Goal: Transaction & Acquisition: Purchase product/service

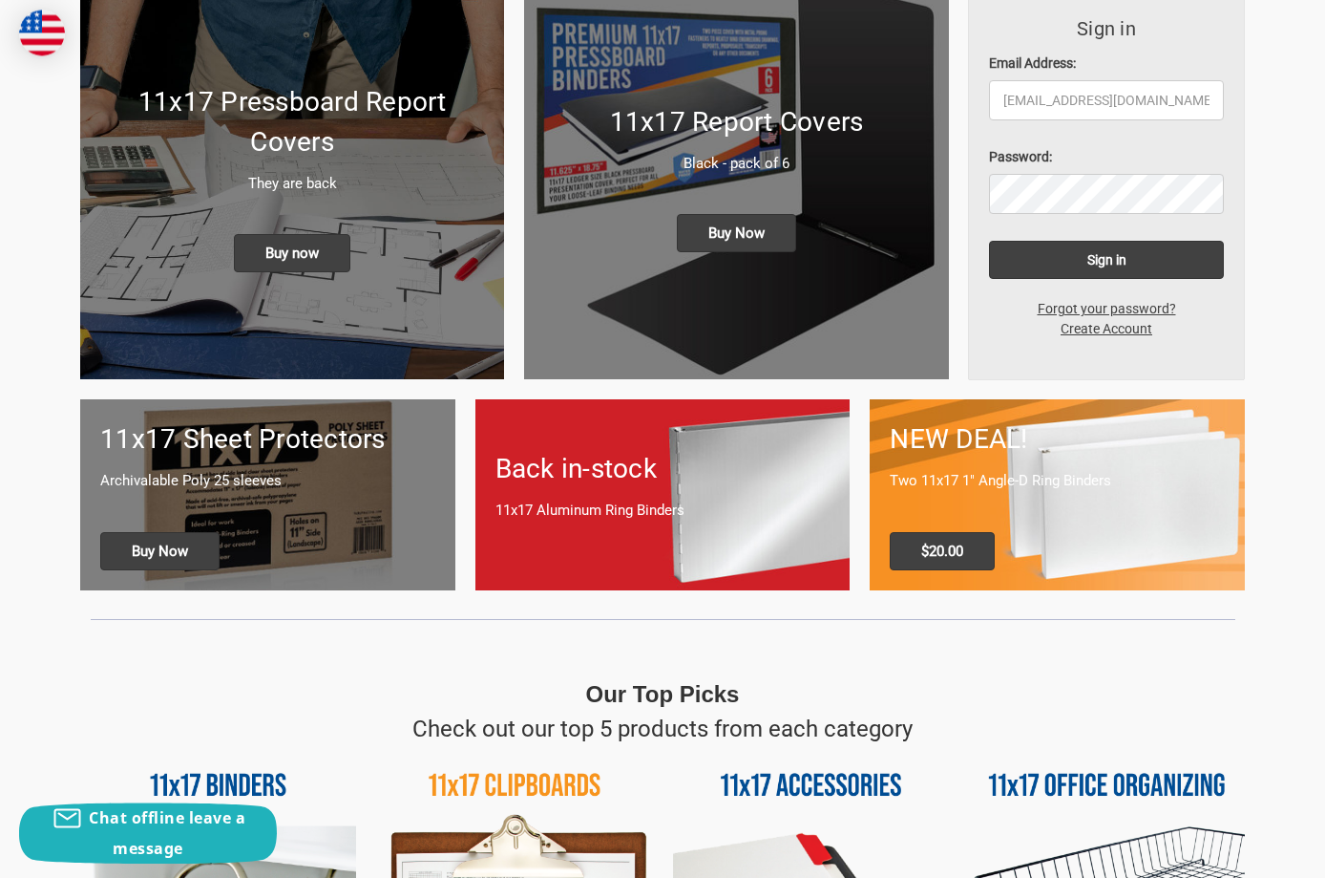
scroll to position [292, 0]
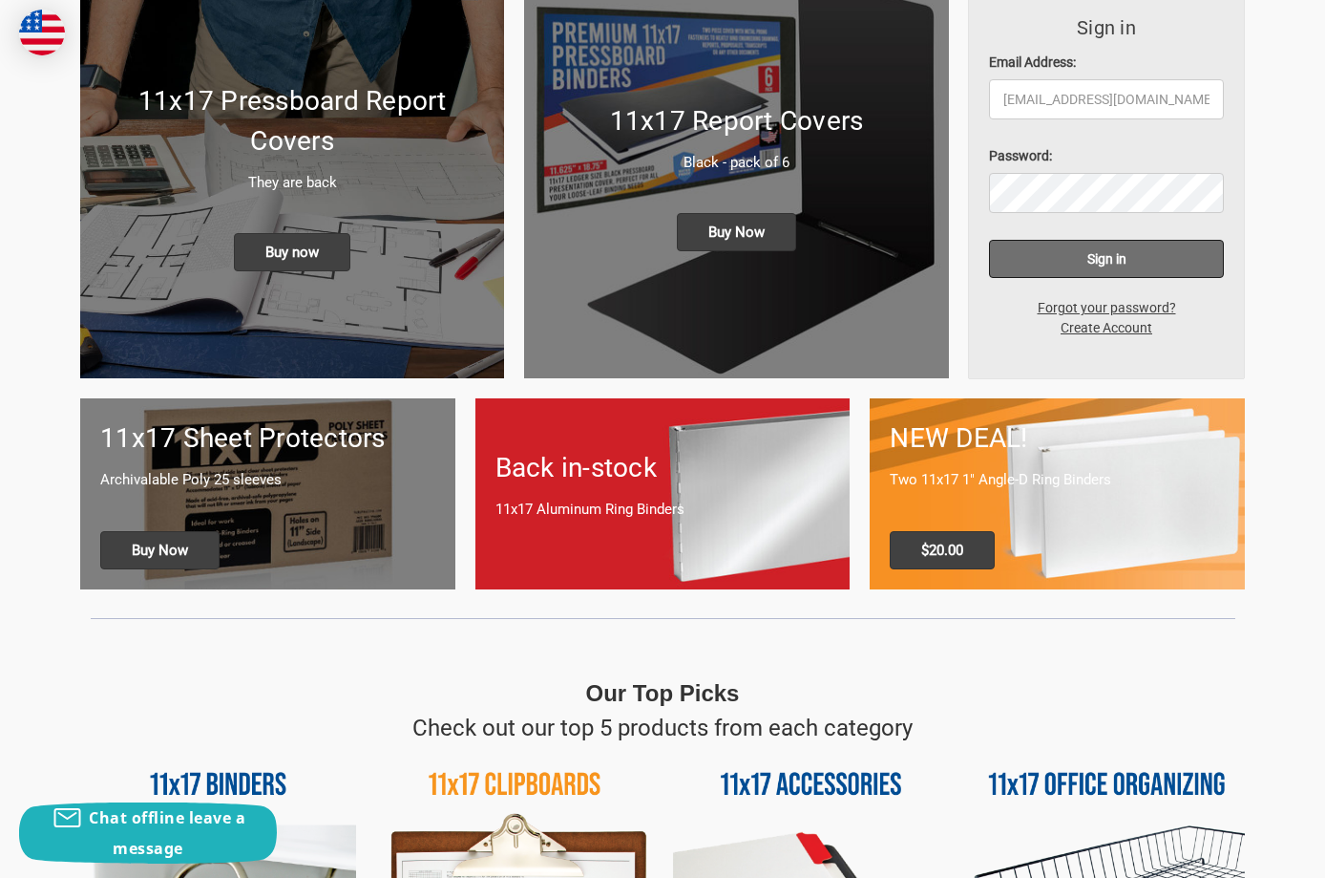
click at [1101, 261] on input "Sign in" at bounding box center [1107, 259] width 236 height 38
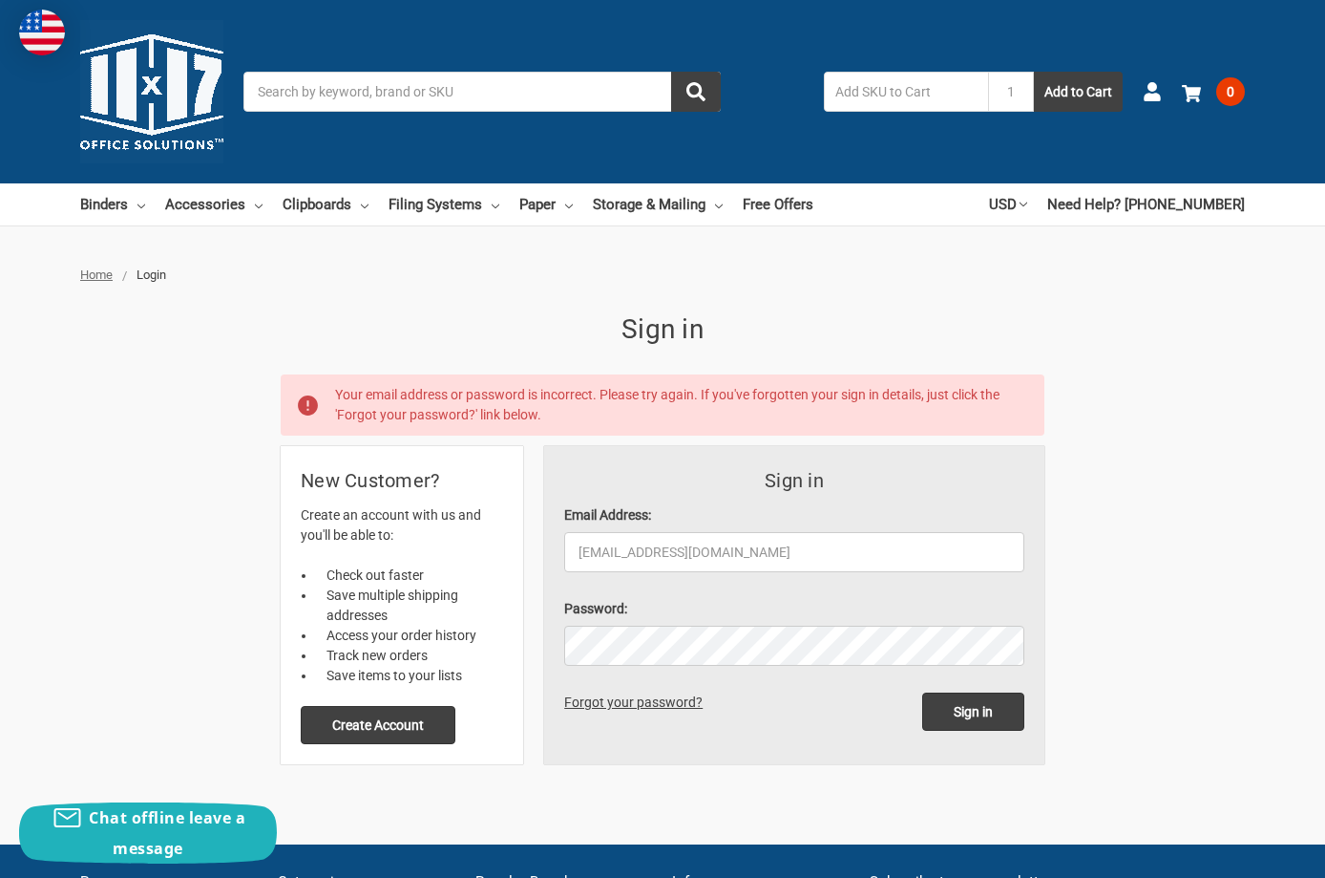
click at [666, 704] on link "Forgot your password?" at bounding box center [636, 701] width 145 height 15
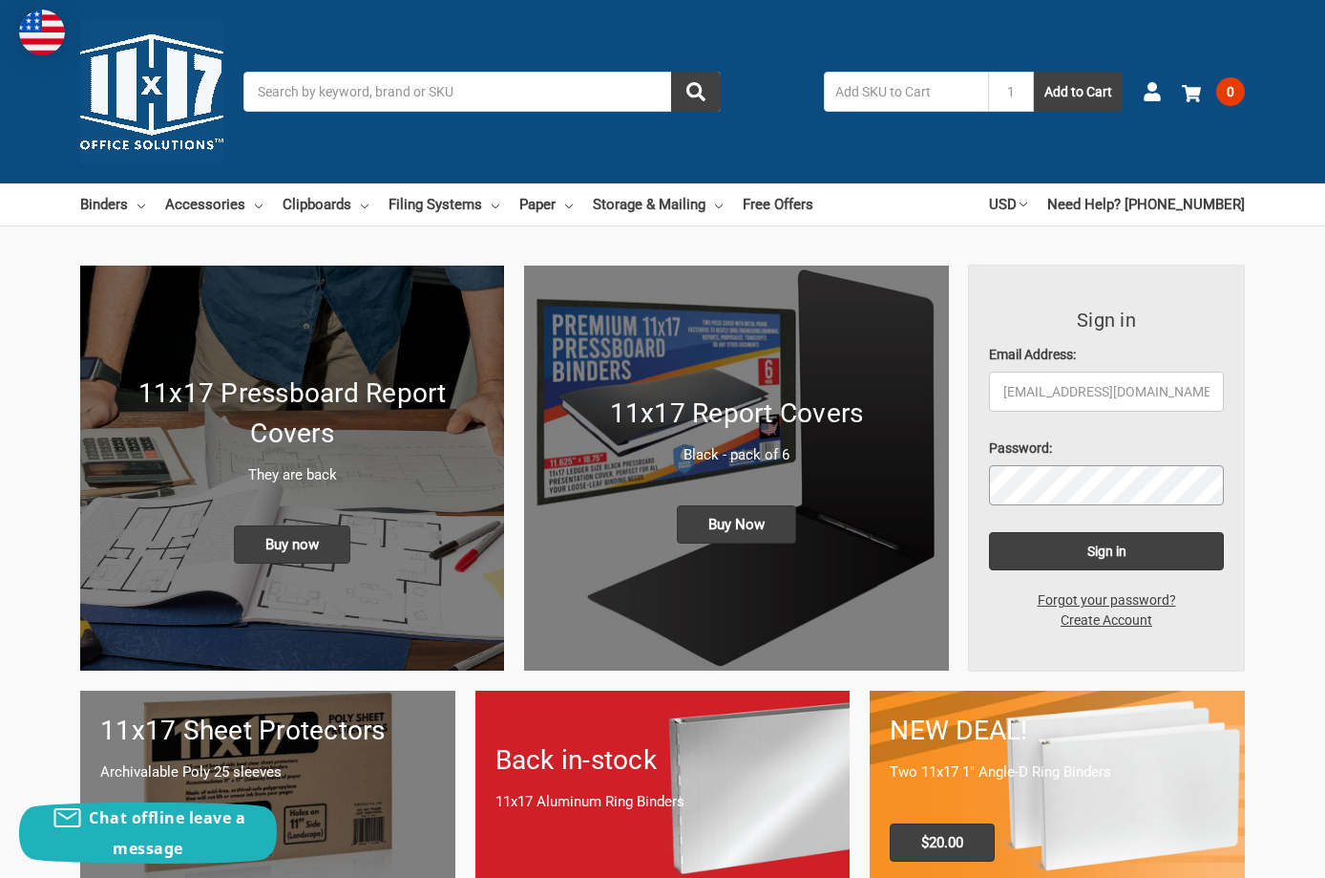
click at [989, 532] on input "Sign in" at bounding box center [1107, 551] width 236 height 38
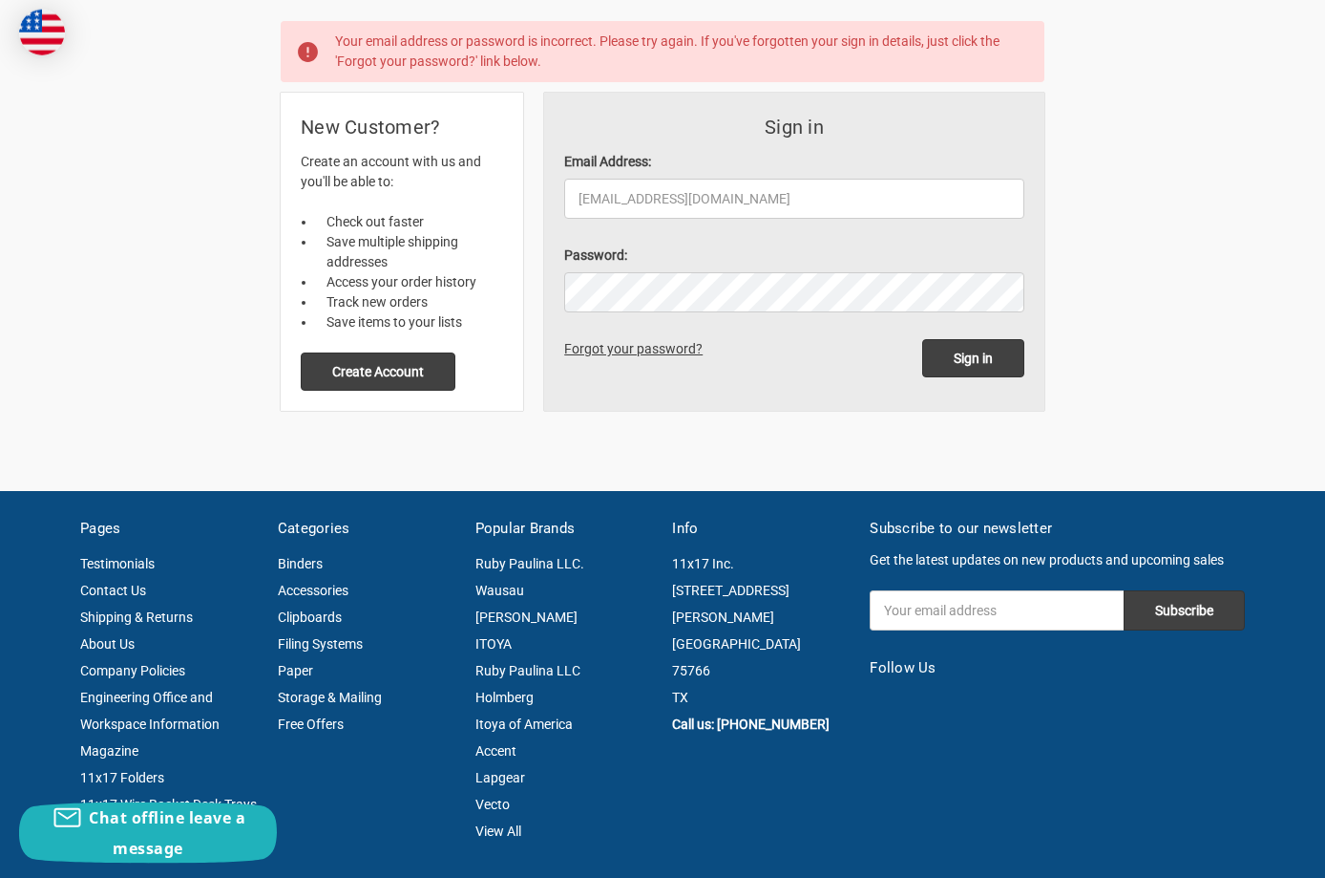
scroll to position [390, 0]
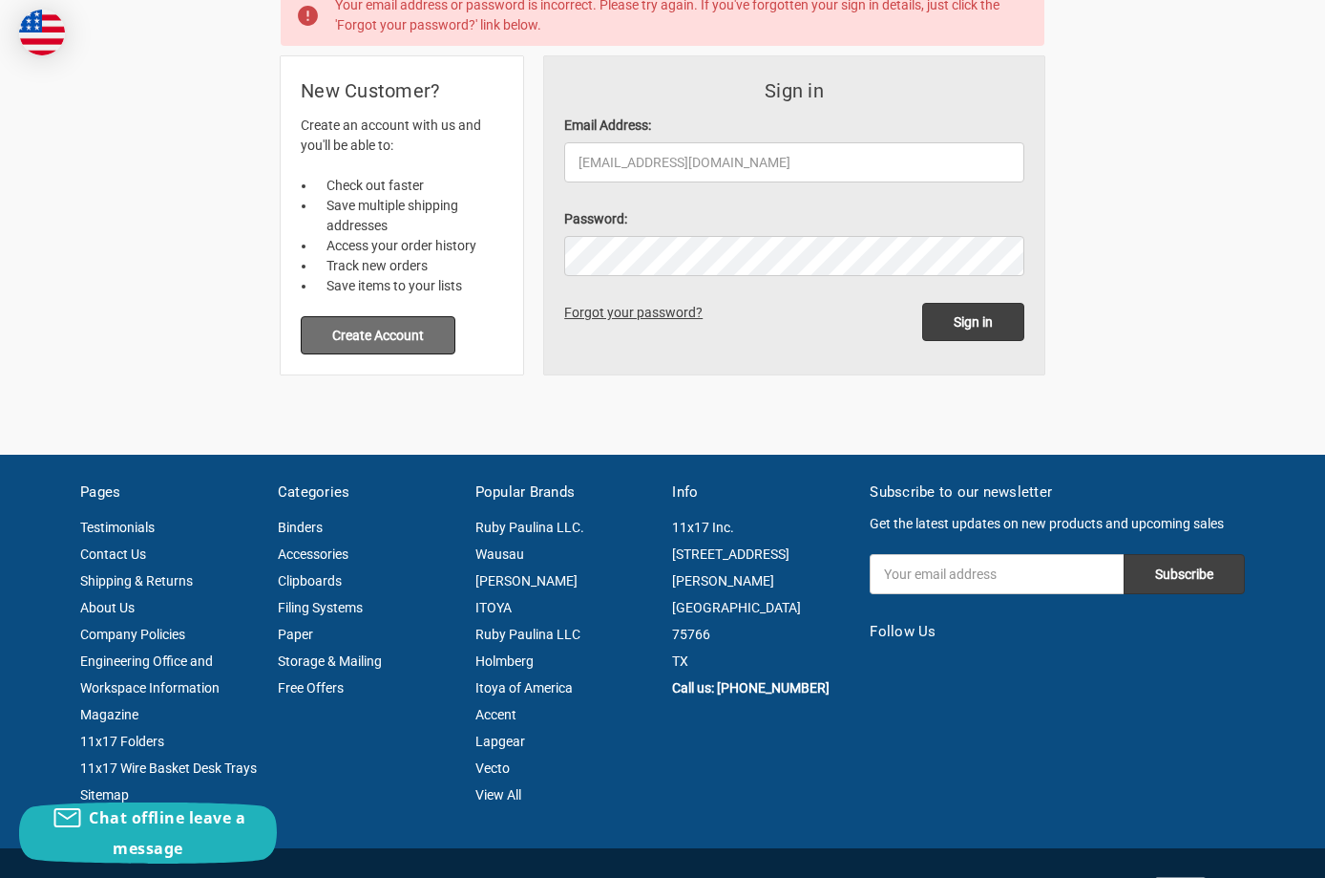
click at [410, 332] on button "Create Account" at bounding box center [378, 335] width 155 height 38
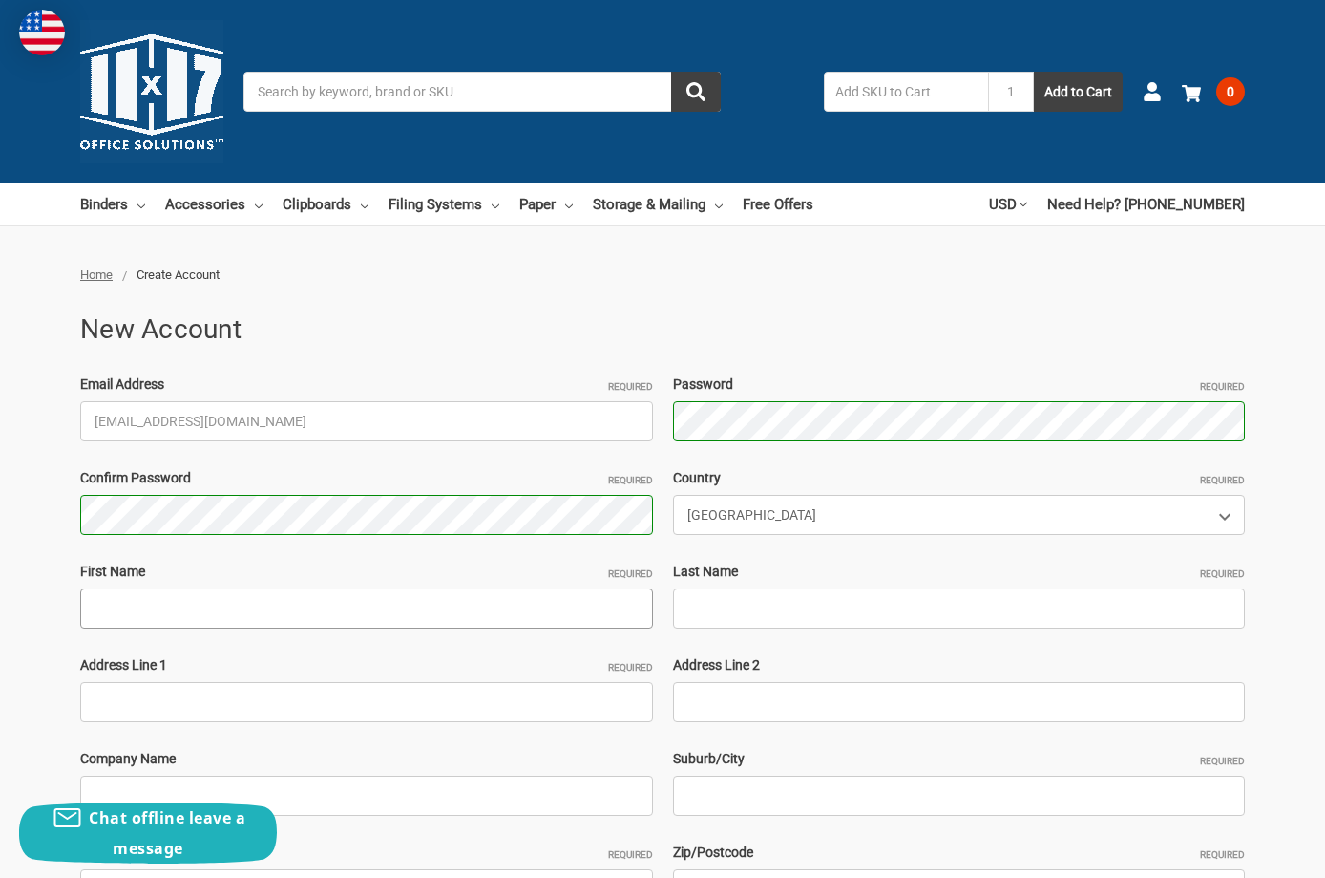
click at [402, 604] on input "First Name Required" at bounding box center [366, 608] width 573 height 40
type input "Diana"
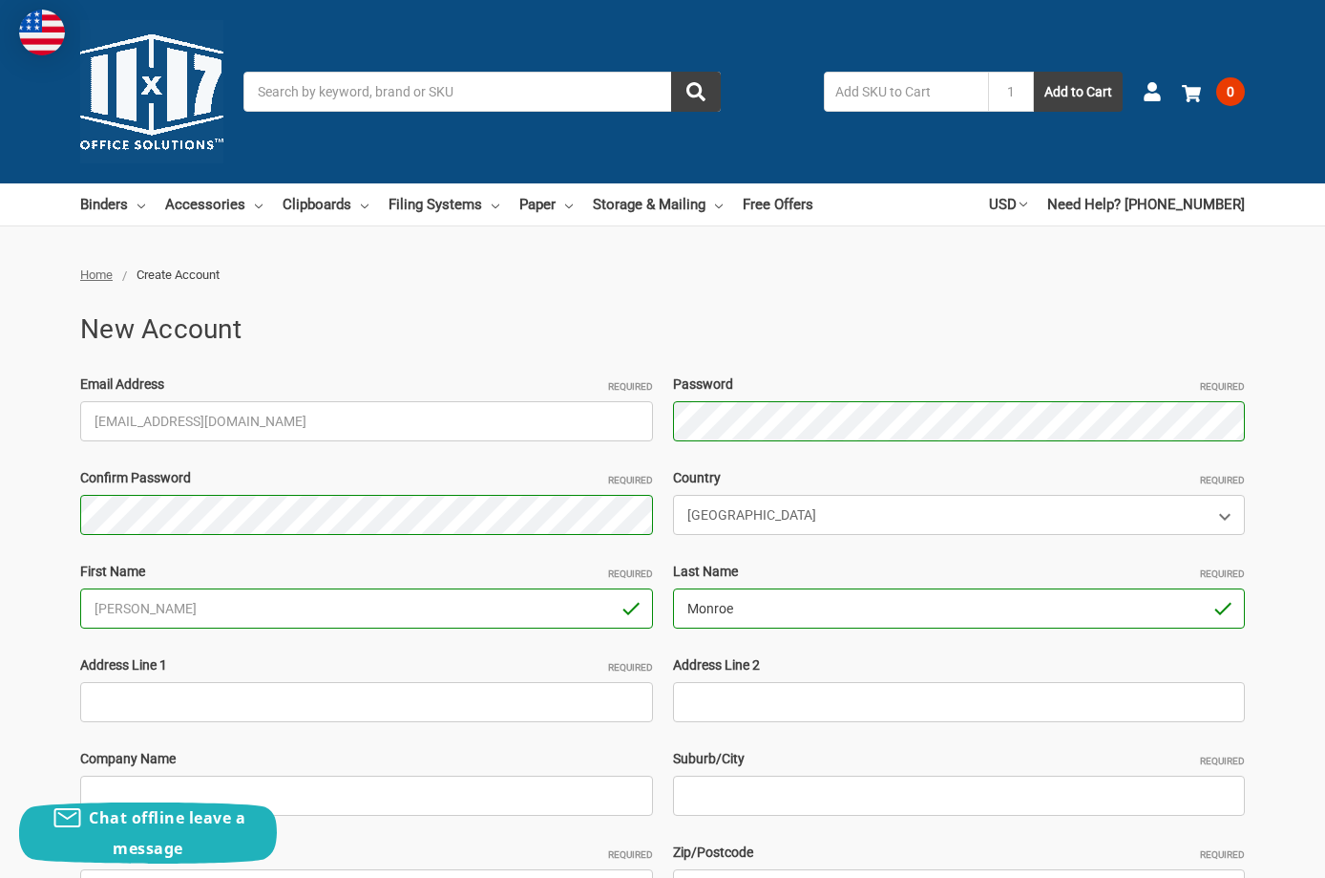
type input "Monroe"
type input "7000 EXCHEQUER DR"
type input "TSG Office Supplies"
type input "BATON ROUGE"
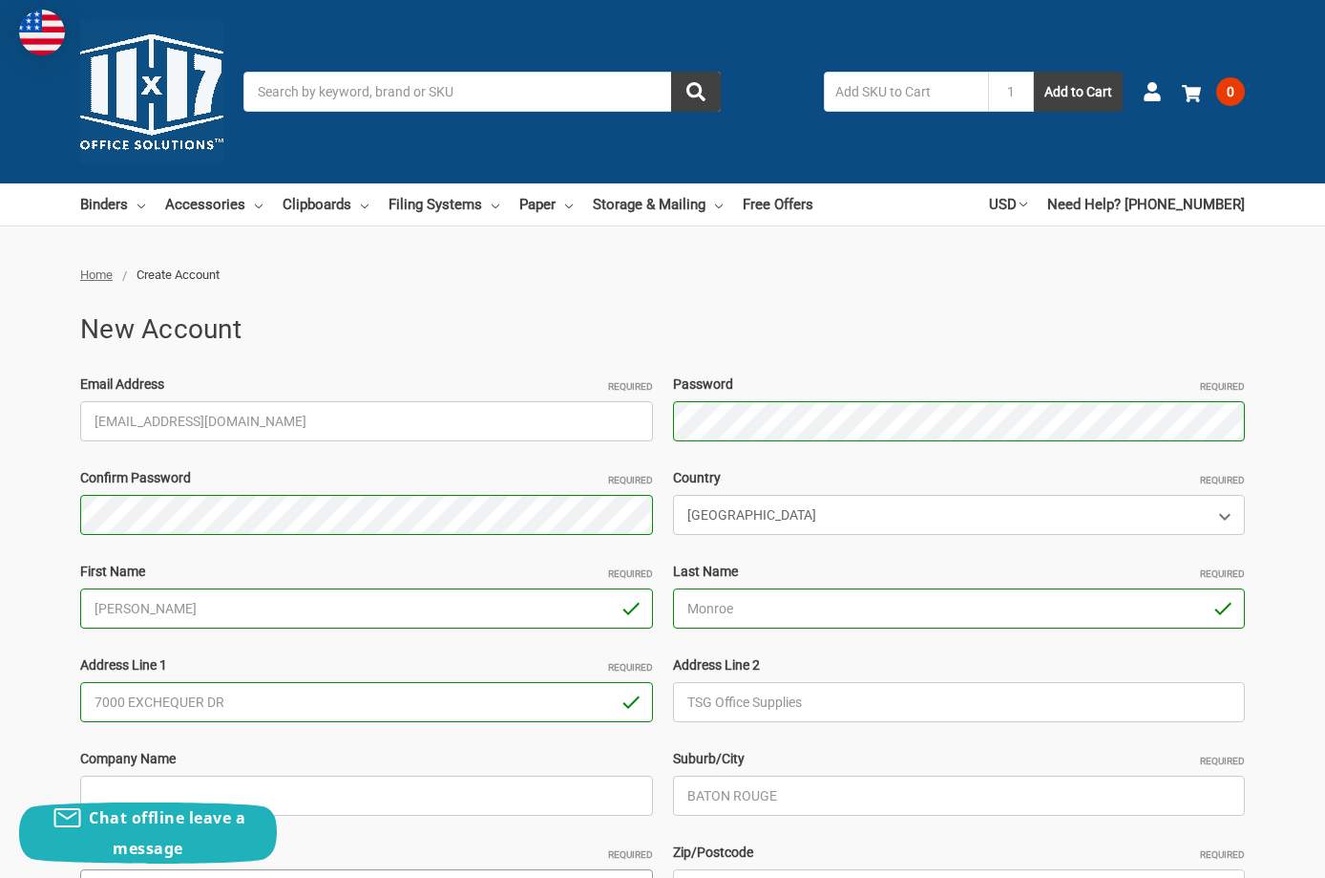
select select "Louisiana"
type input "70809-4903"
type input "2257519800"
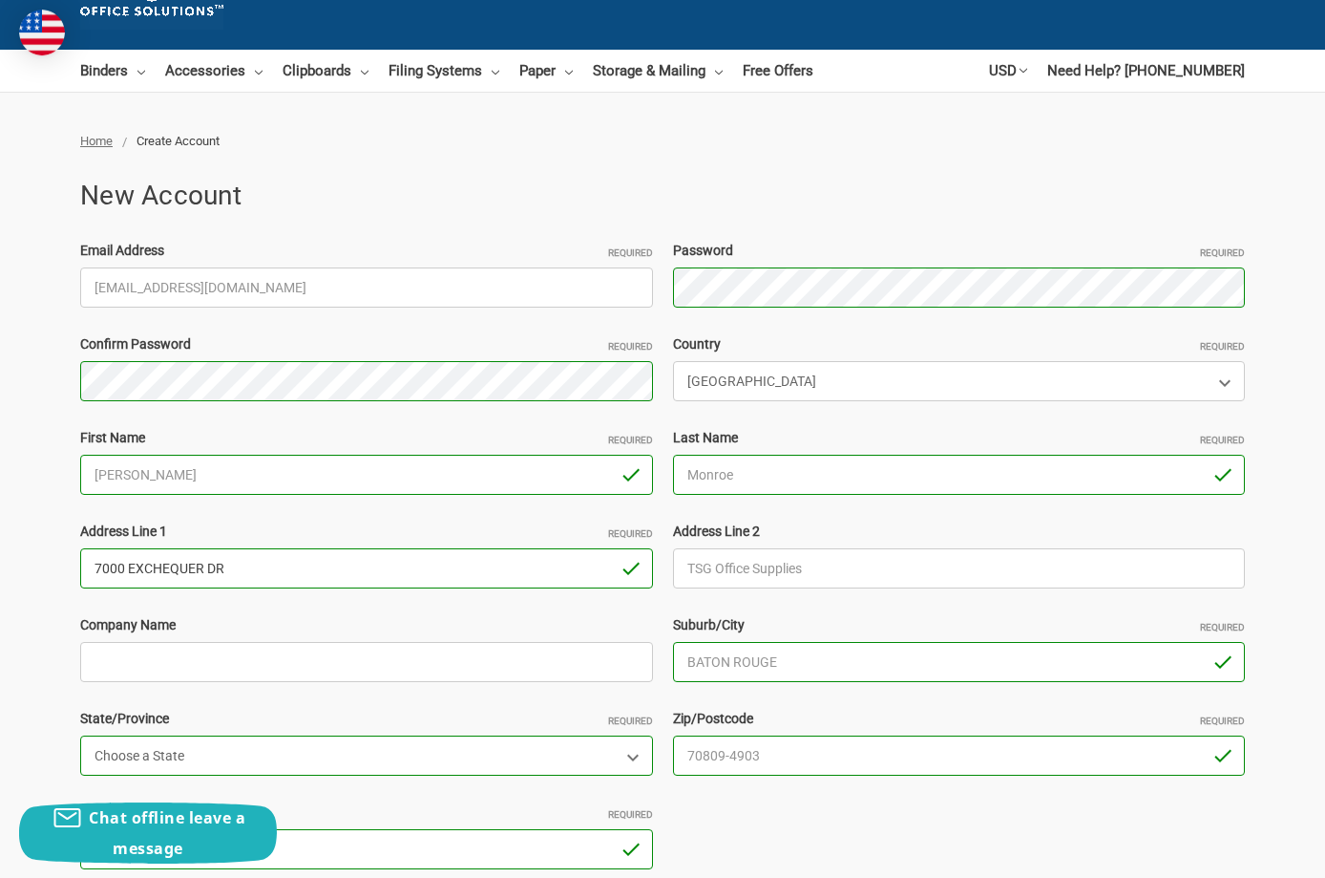
scroll to position [195, 0]
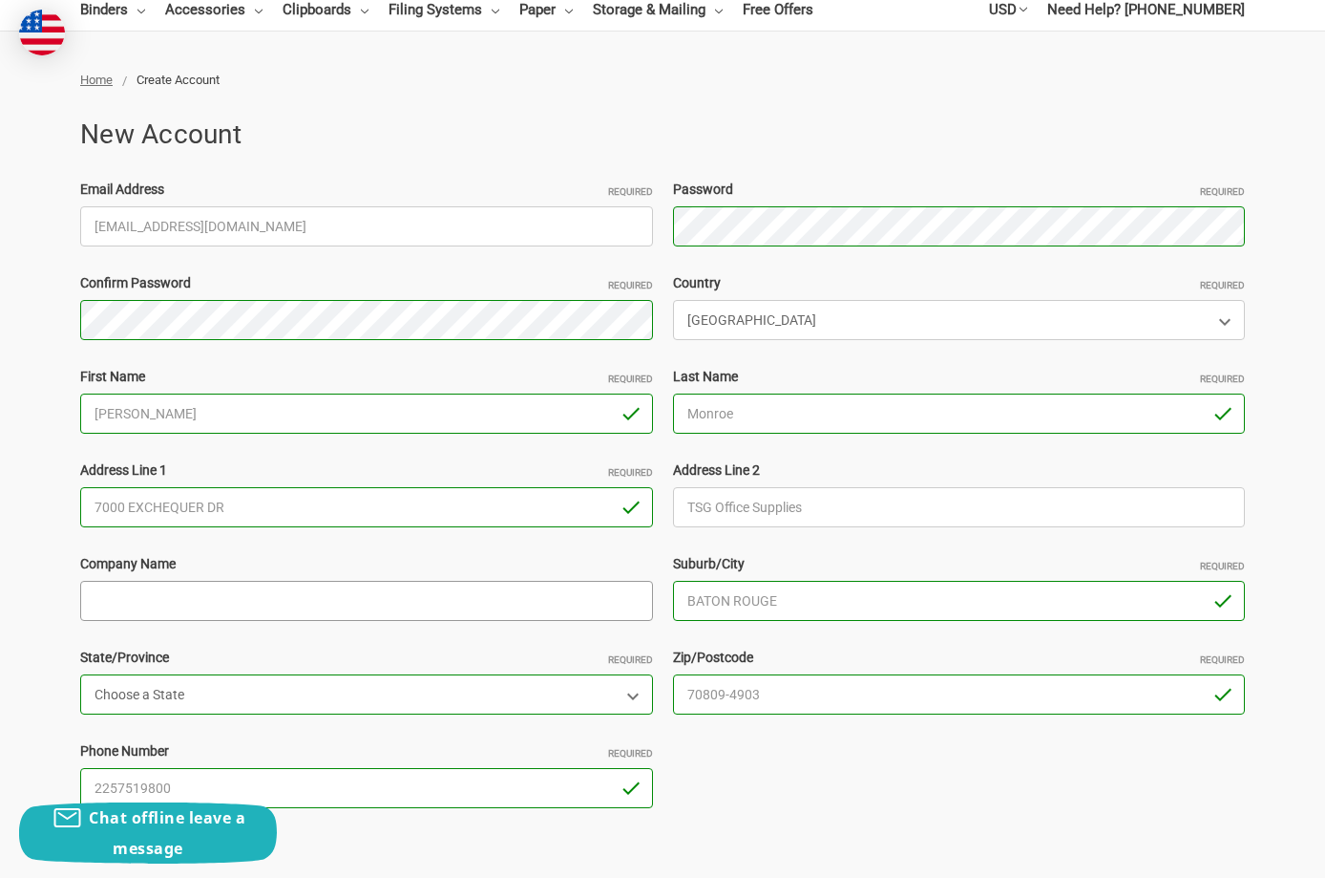
click at [279, 596] on input "Company Name" at bounding box center [366, 601] width 573 height 40
type input "Technical Services"
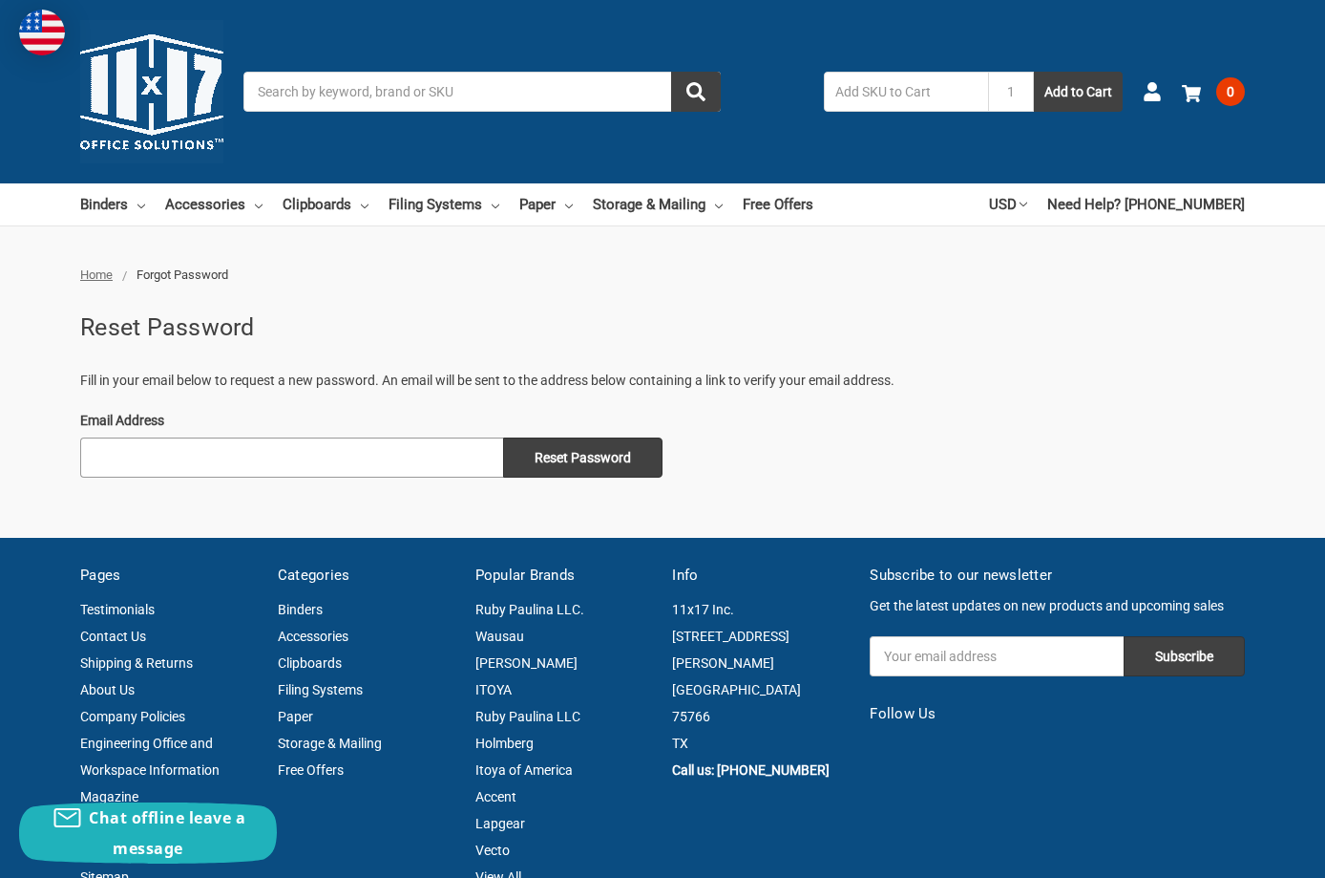
click at [386, 465] on input "Email Address" at bounding box center [291, 457] width 423 height 40
type input "purchasing@tsgcom.com"
click at [563, 462] on input "Reset Password" at bounding box center [582, 457] width 159 height 40
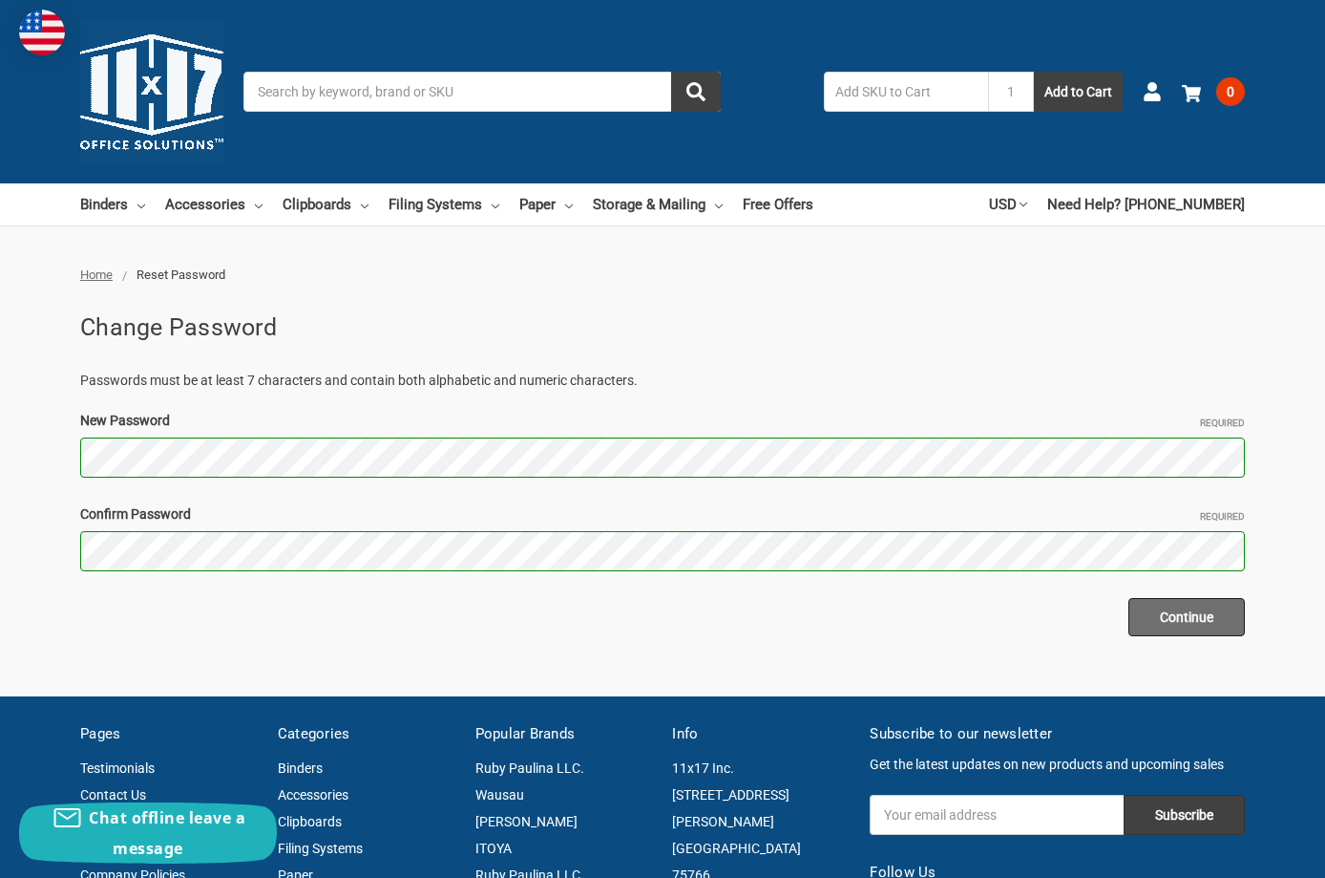
click at [1202, 616] on input "Continue" at bounding box center [1187, 617] width 116 height 38
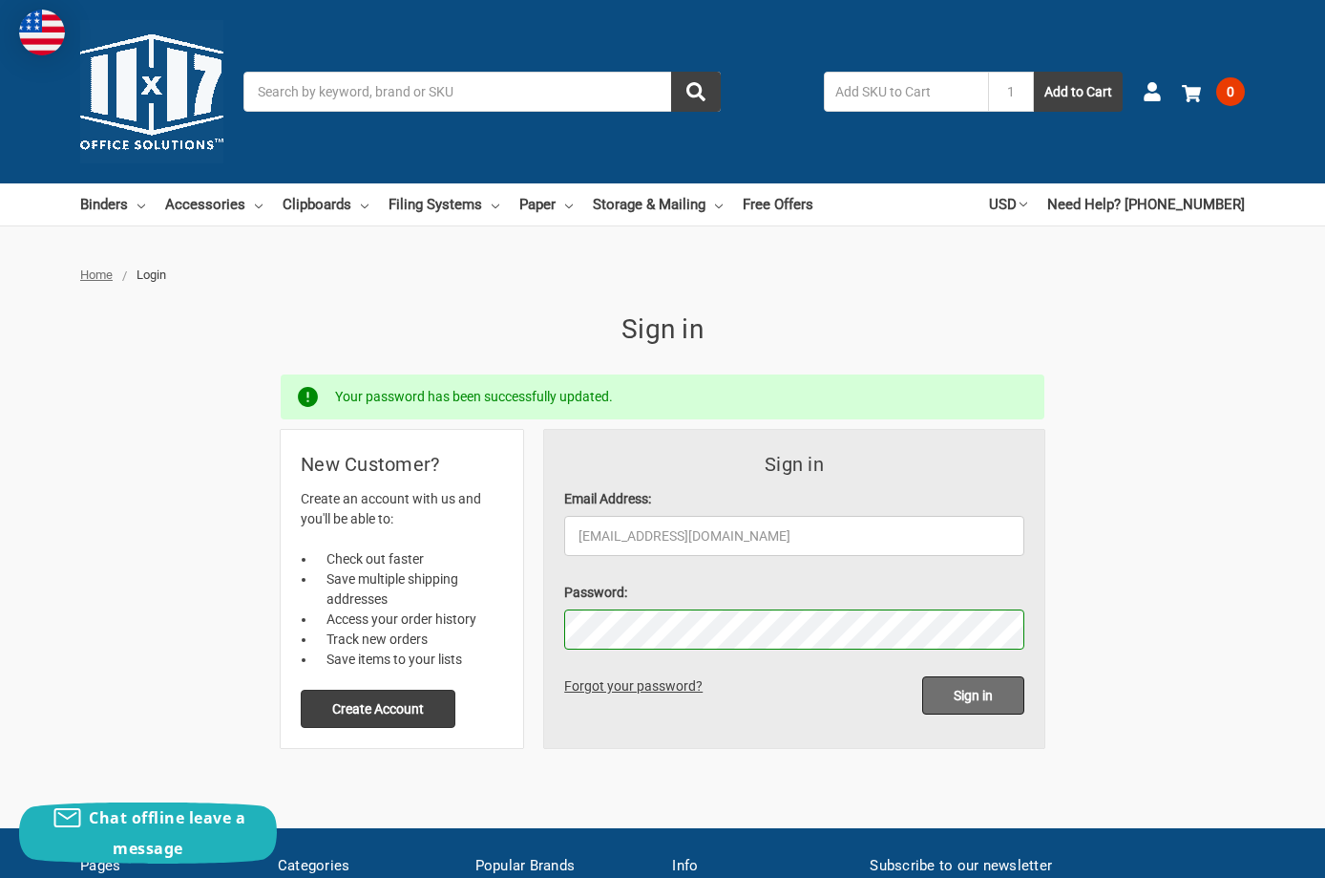
click at [970, 694] on input "Sign in" at bounding box center [973, 695] width 102 height 38
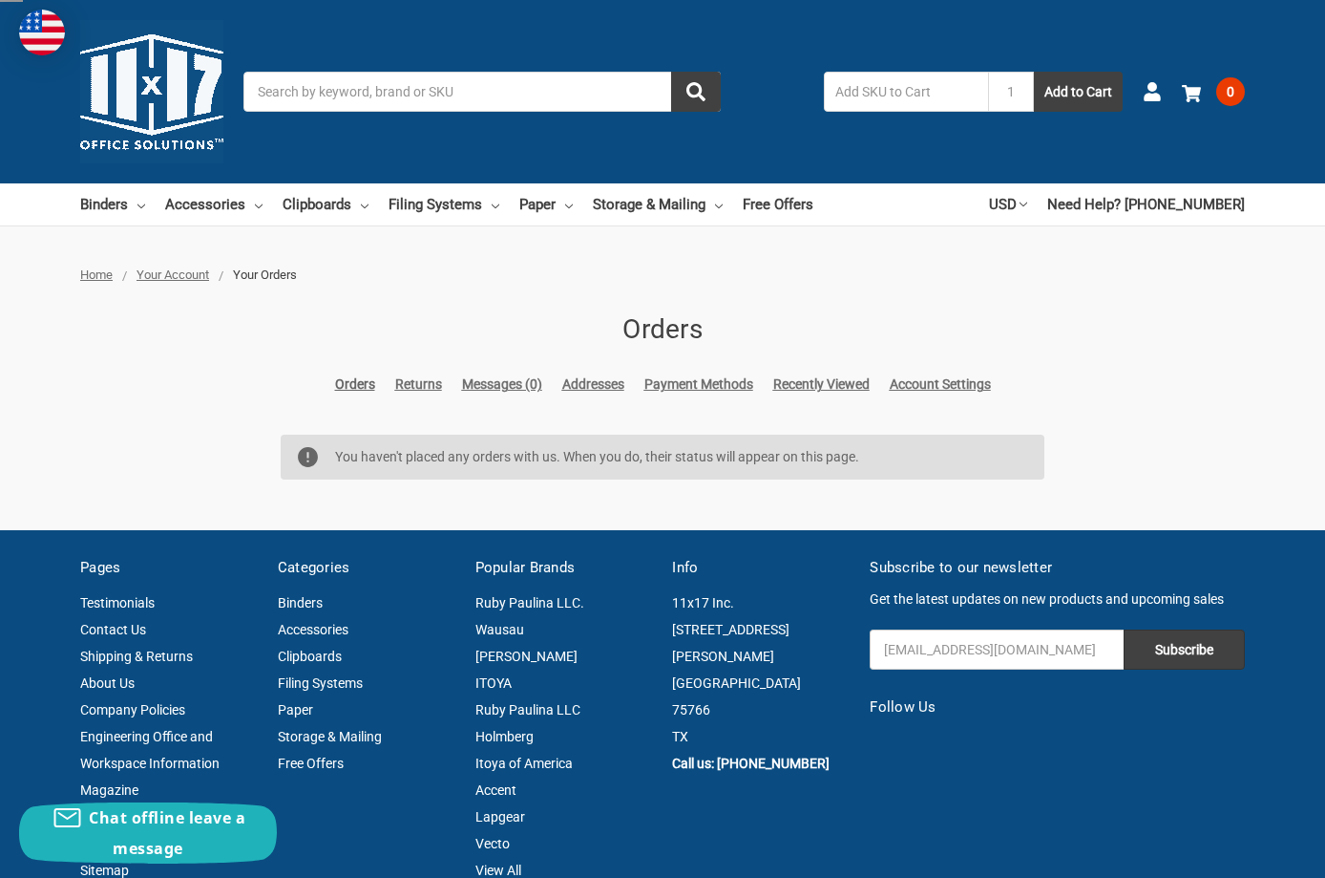
click at [335, 390] on link "Orders" at bounding box center [355, 384] width 40 height 20
click at [263, 94] on input "Search" at bounding box center [482, 92] width 477 height 40
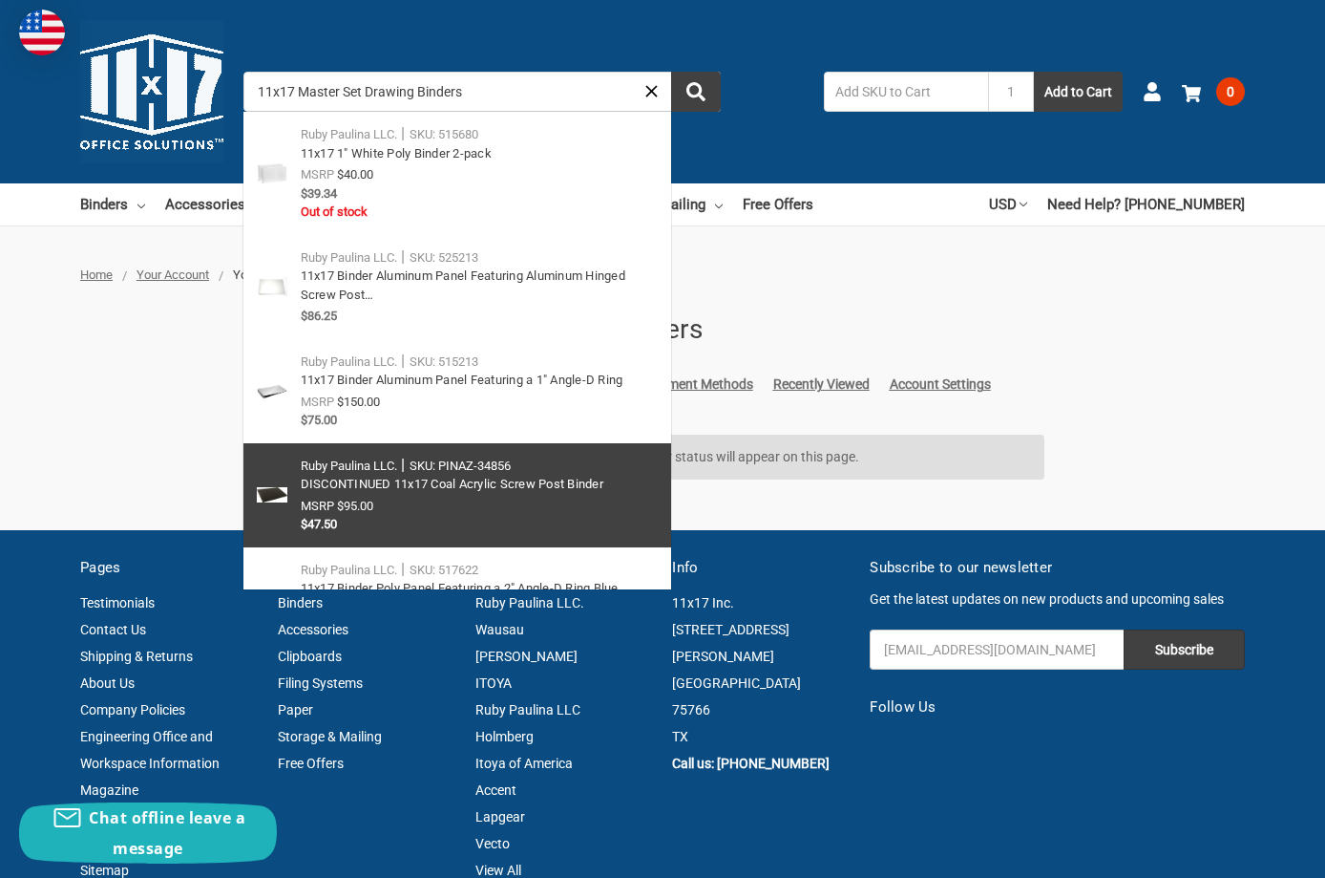
type input "11x17 Master Set Drawing Binders"
click at [523, 479] on link at bounding box center [458, 495] width 428 height 104
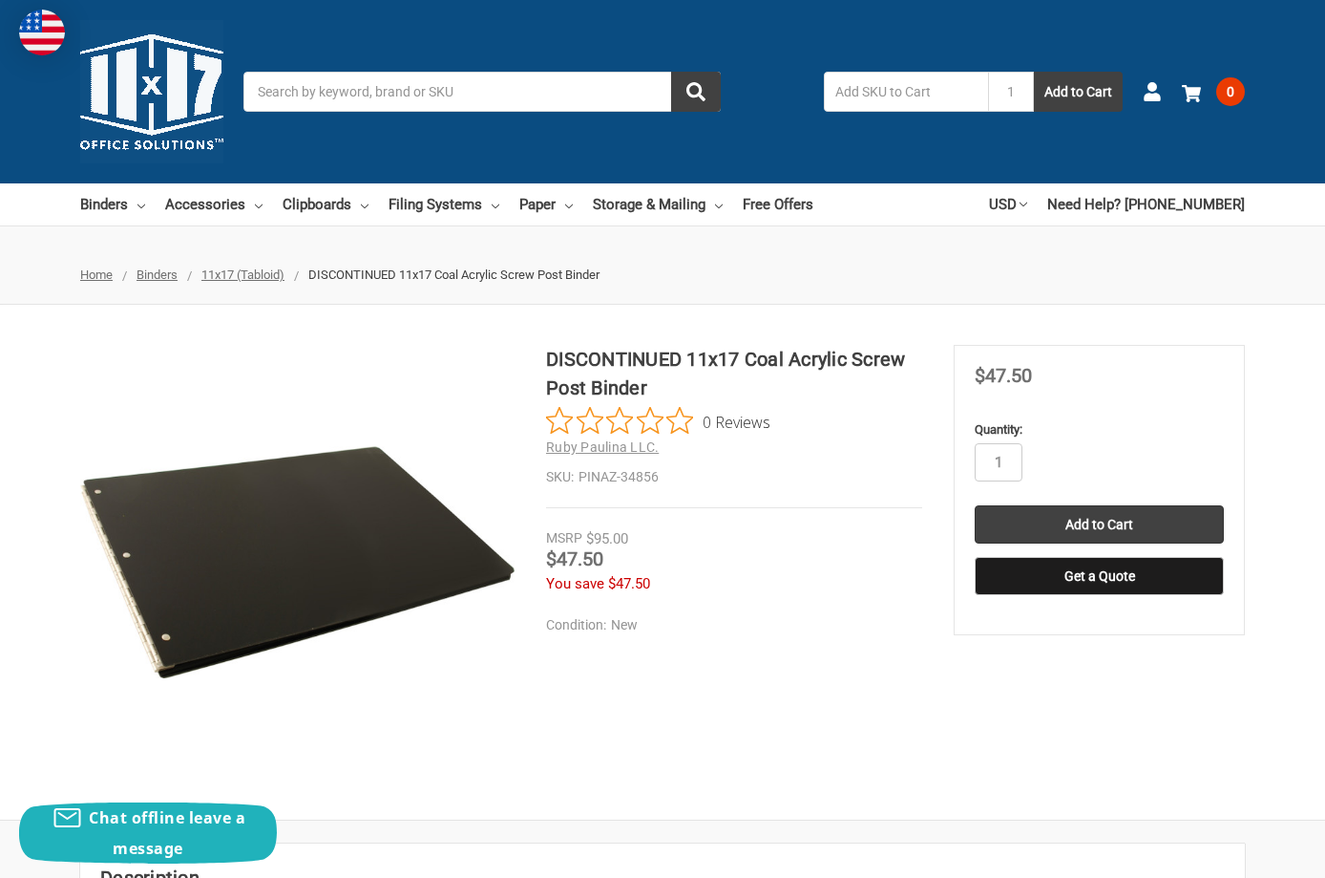
click at [268, 268] on span "11x17 (Tabloid)" at bounding box center [242, 274] width 83 height 14
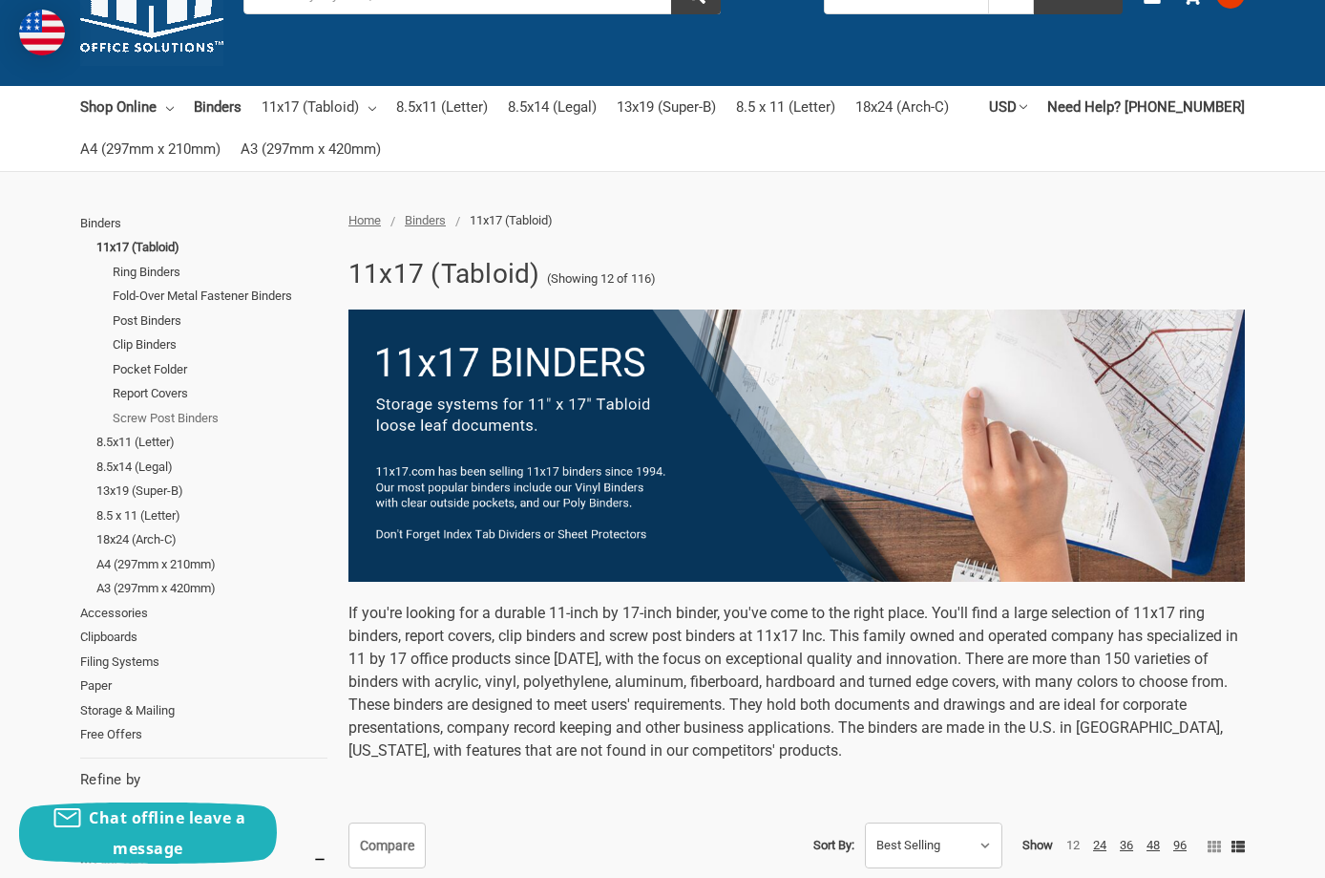
click at [162, 418] on link "Screw Post Binders" at bounding box center [220, 418] width 215 height 25
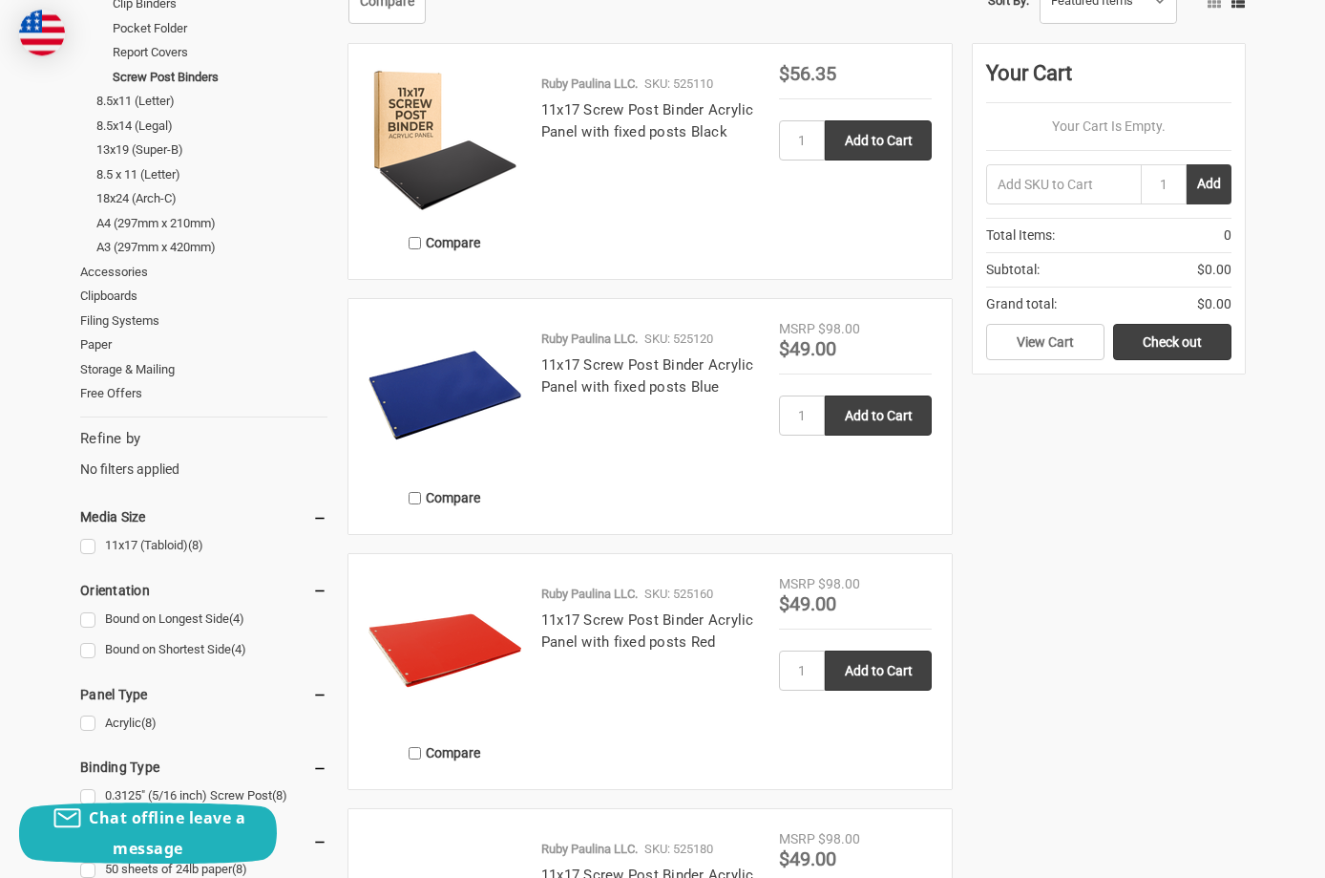
scroll to position [292, 0]
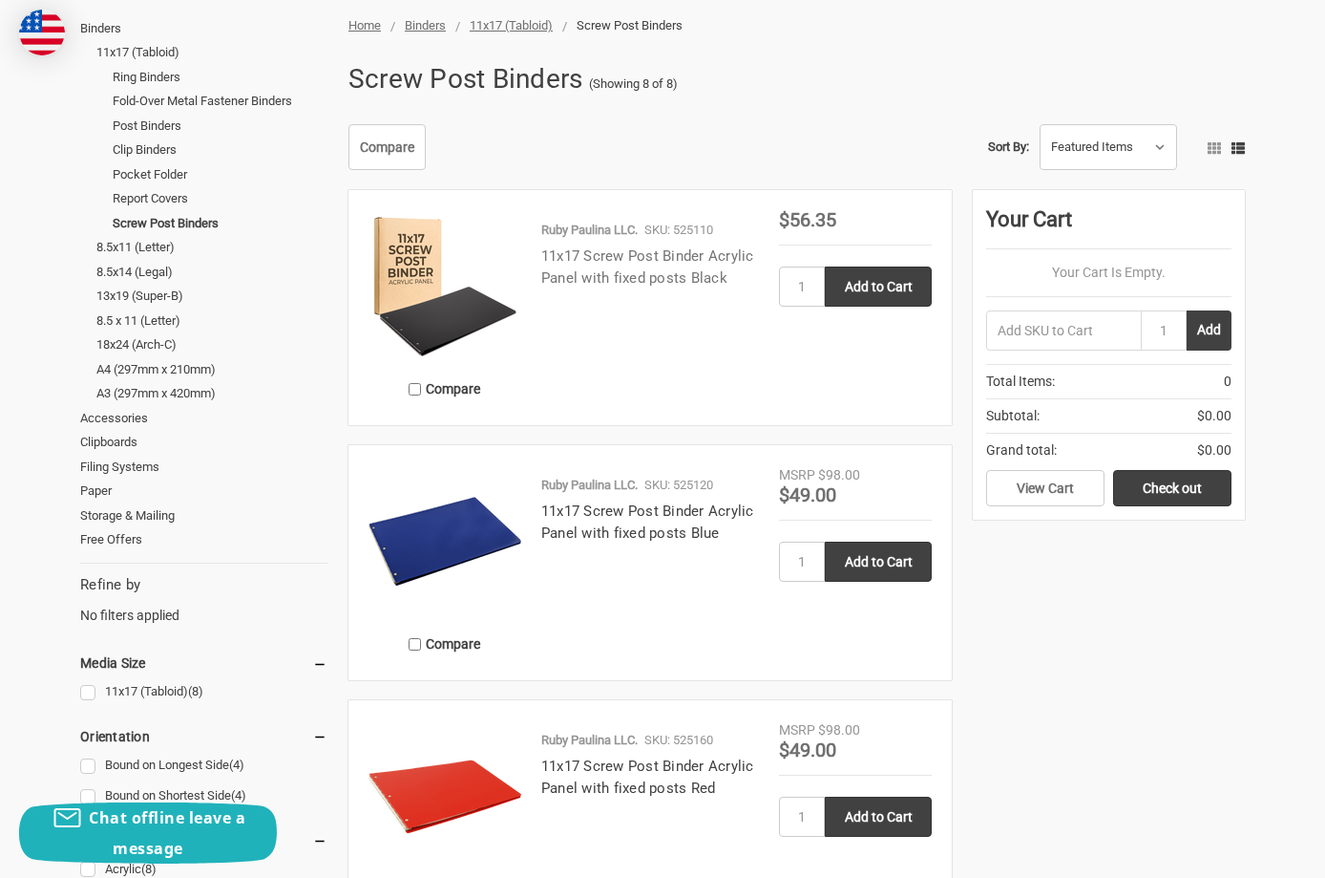
click at [618, 260] on link "11x17 Screw Post Binder Acrylic Panel with fixed posts Black" at bounding box center [647, 266] width 213 height 39
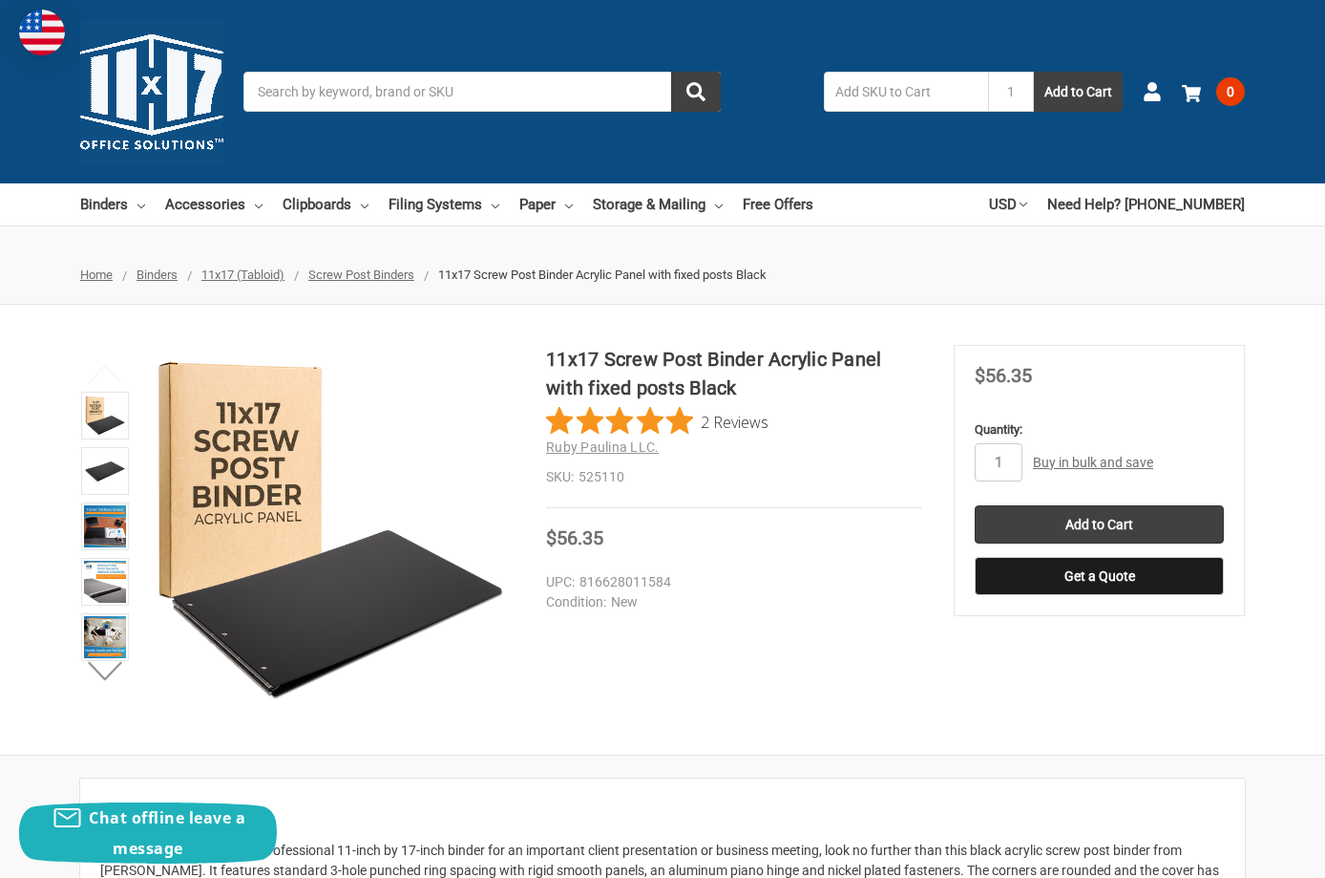
click at [1082, 459] on link "Buy in bulk and save" at bounding box center [1093, 462] width 120 height 15
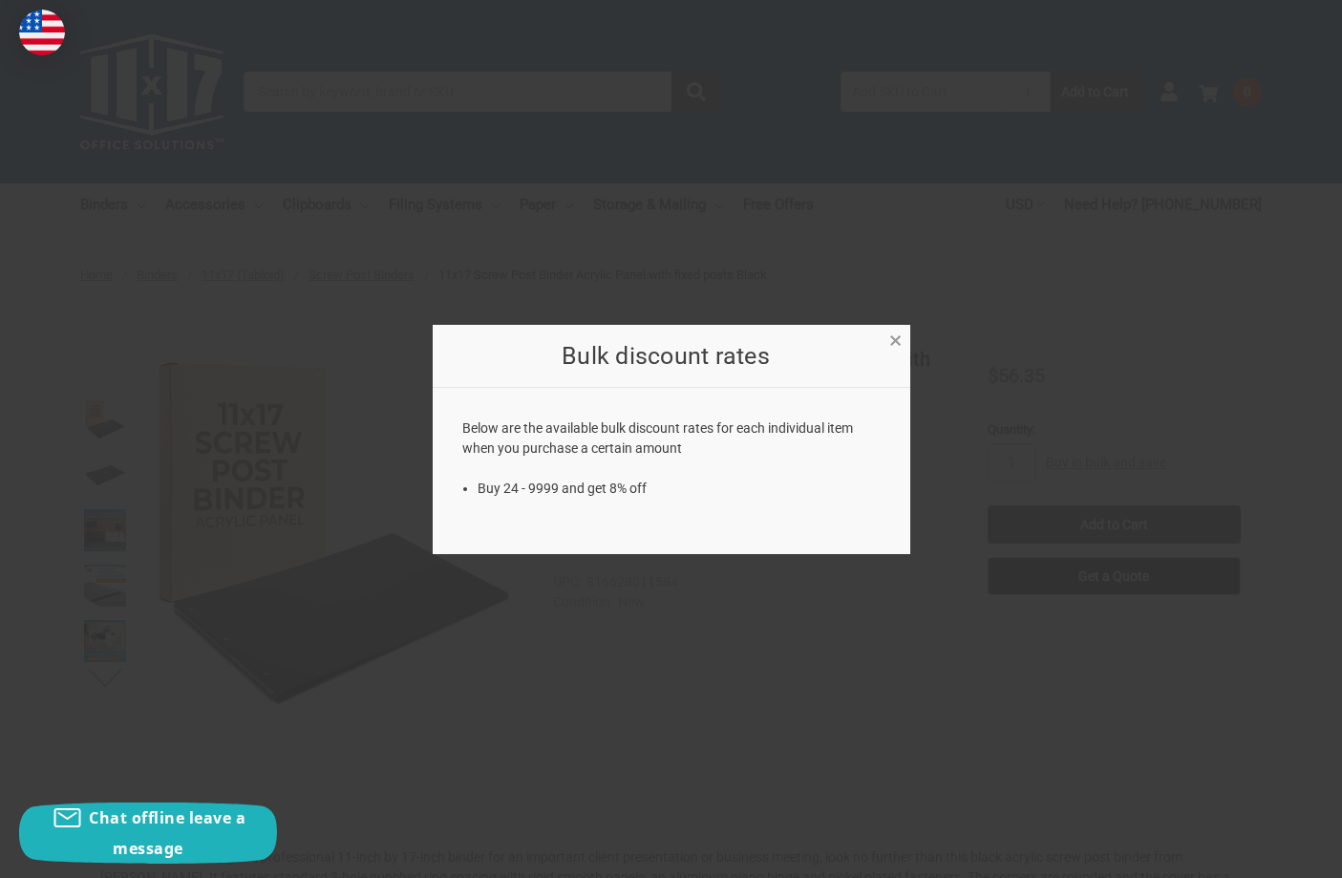
click at [887, 338] on link "×" at bounding box center [895, 338] width 20 height 20
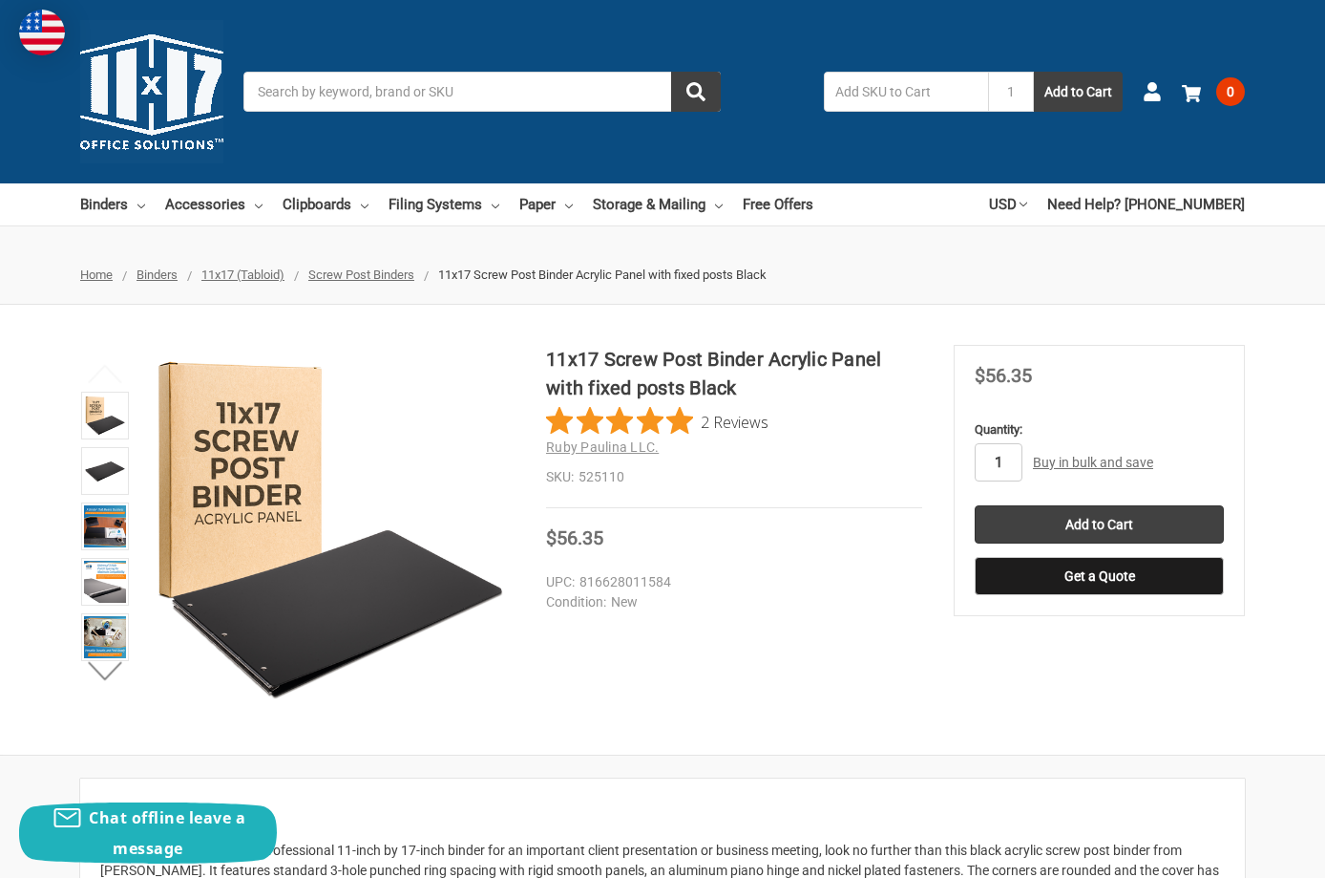
click at [1007, 461] on input "1" at bounding box center [999, 462] width 48 height 38
type input "10"
click at [1114, 578] on button "Get a Quote" at bounding box center [1099, 576] width 249 height 38
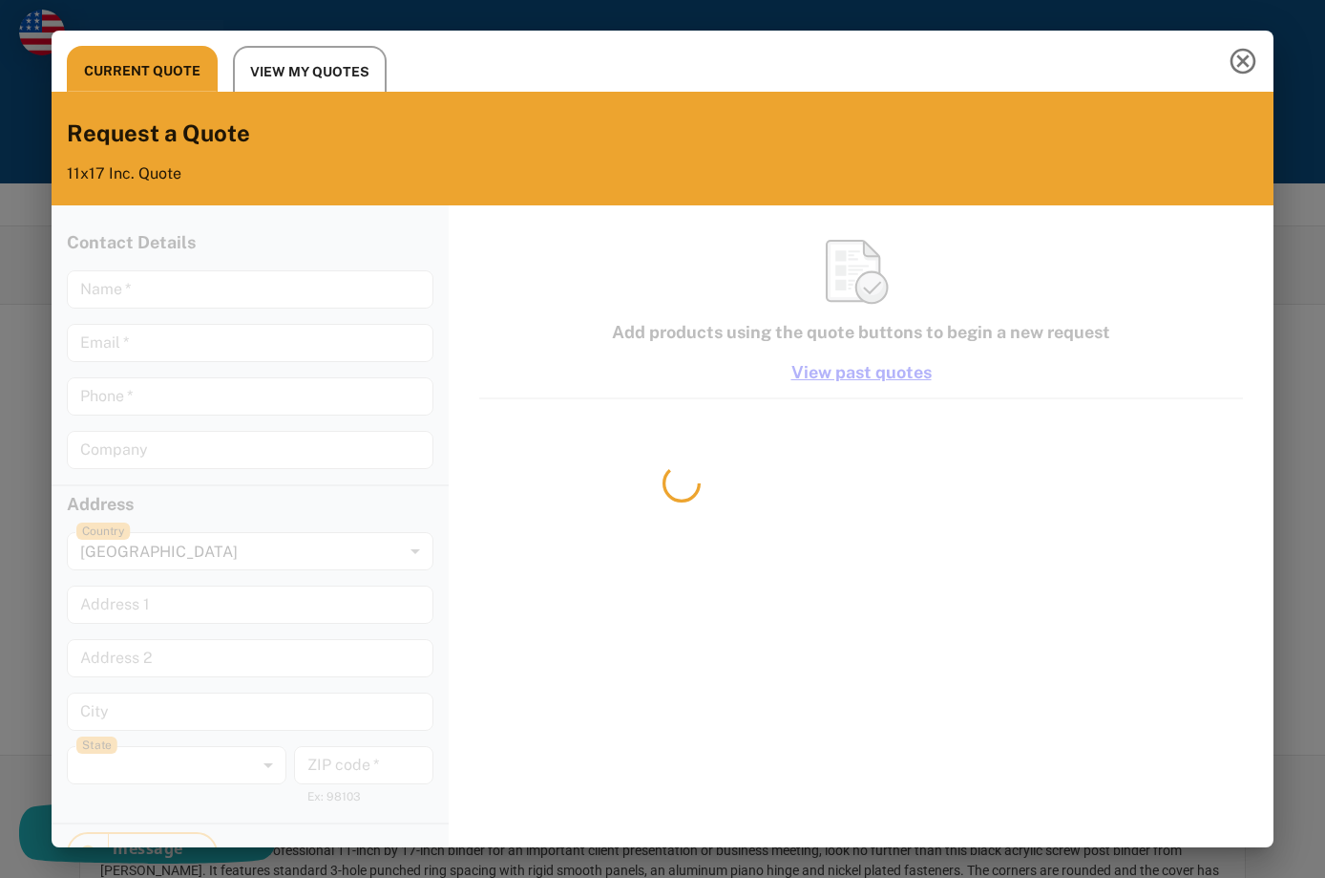
type input "[PERSON_NAME]"
type input "[EMAIL_ADDRESS][DOMAIN_NAME]"
type input "225.751.9800"
type input "Technical Services Group"
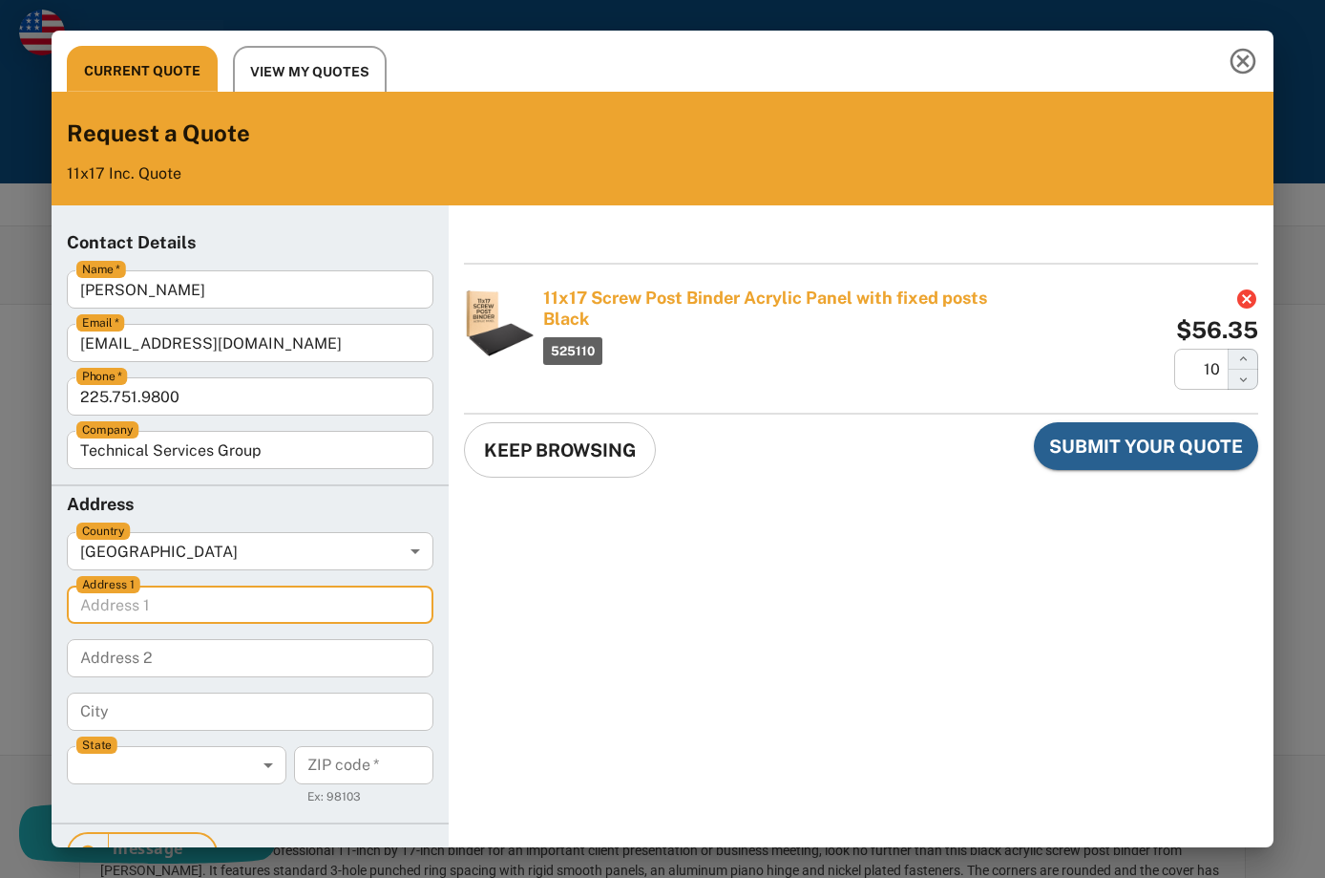
click at [135, 603] on 1 "Address 1" at bounding box center [250, 604] width 367 height 38
type 1 "7000"
type input "Purchasing Department"
type input "2257519800"
type 1 "7000 EXCHEQUER DR"
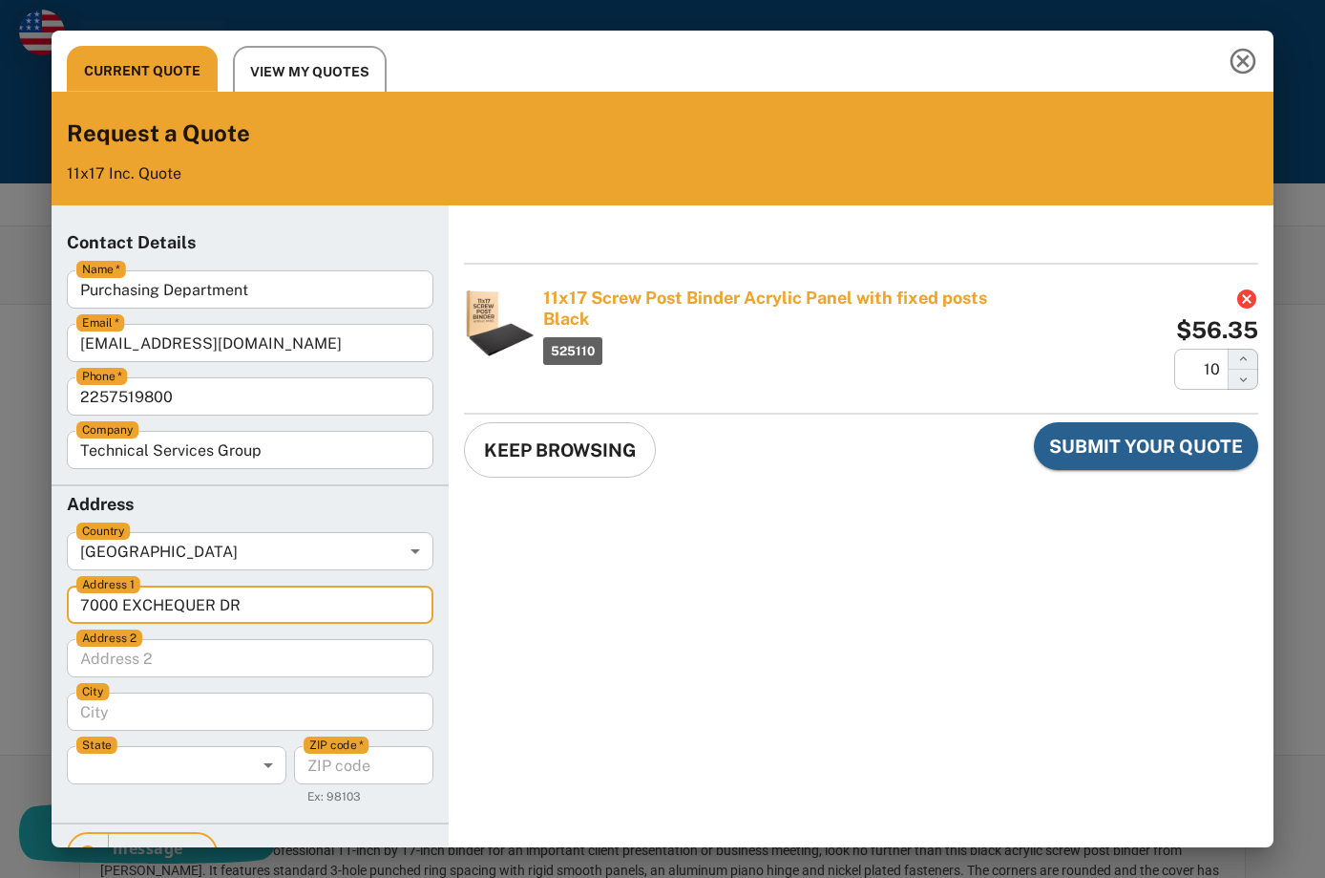
type 2 "TSG Office Supplies"
type input "BATON ROUGE"
type code "70809-4903"
click at [270, 763] on body "Current Quote View My Quotes Request a Quote 11x17 Inc. Quote Contact Details N…" at bounding box center [663, 439] width 1310 height 862
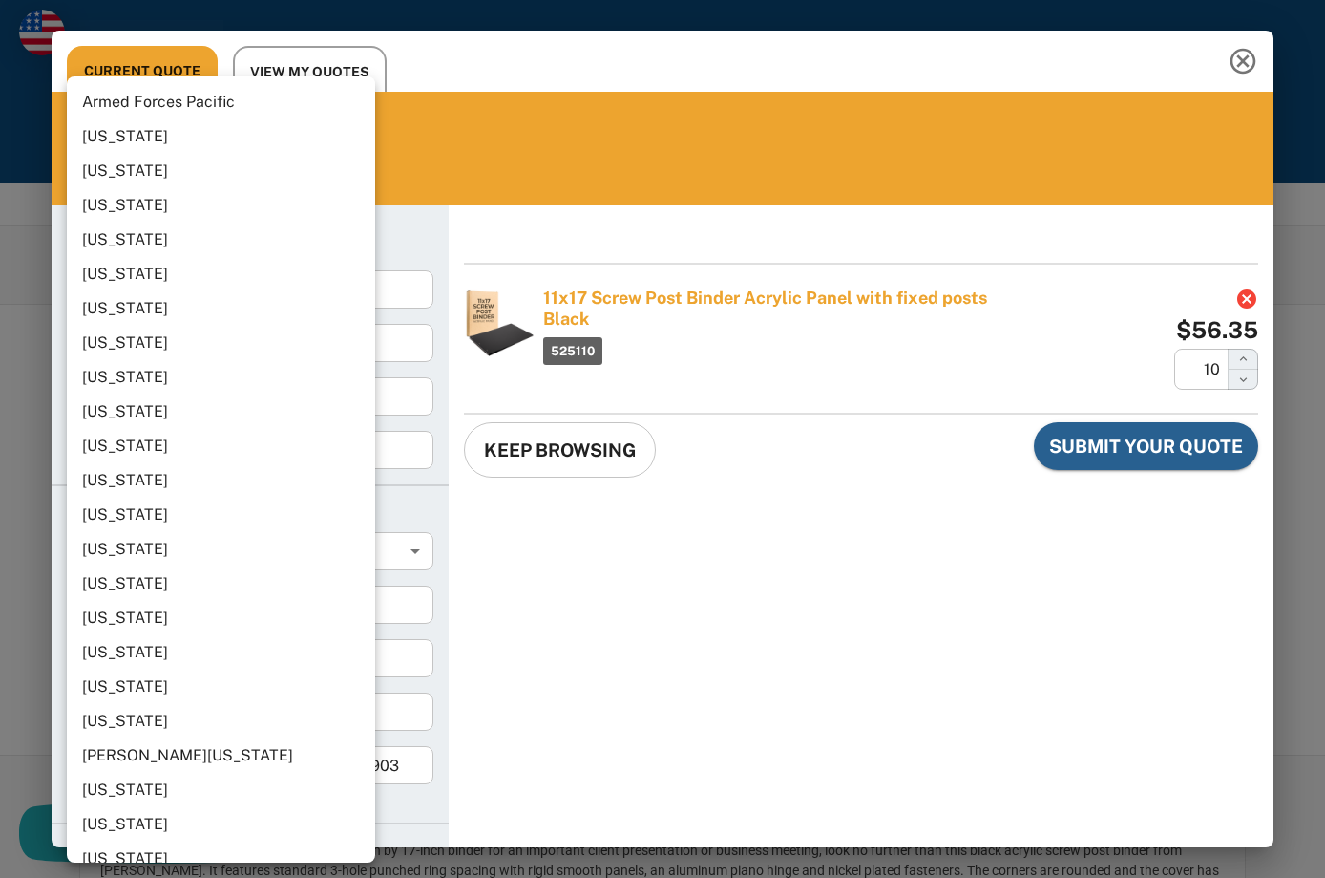
scroll to position [390, 0]
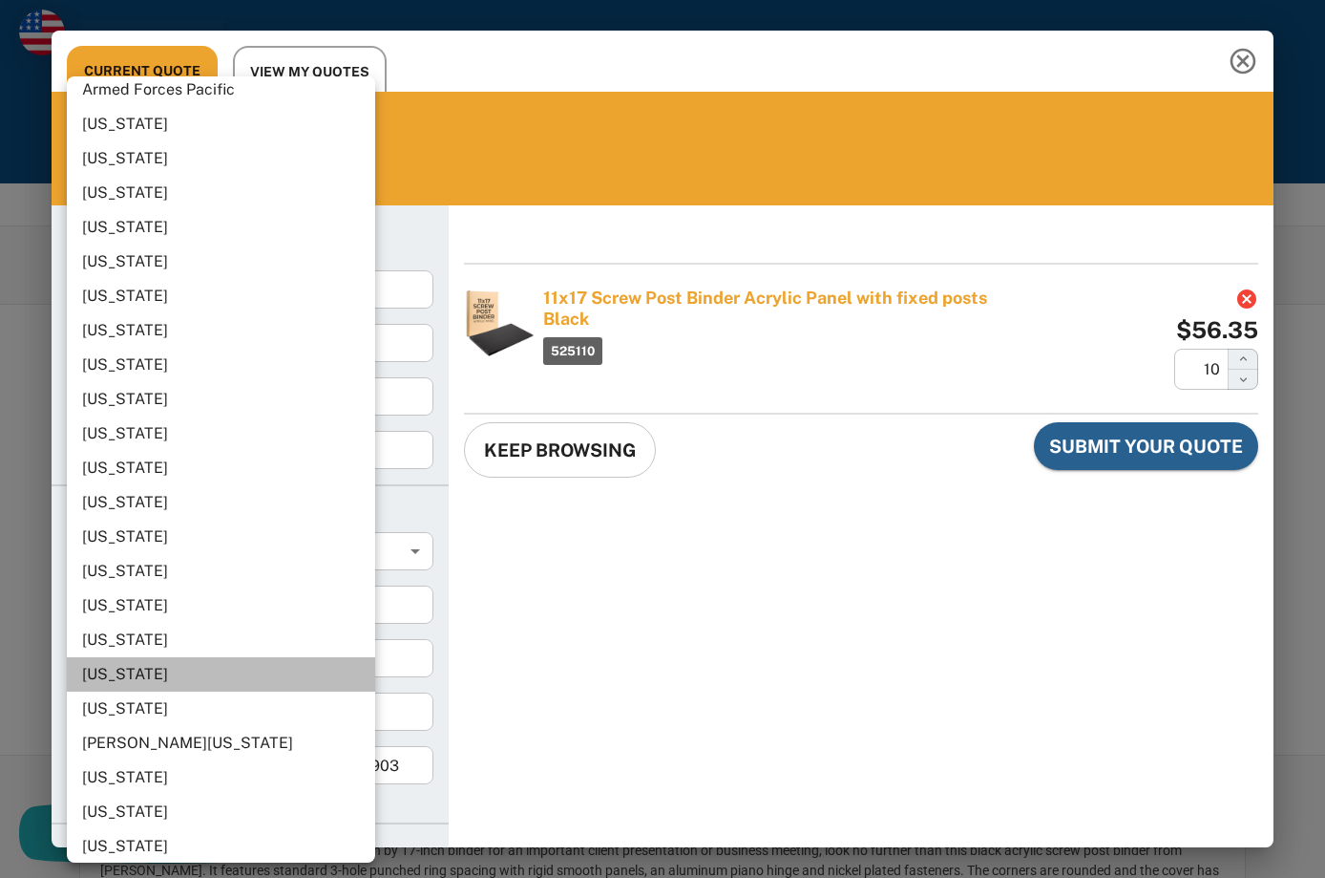
click at [222, 678] on li "[US_STATE]" at bounding box center [229, 674] width 325 height 34
type input "Louisiana"
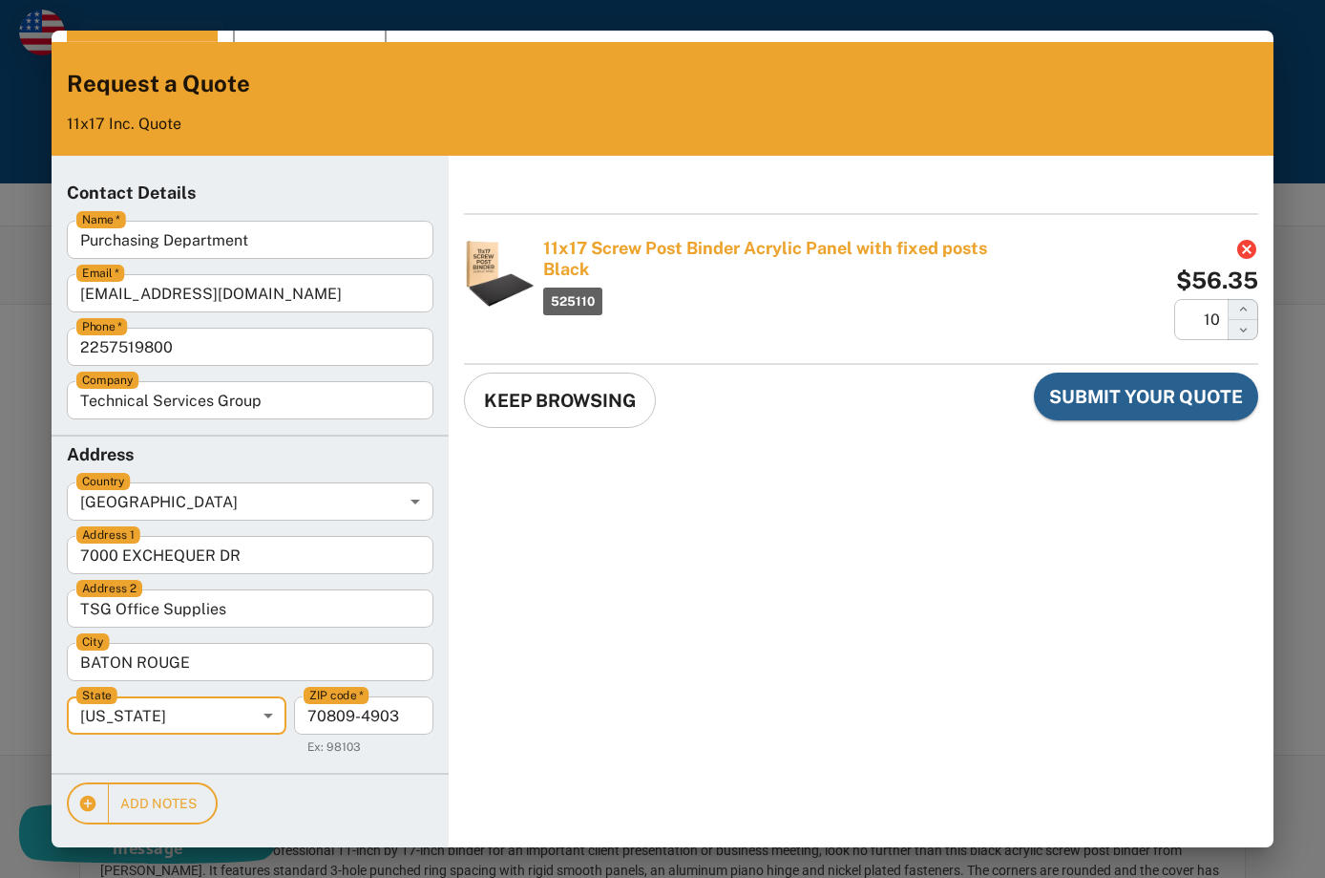
scroll to position [0, 0]
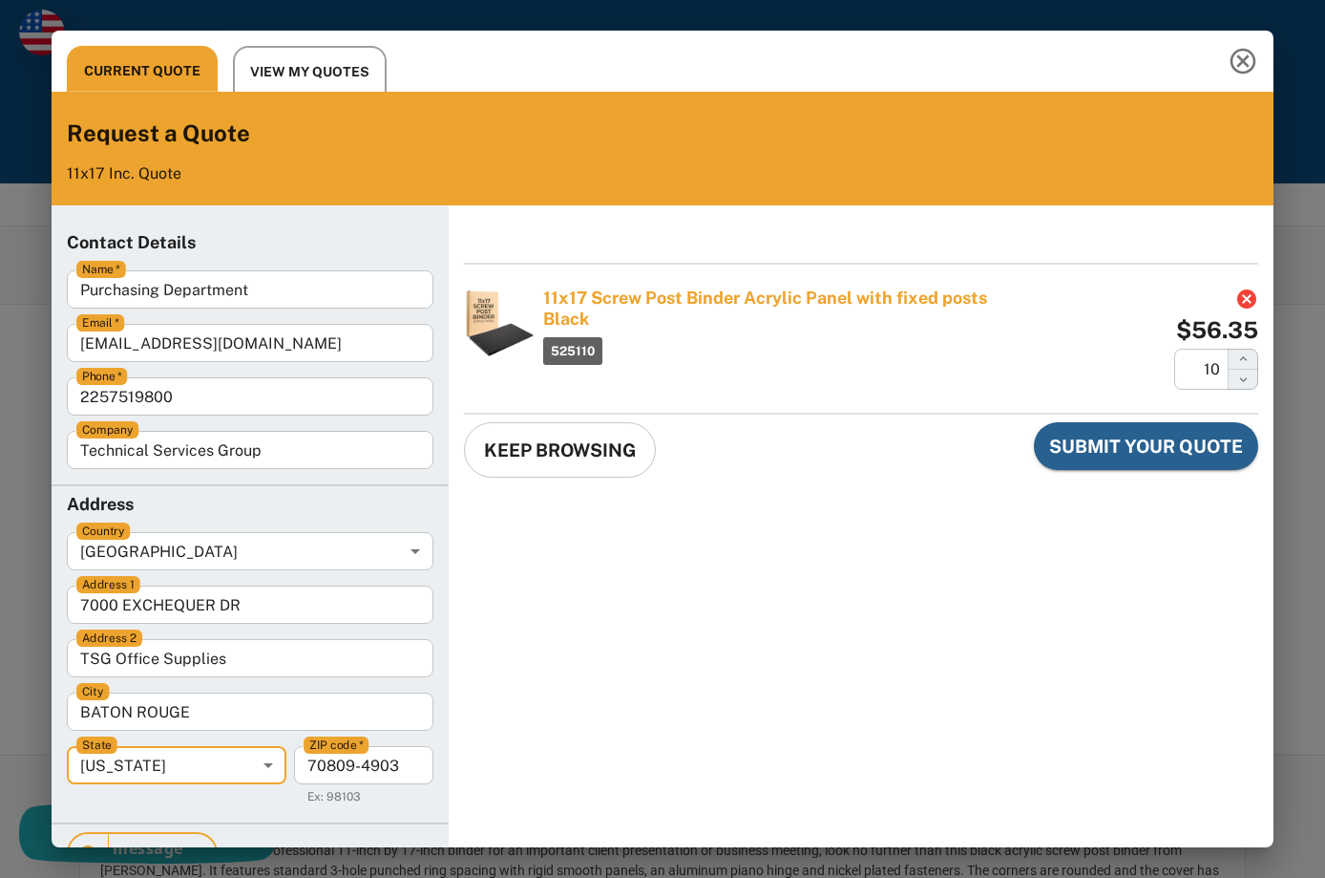
click at [1239, 55] on icon "Close this quote dialog" at bounding box center [1243, 61] width 31 height 31
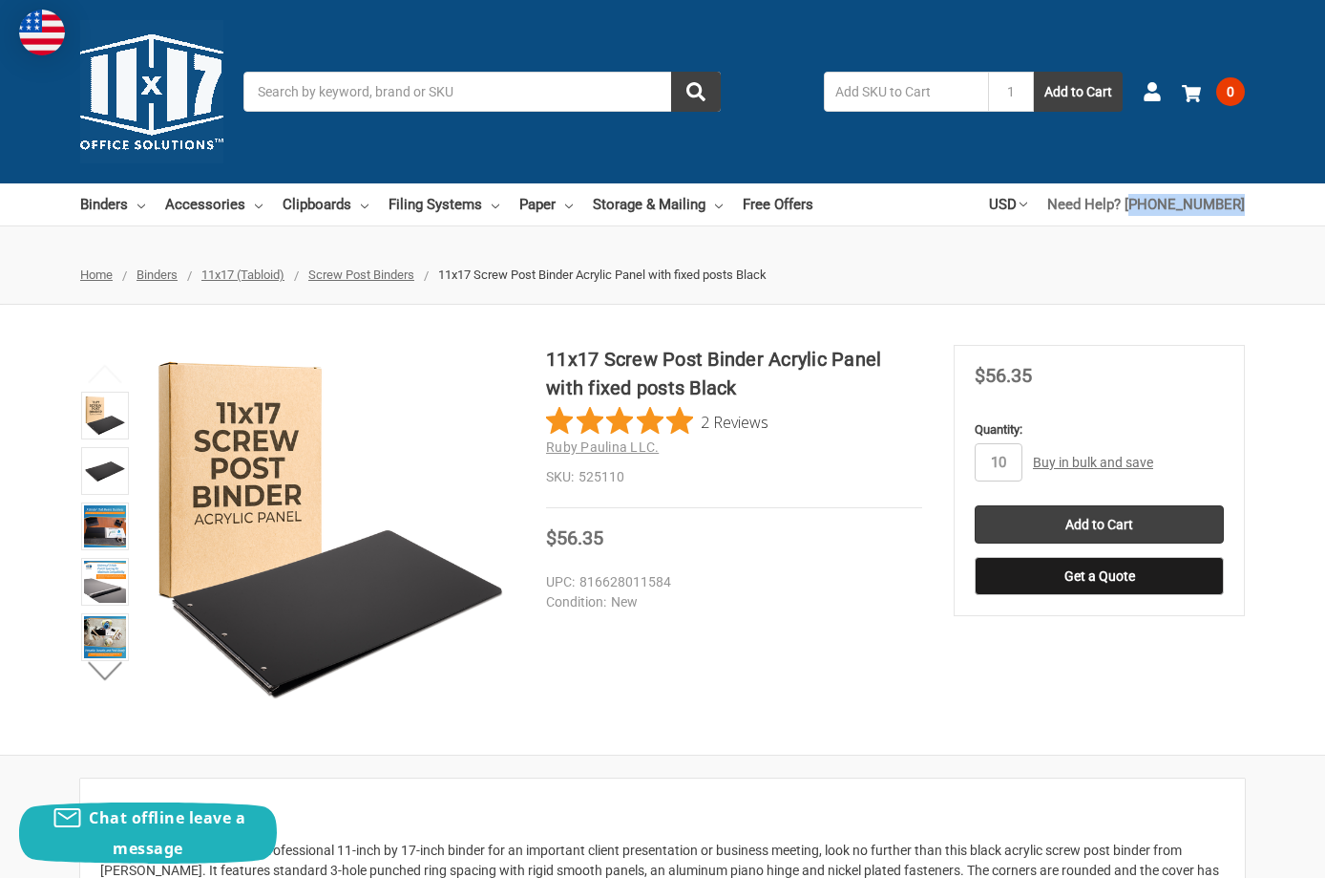
drag, startPoint x: 1262, startPoint y: 205, endPoint x: 1149, endPoint y: 220, distance: 114.5
click at [1149, 220] on div "Binders All Binders 11x17 (Tabloid) All 11x17 (Tabloid) Ring Binders Fold-Over …" at bounding box center [662, 204] width 1325 height 42
click at [1068, 523] on input "Add to Cart" at bounding box center [1099, 524] width 249 height 38
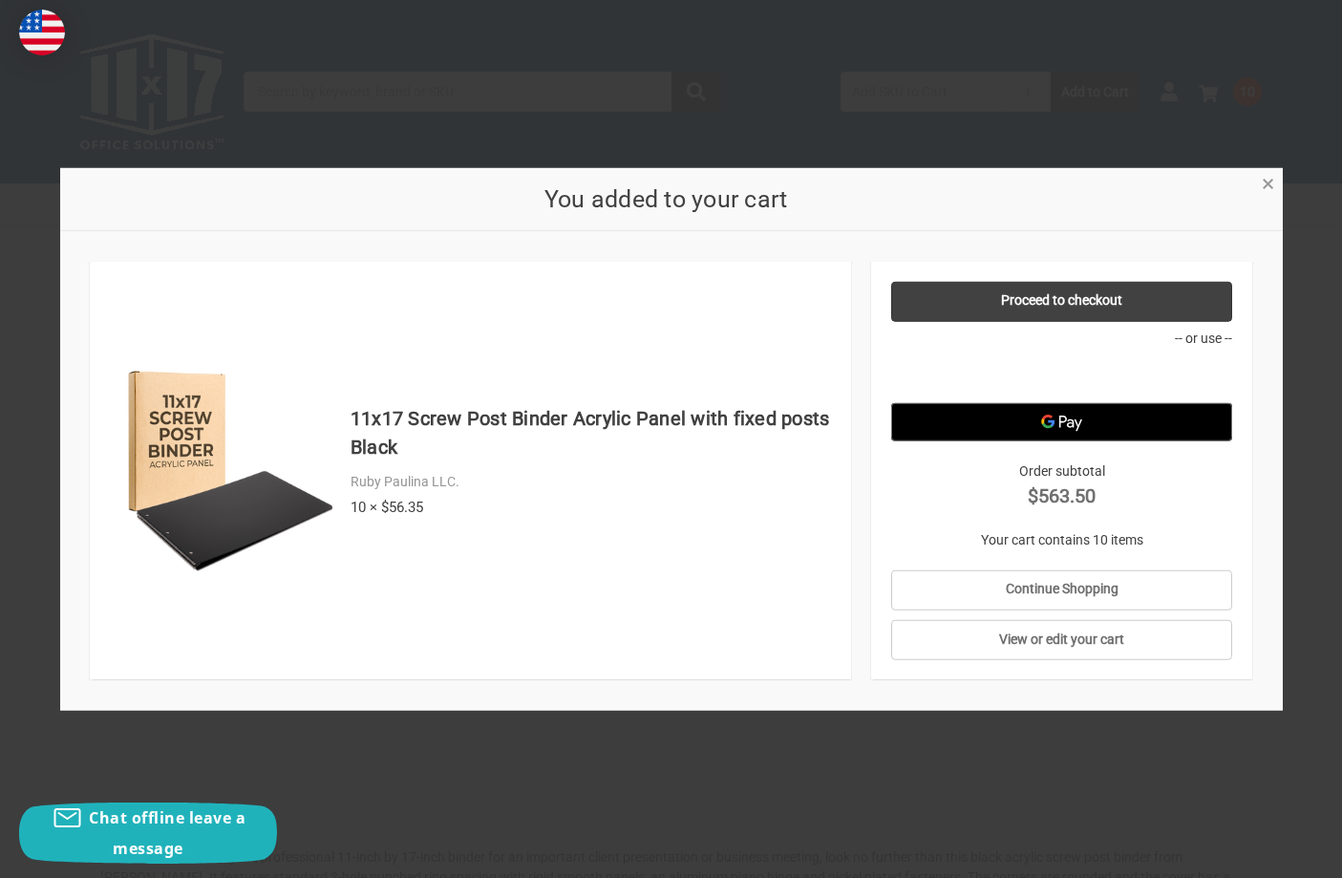
click at [1272, 188] on span "×" at bounding box center [1267, 184] width 12 height 28
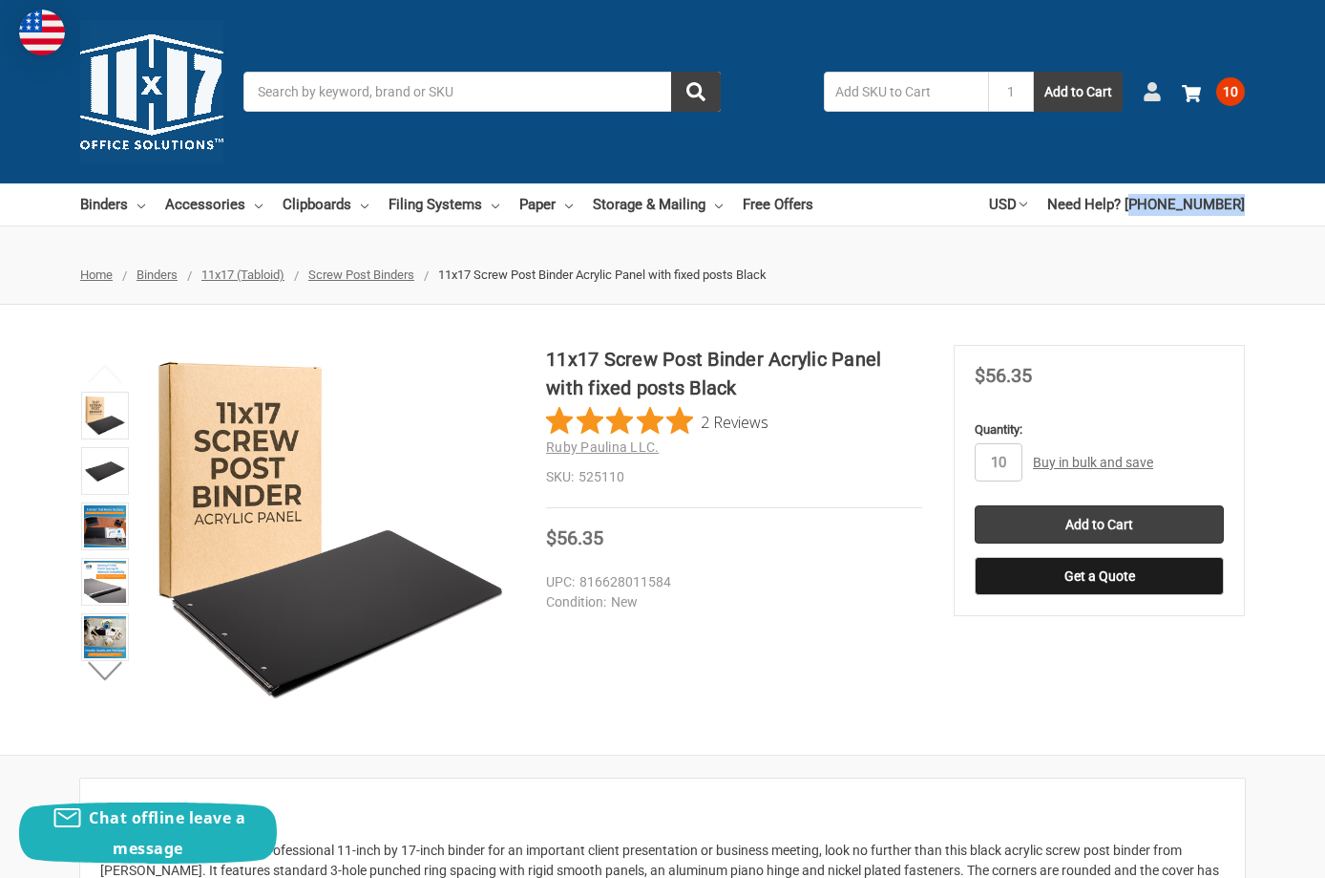
click at [1148, 95] on use at bounding box center [1152, 91] width 16 height 19
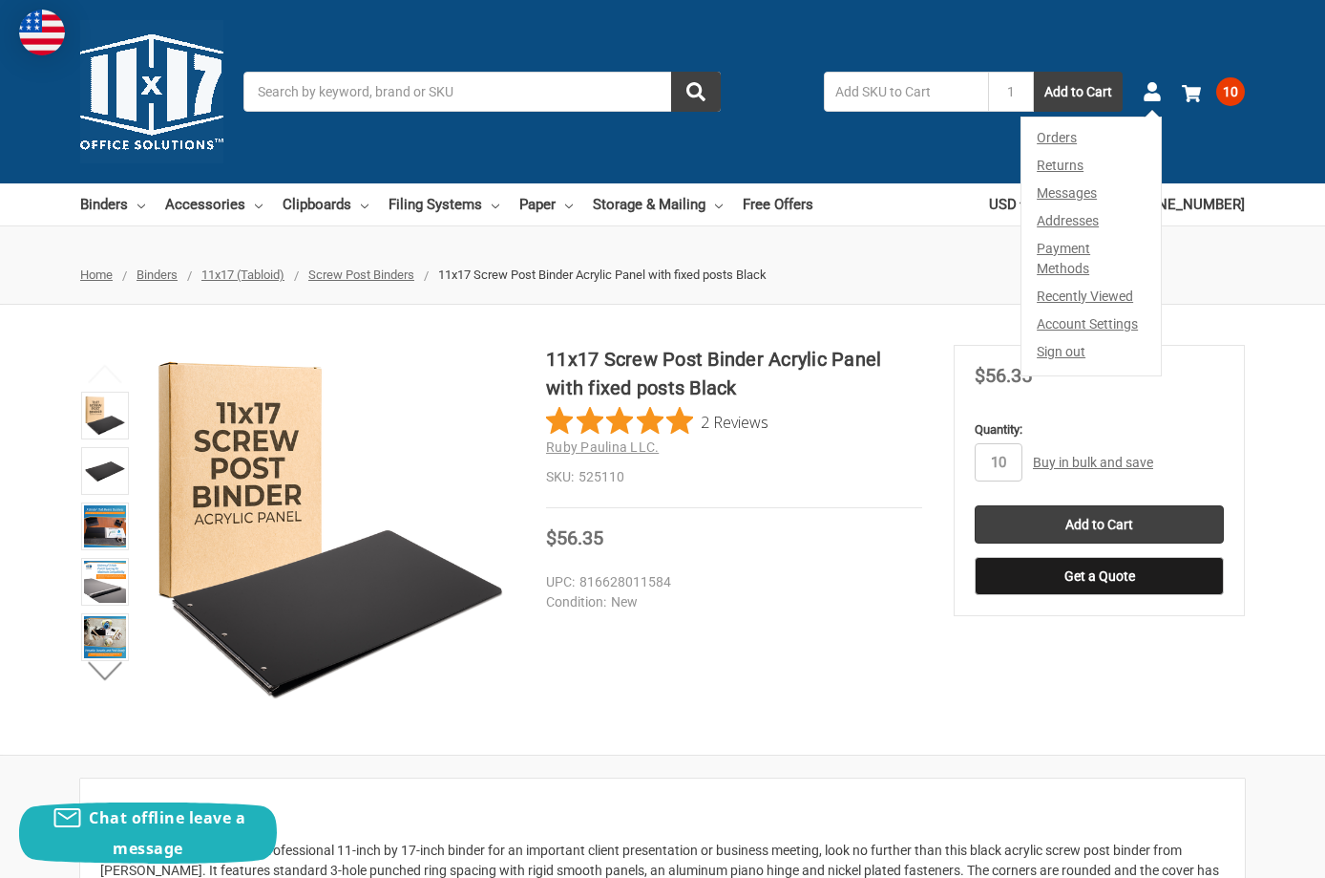
click at [1074, 254] on link "Payment Methods" at bounding box center [1091, 259] width 138 height 48
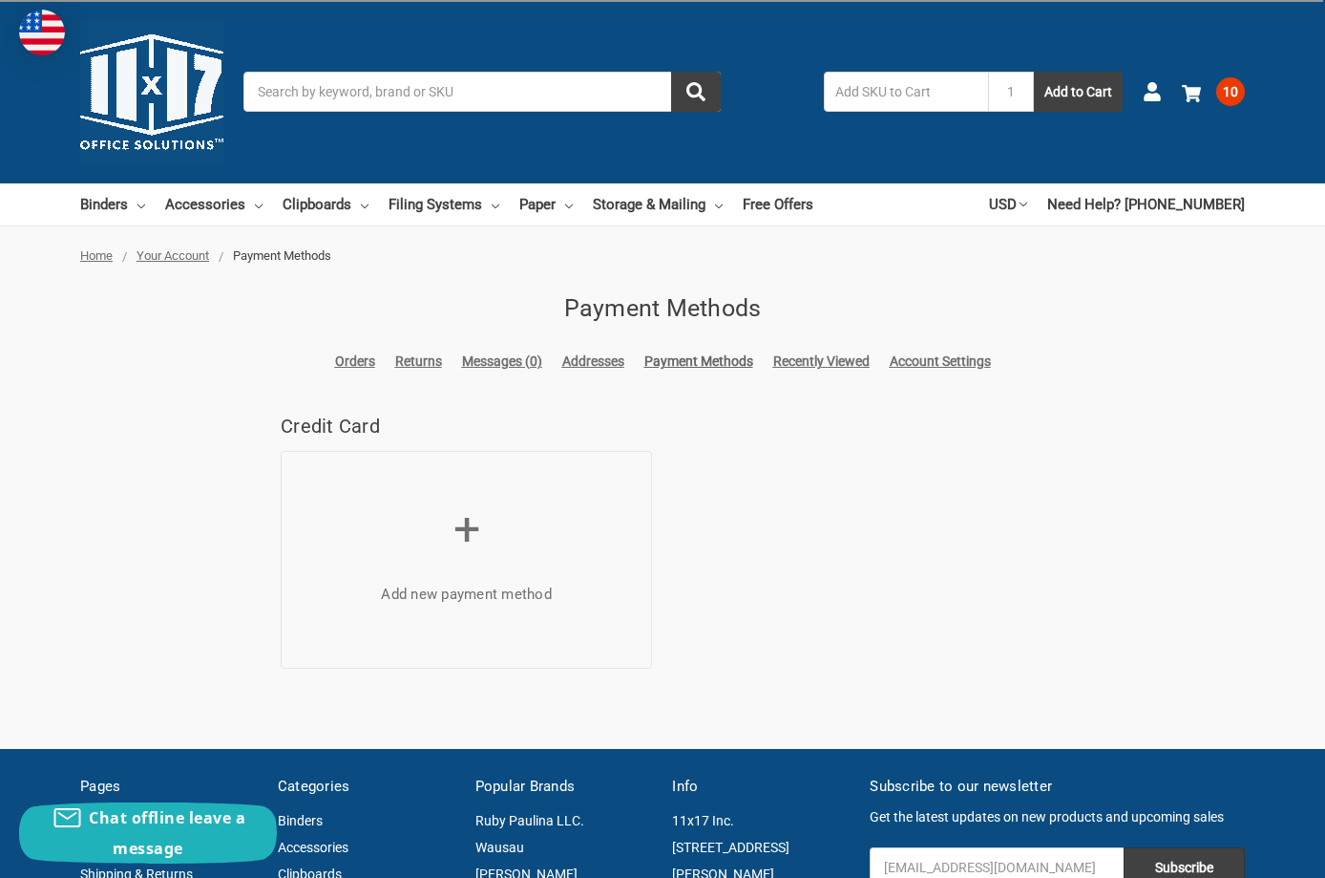
click at [471, 594] on h5 "Add new payment method" at bounding box center [466, 593] width 171 height 22
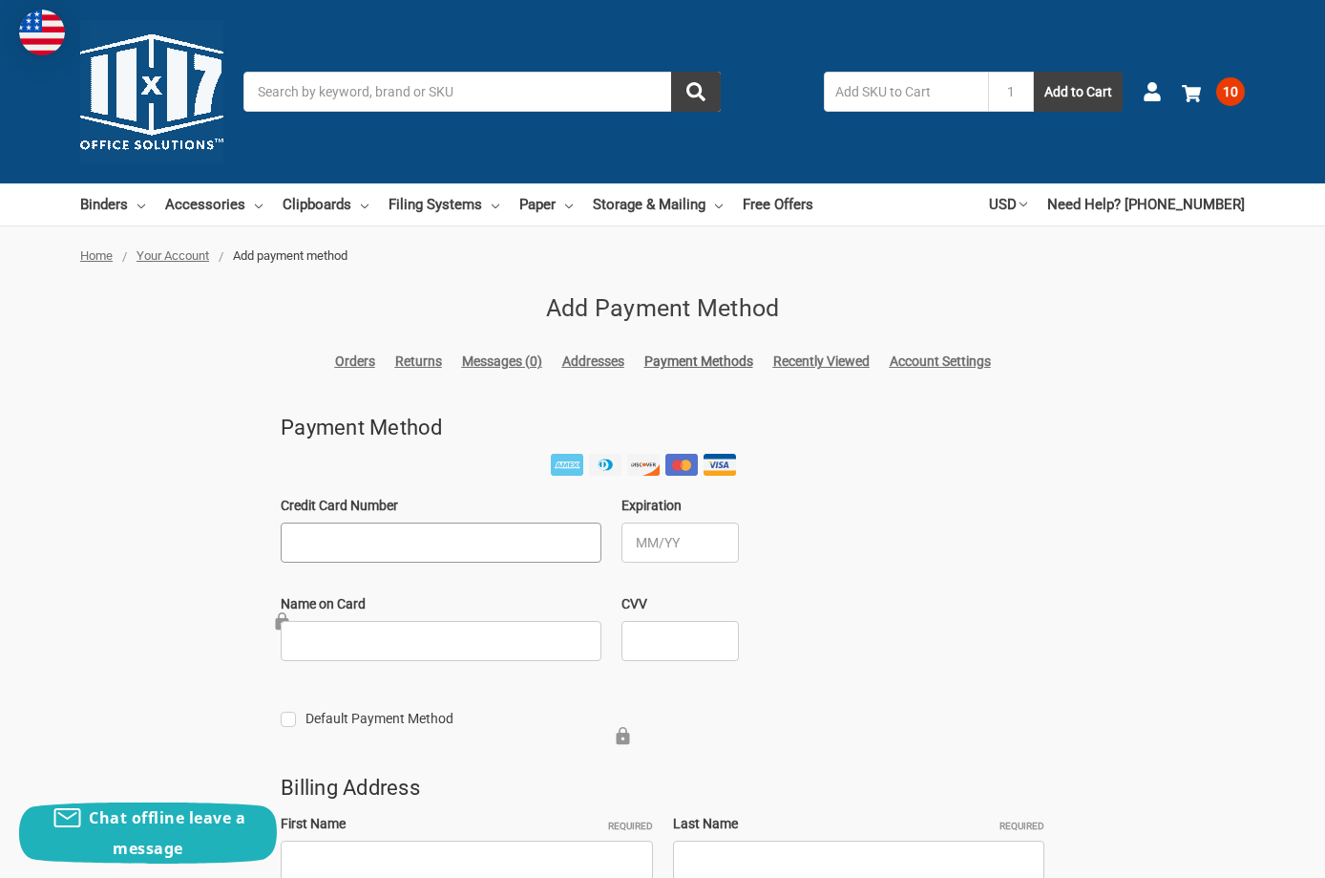
click at [480, 540] on input "Credit Card Number" at bounding box center [441, 542] width 321 height 40
type input "[CREDIT_CARD_NUMBER]"
click at [719, 544] on input "Expiration" at bounding box center [680, 542] width 117 height 40
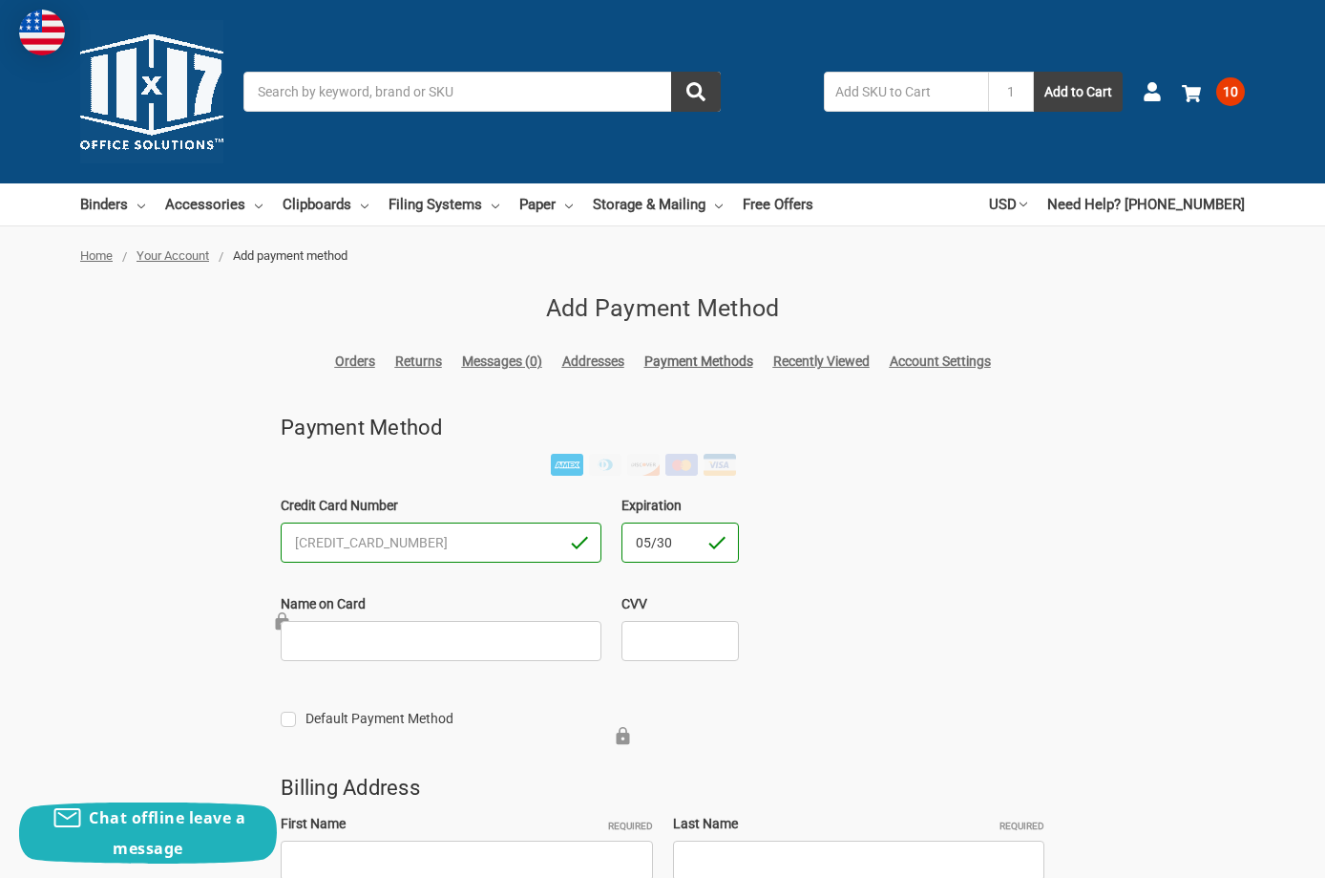
type input "05/30"
click at [560, 640] on input "Name on Card" at bounding box center [441, 641] width 321 height 40
type input "Purchasing"
click at [686, 642] on input "CVV" at bounding box center [680, 641] width 117 height 40
type input "4293"
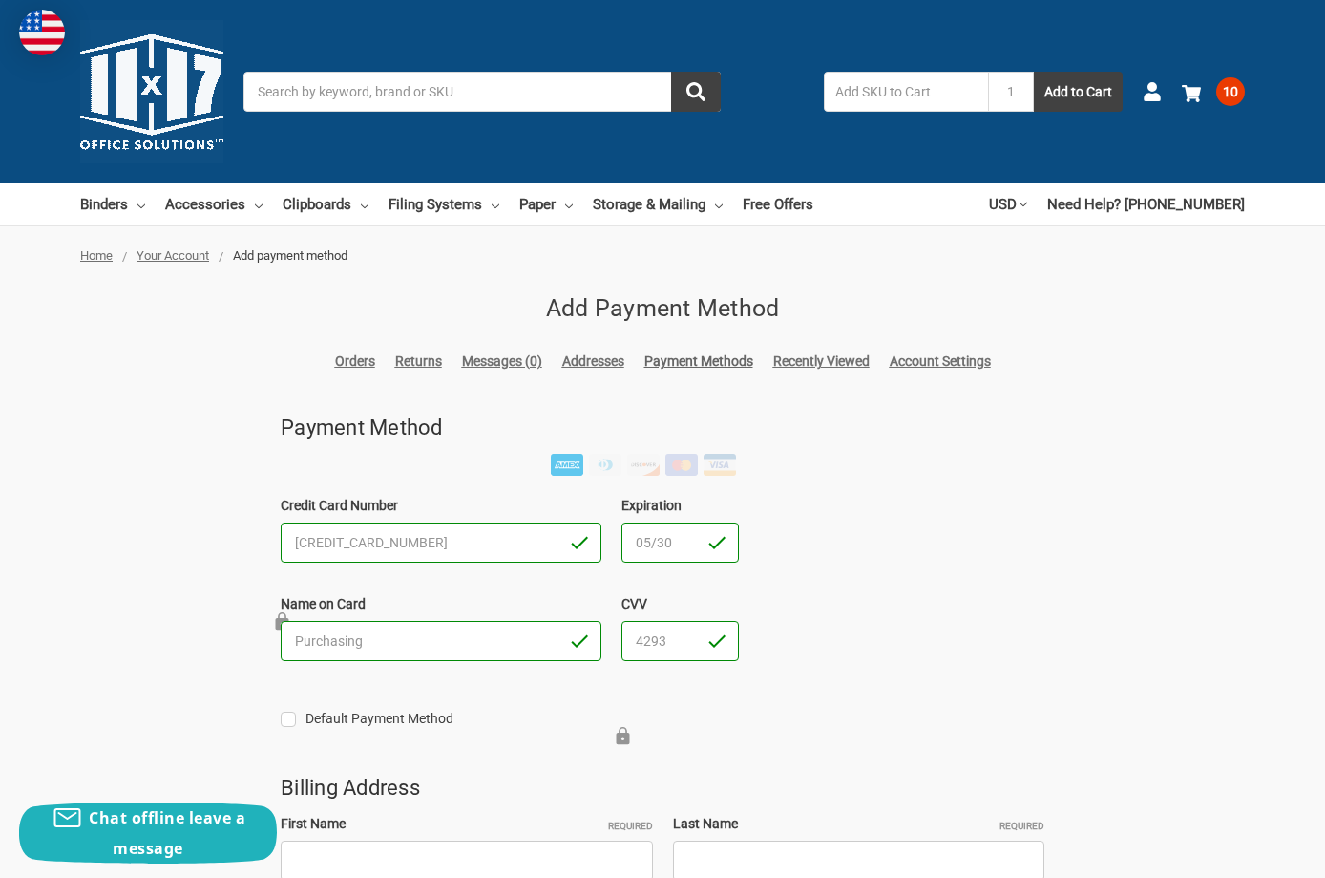
click at [283, 716] on label "Default Payment Method" at bounding box center [510, 719] width 458 height 20
click at [282, 709] on input "Default Payment Method" at bounding box center [281, 709] width 1 height 1
checkbox input "true"
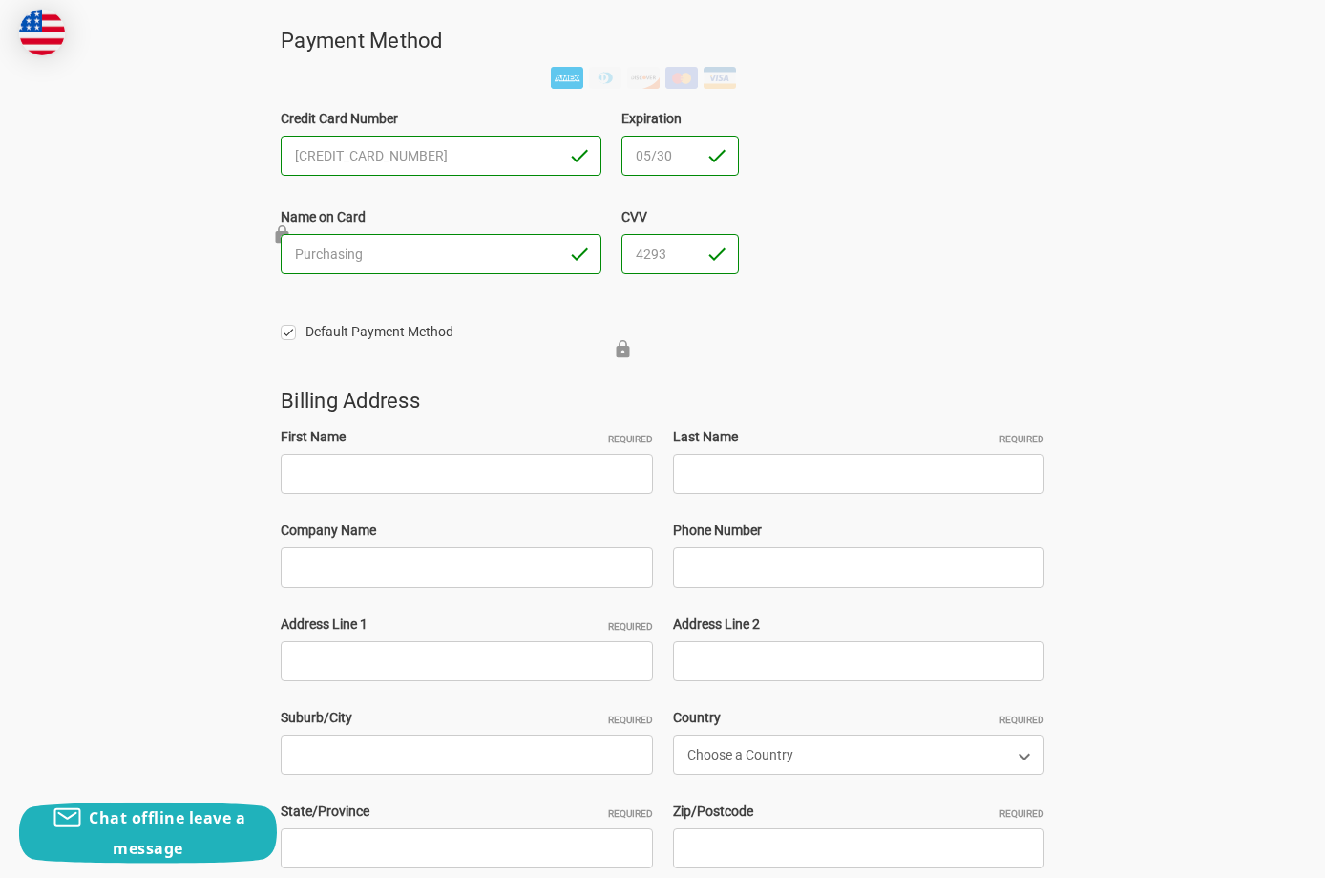
scroll to position [390, 0]
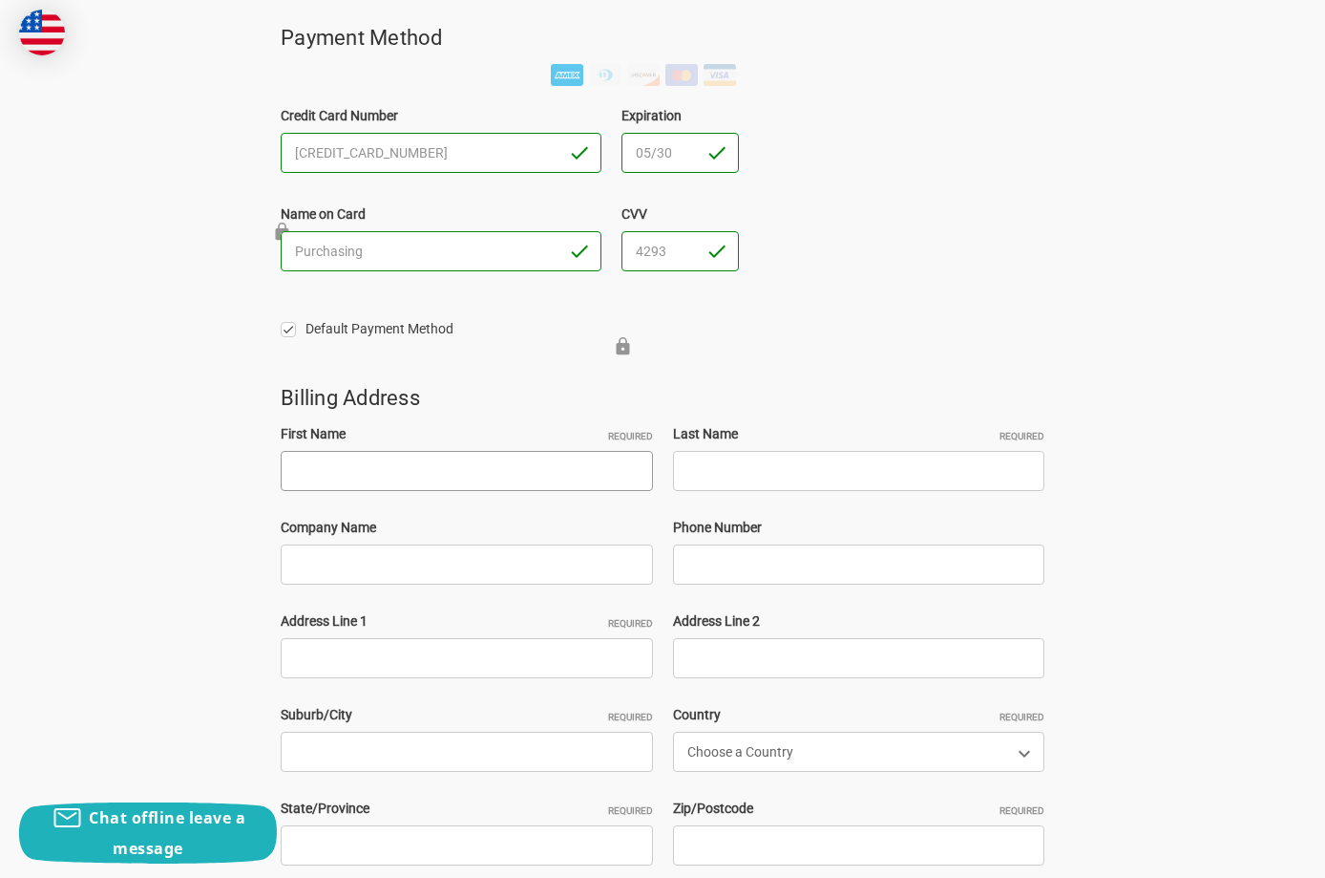
click at [518, 475] on input "First Name Required" at bounding box center [467, 471] width 372 height 40
type input "Diana"
type input "Monroe"
type input "Technical Services Group, Inc."
type input "2257519800"
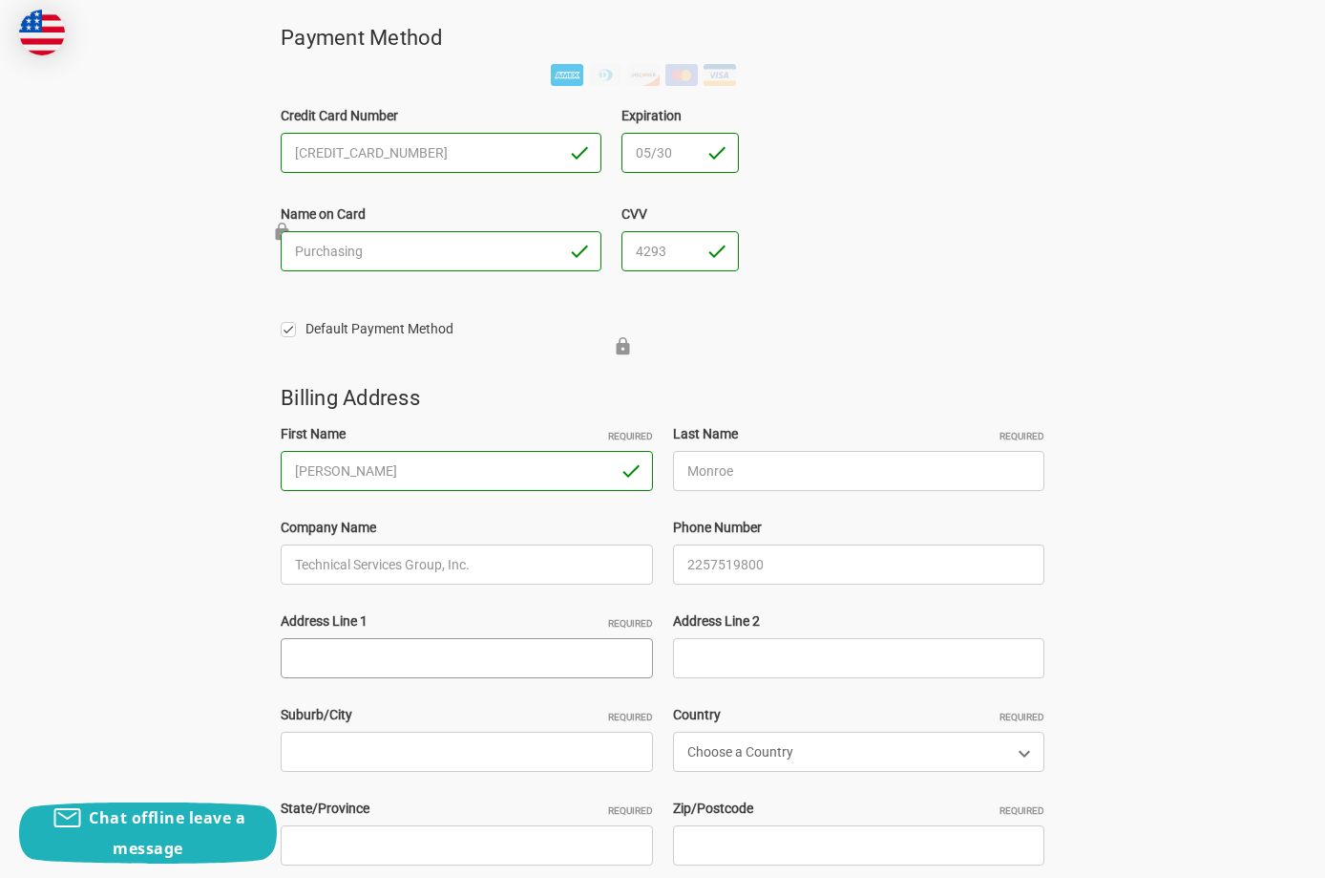
type input "7000 Exchequer Dr"
type input "Baton Rouge"
select select "[GEOGRAPHIC_DATA]"
type input "[US_STATE]"
type input "70809"
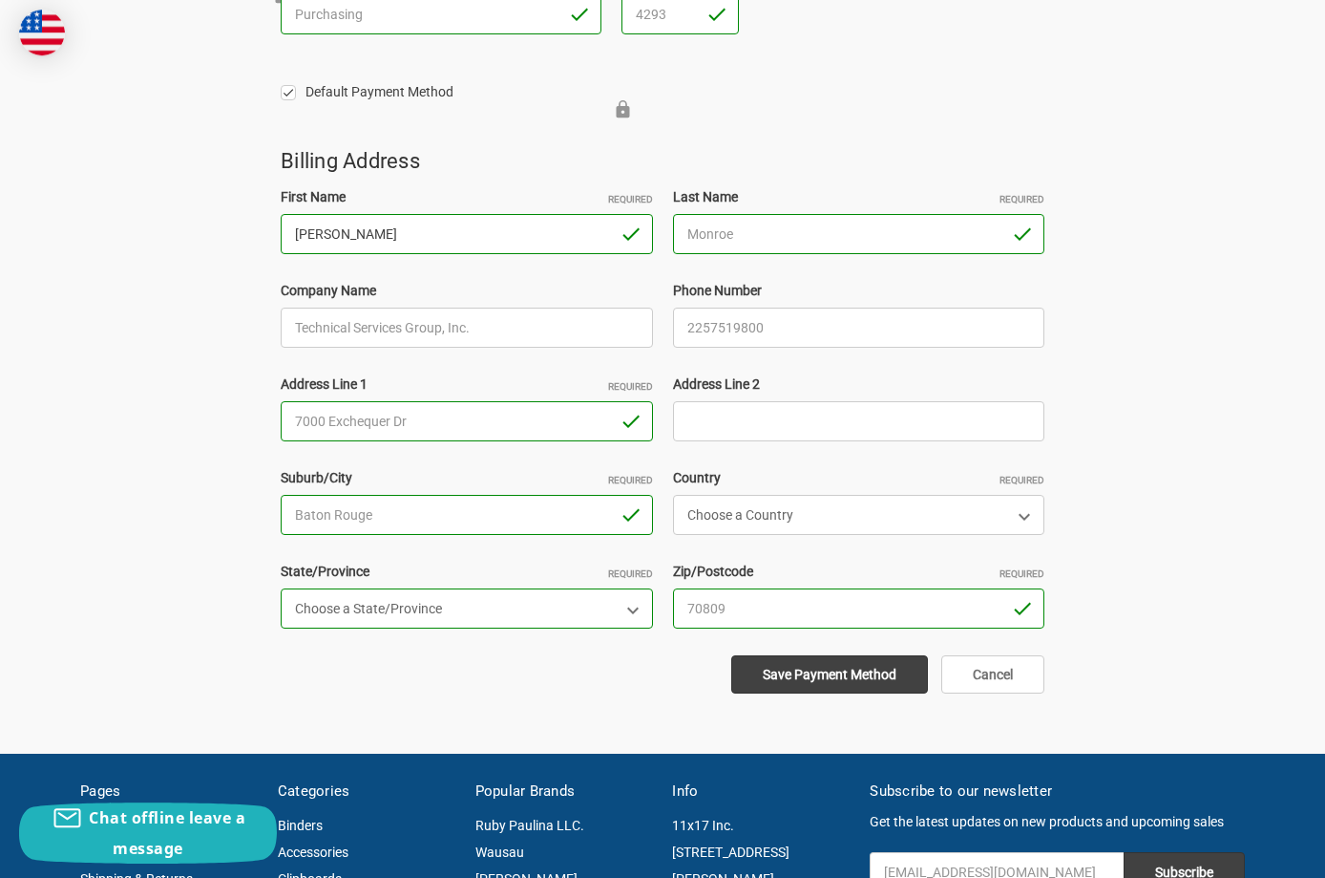
scroll to position [682, 0]
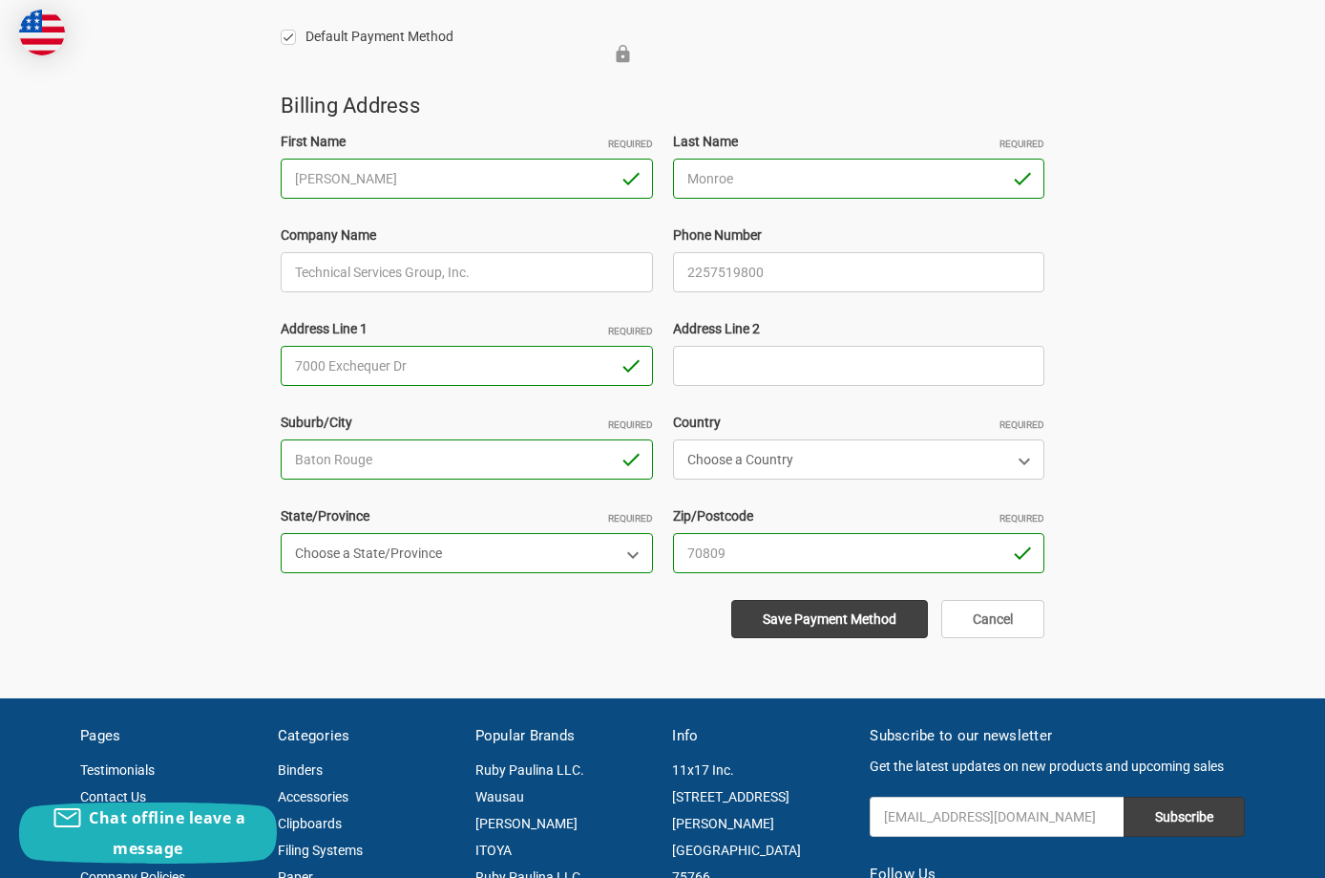
click at [281, 533] on select "Choose a State/Province Alabama Alaska American Samoa Arizona Arkansas Armed Fo…" at bounding box center [467, 553] width 372 height 40
select select "Louisiana"
click option "Louisiana" at bounding box center [0, 0] width 0 height 0
drag, startPoint x: 441, startPoint y: 180, endPoint x: 266, endPoint y: 188, distance: 174.9
click at [281, 188] on input "Diana" at bounding box center [467, 179] width 372 height 40
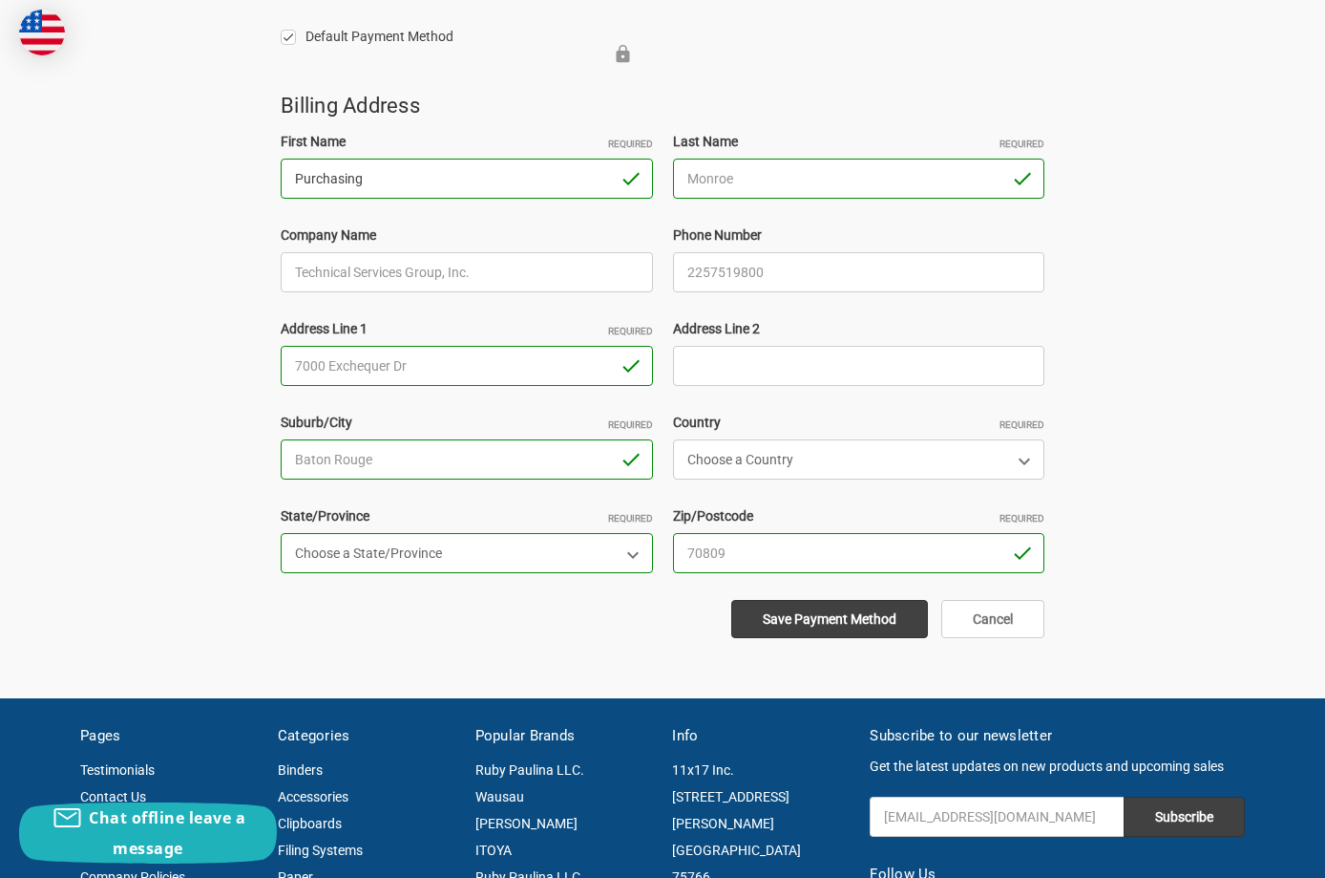
type input "Purchasing"
type input "Department"
click at [1218, 515] on div "Home Your Account Add payment method Add Payment Method Orders Returns Messages…" at bounding box center [662, 101] width 1325 height 1072
click at [825, 628] on input "Save Payment Method" at bounding box center [829, 619] width 197 height 38
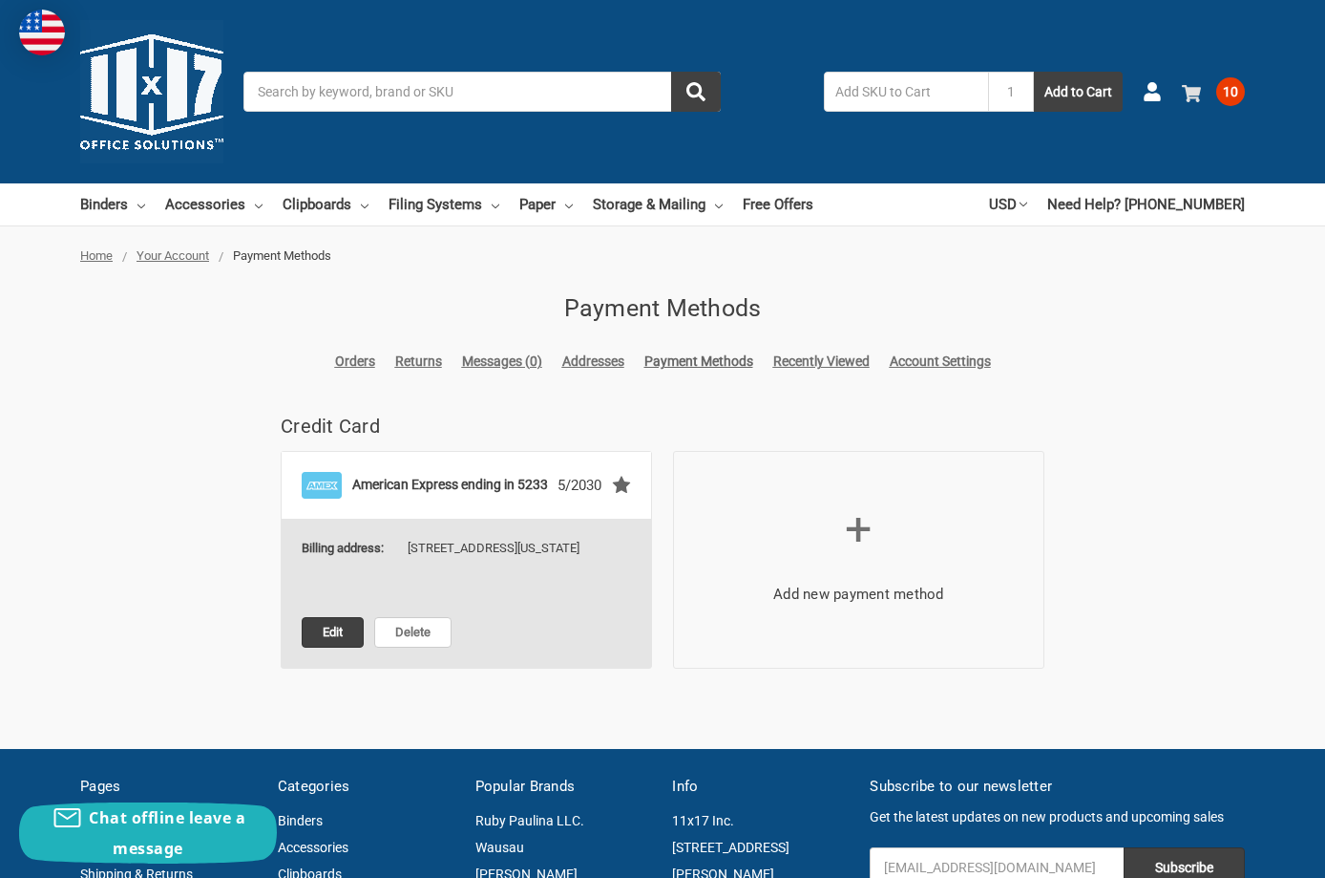
click at [1198, 92] on use at bounding box center [1191, 93] width 19 height 17
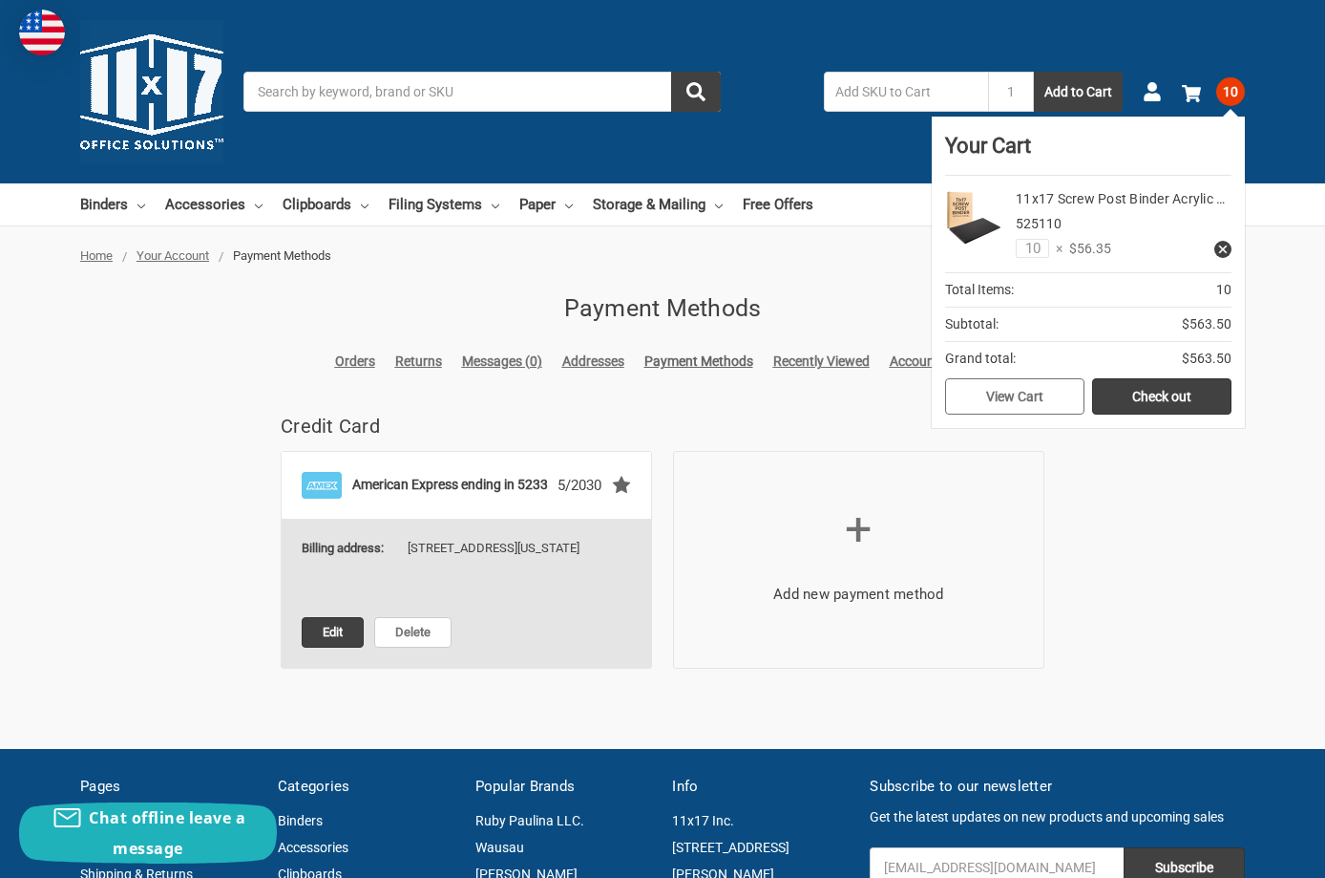
click at [1026, 390] on link "View Cart" at bounding box center [1014, 396] width 139 height 36
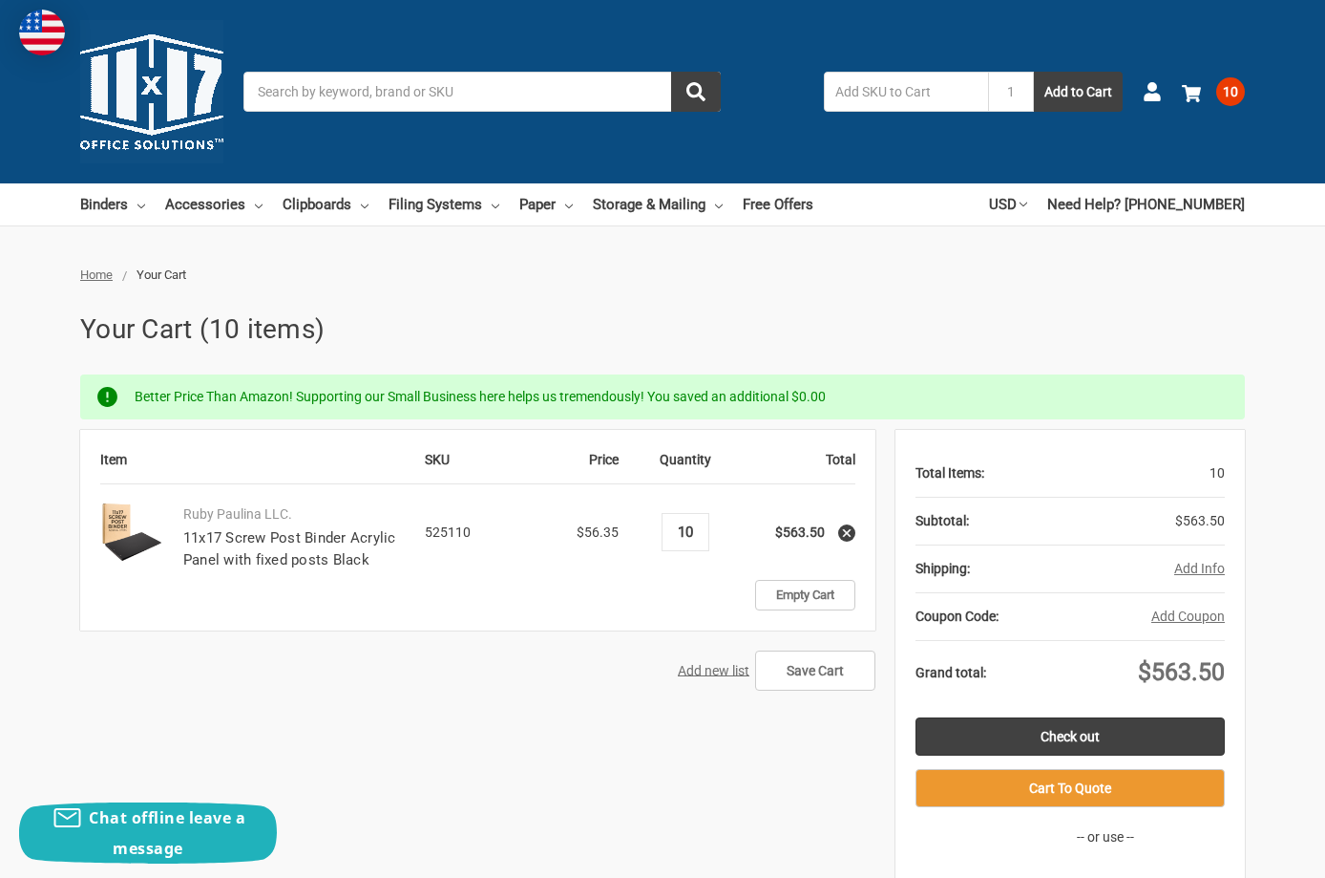
click at [703, 531] on input "10" at bounding box center [685, 531] width 33 height 17
type input "5"
click at [621, 590] on td "Empty Cart" at bounding box center [686, 595] width 340 height 31
click at [1208, 570] on button "Add Info" at bounding box center [1200, 569] width 51 height 20
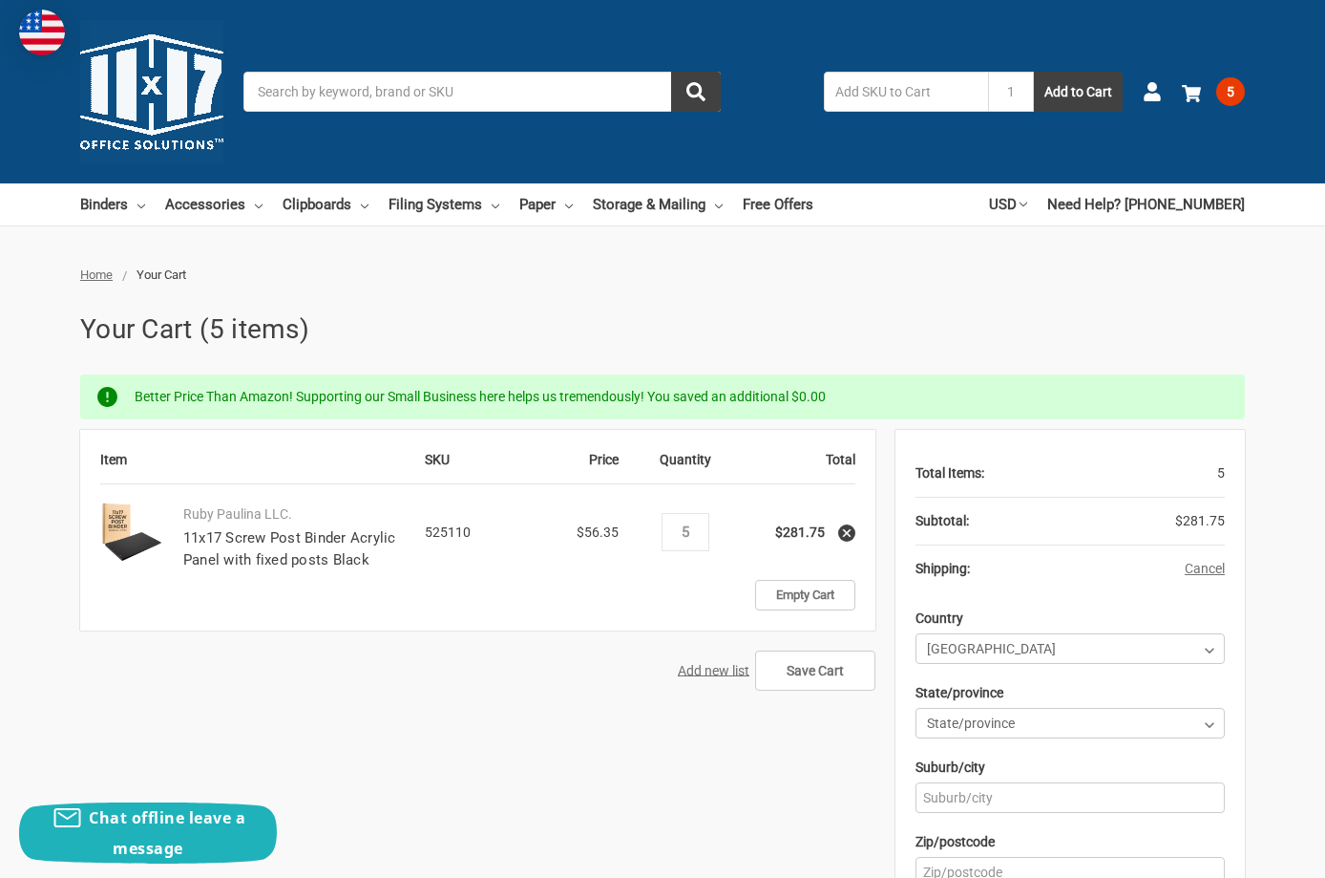
click at [1317, 546] on div "Home Your Cart Your Cart (5 items) Better Price Than Amazon! Supporting our Sma…" at bounding box center [662, 820] width 1325 height 1110
click at [916, 633] on select "Country Afghanistan Åland Islands Albania Algeria American Samoa Andorra Angola…" at bounding box center [1070, 648] width 309 height 31
click option "[GEOGRAPHIC_DATA]" at bounding box center [0, 0] width 0 height 0
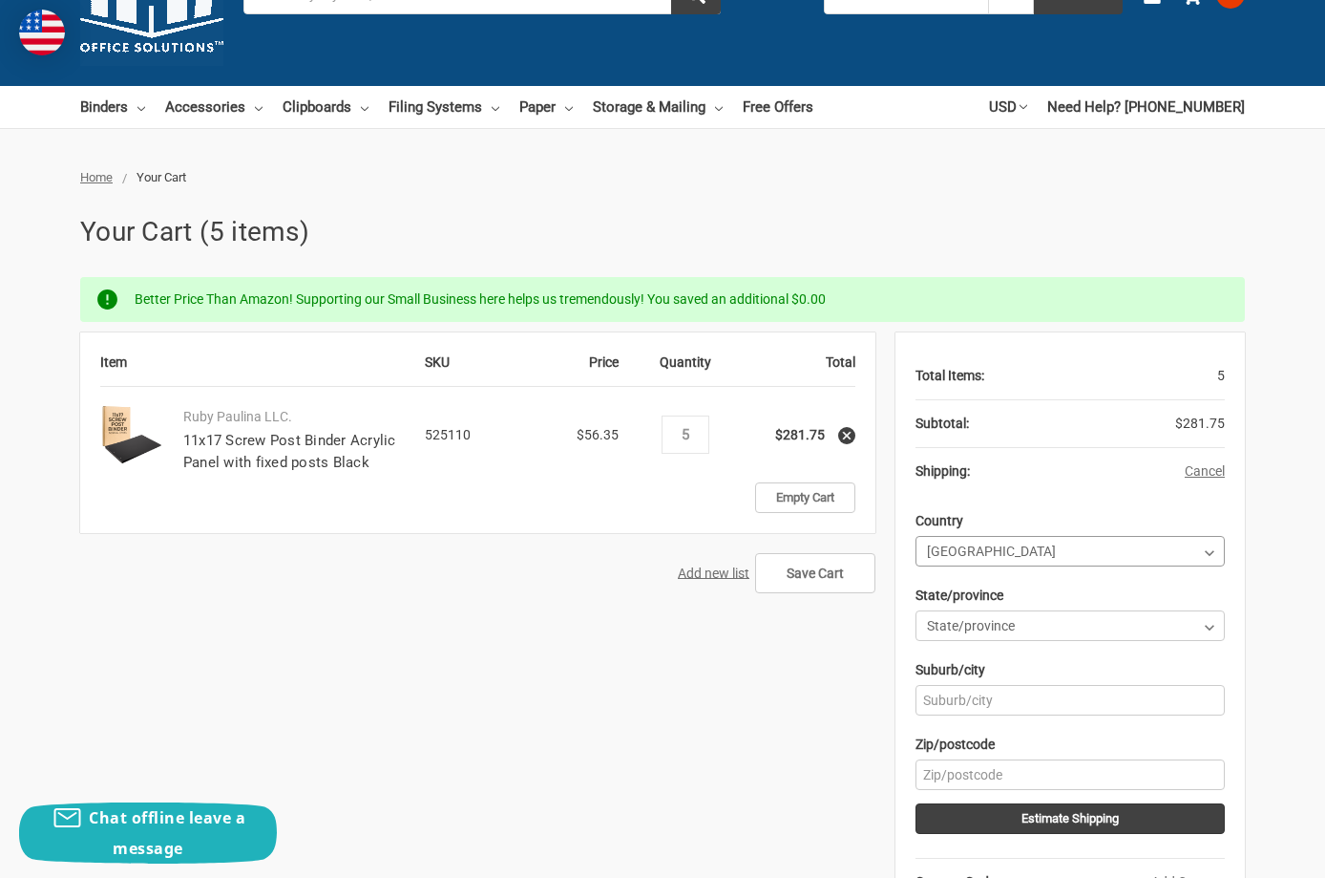
scroll to position [292, 0]
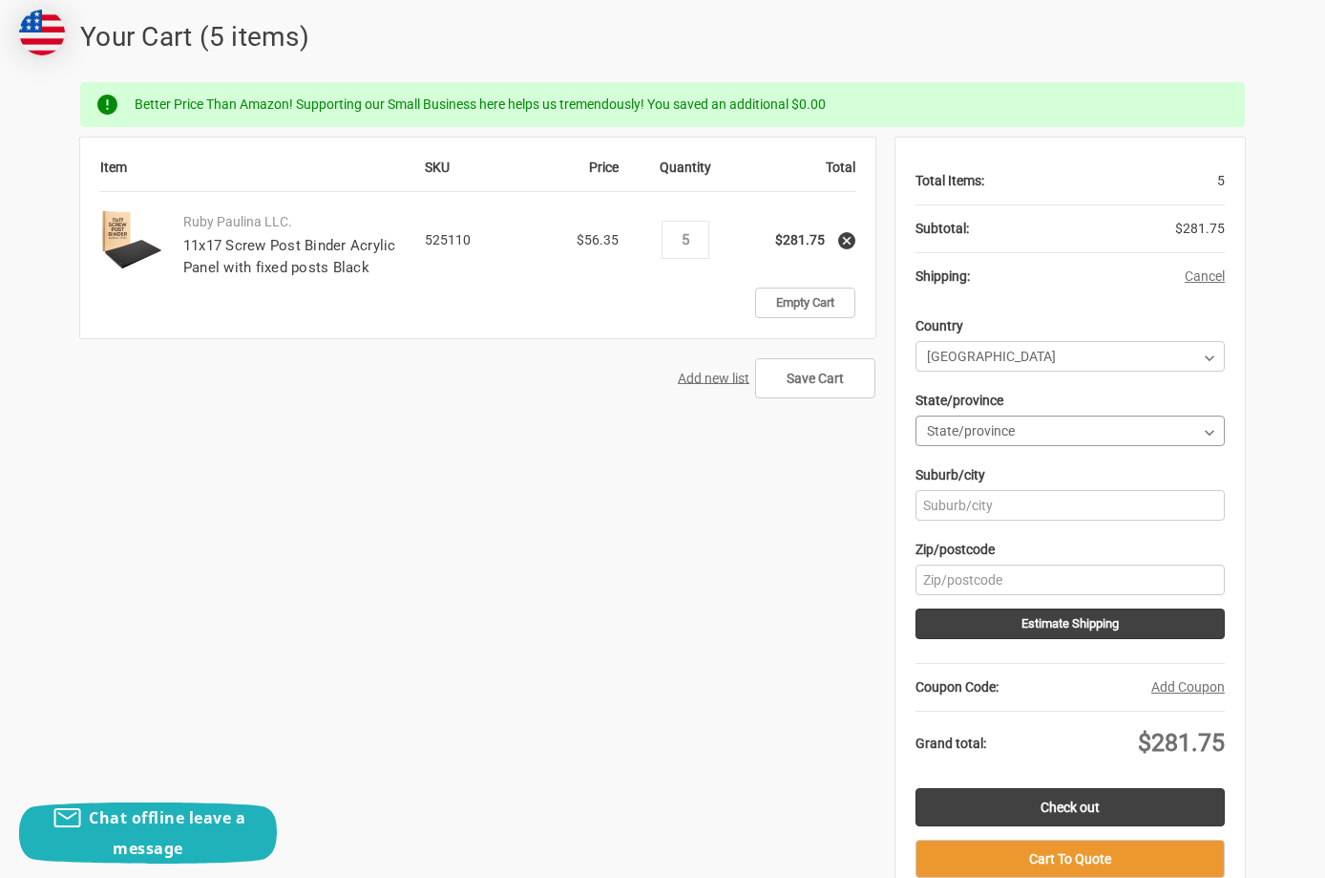
click at [916, 415] on select "State/province Alabama Alaska American Samoa Arizona Arkansas Armed Forces Afri…" at bounding box center [1070, 430] width 309 height 31
select select "28"
click option "Louisiana" at bounding box center [0, 0] width 0 height 0
click at [1009, 565] on input "Zip/postcode" at bounding box center [1070, 579] width 309 height 31
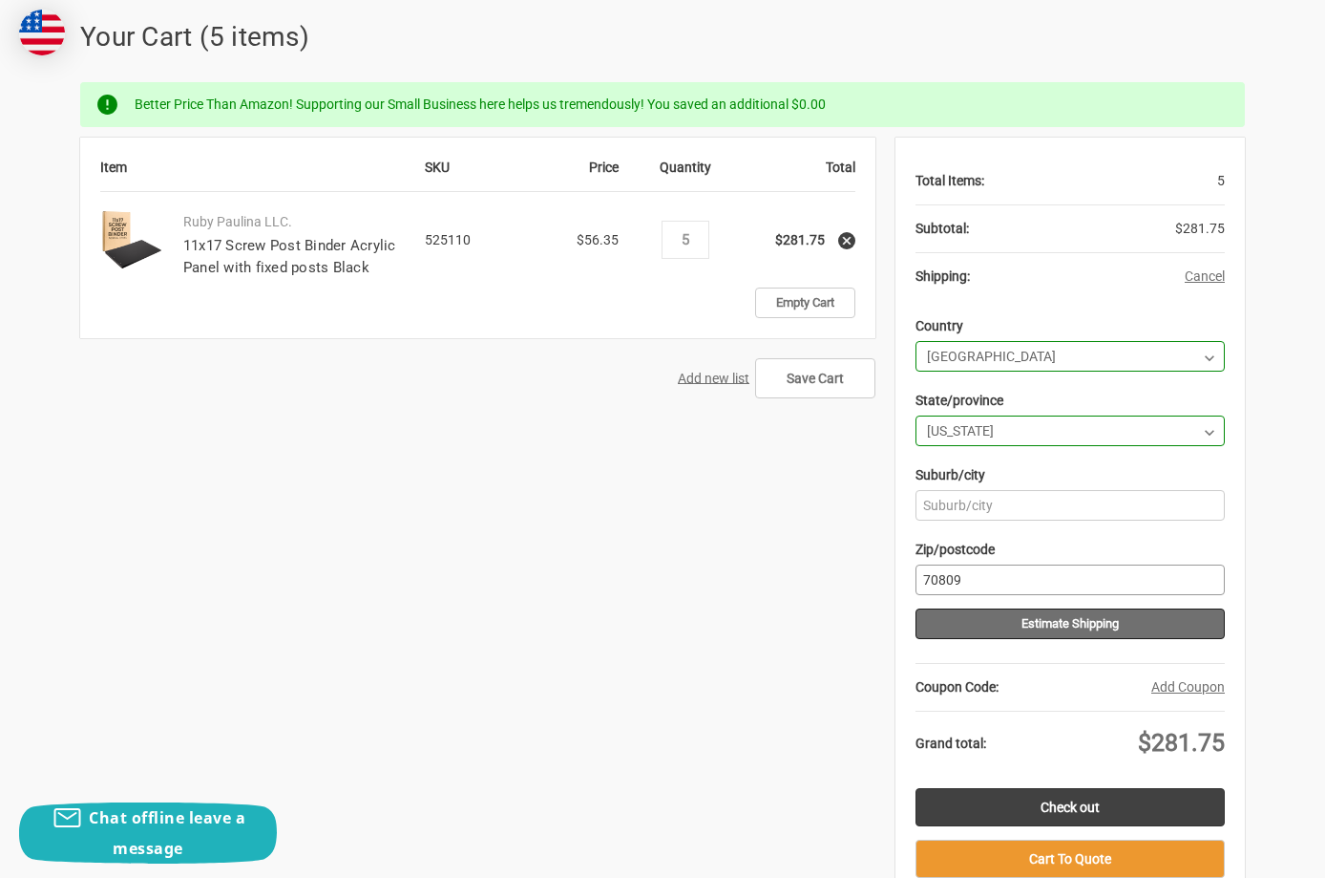
type input "70809"
click at [1077, 628] on button "Estimate Shipping" at bounding box center [1070, 623] width 309 height 31
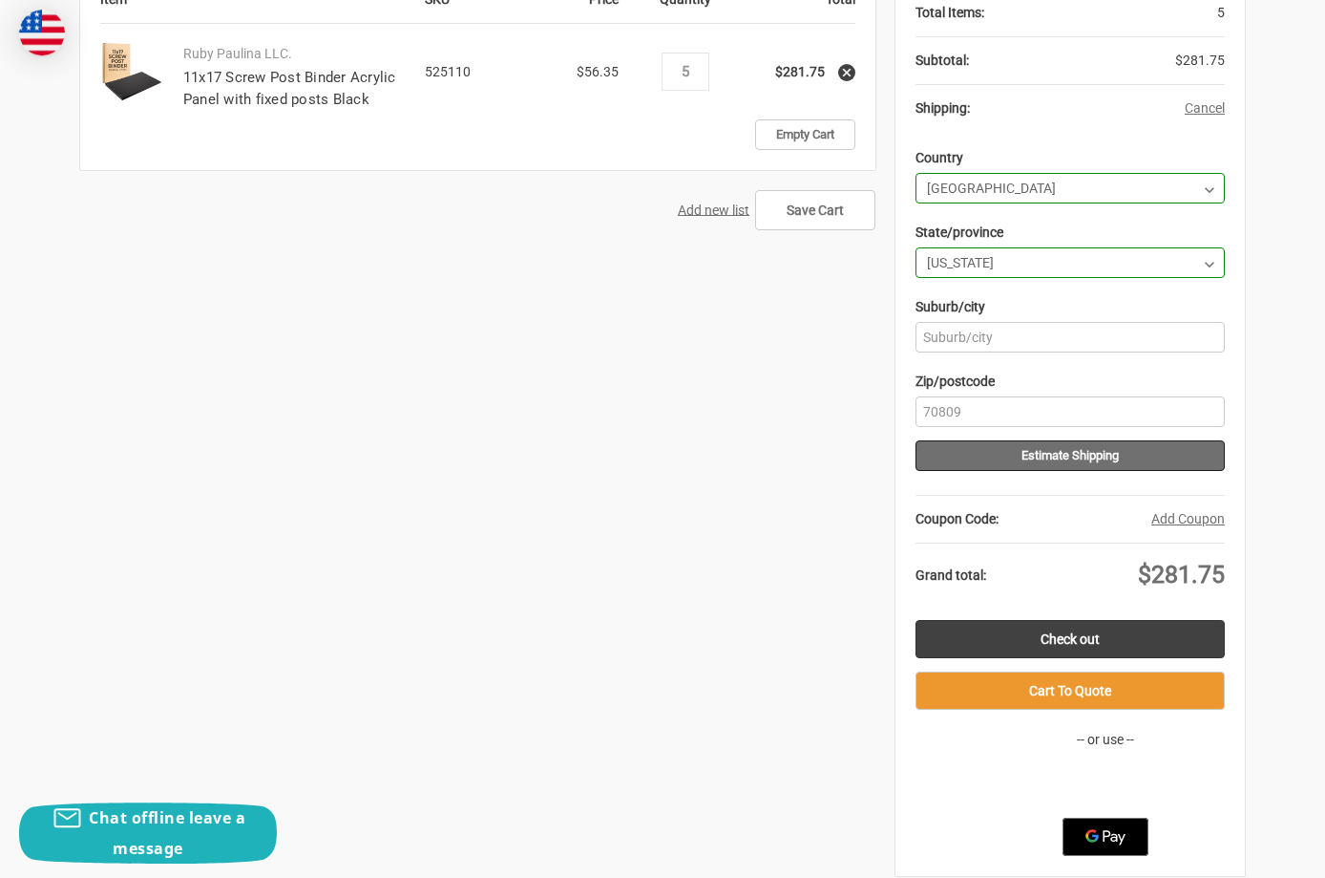
scroll to position [487, 0]
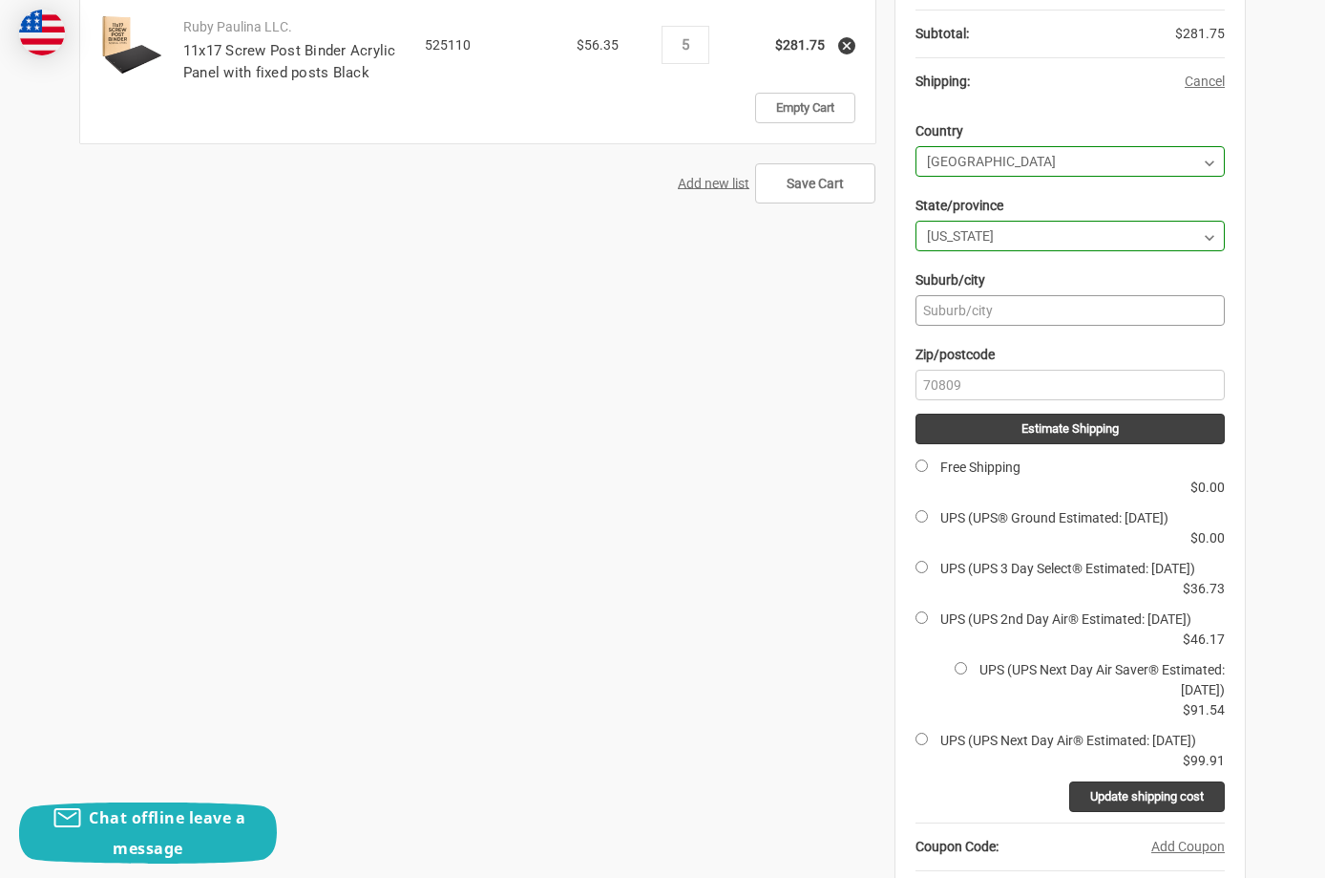
click at [994, 313] on input "Suburb/city" at bounding box center [1070, 310] width 309 height 31
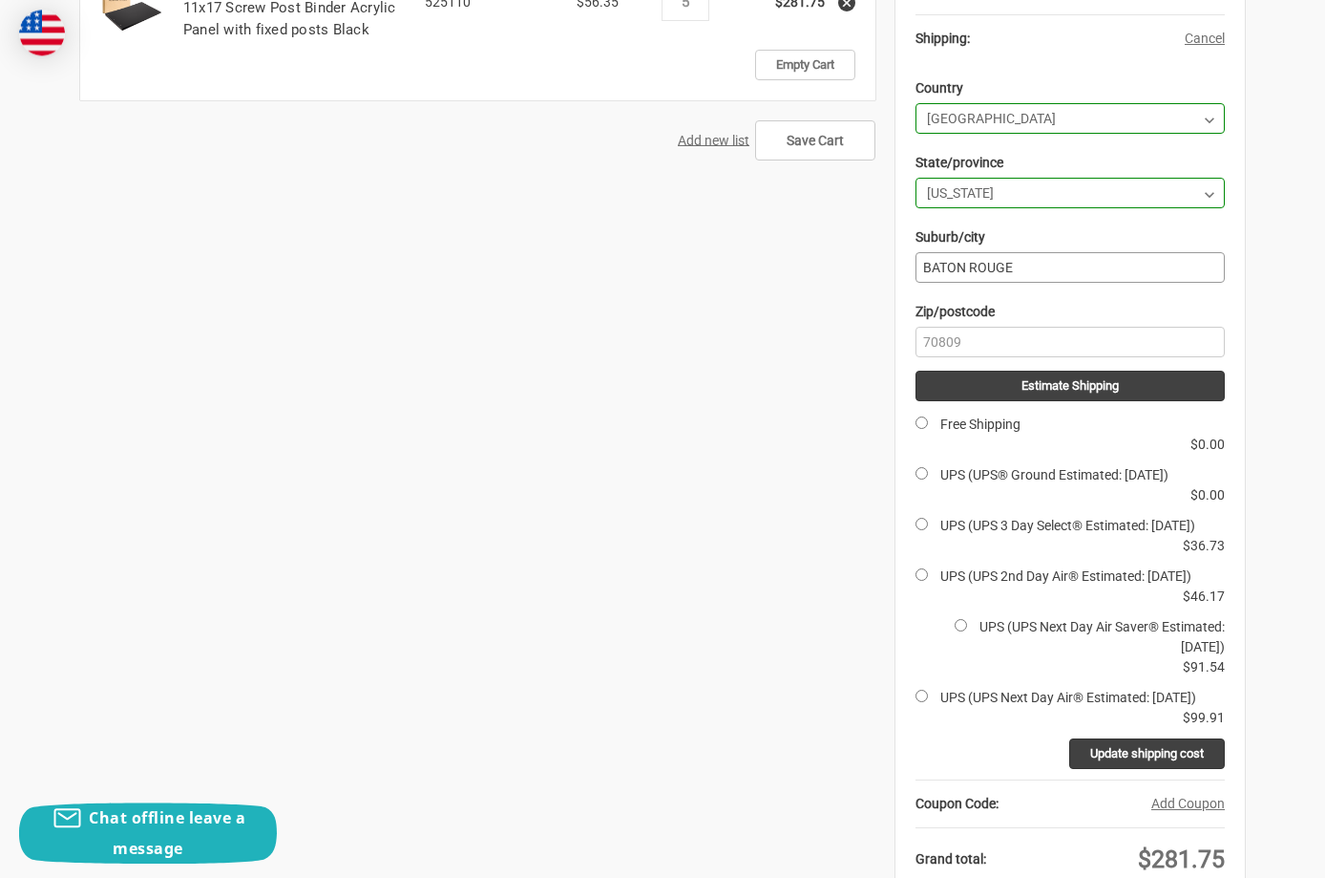
scroll to position [584, 0]
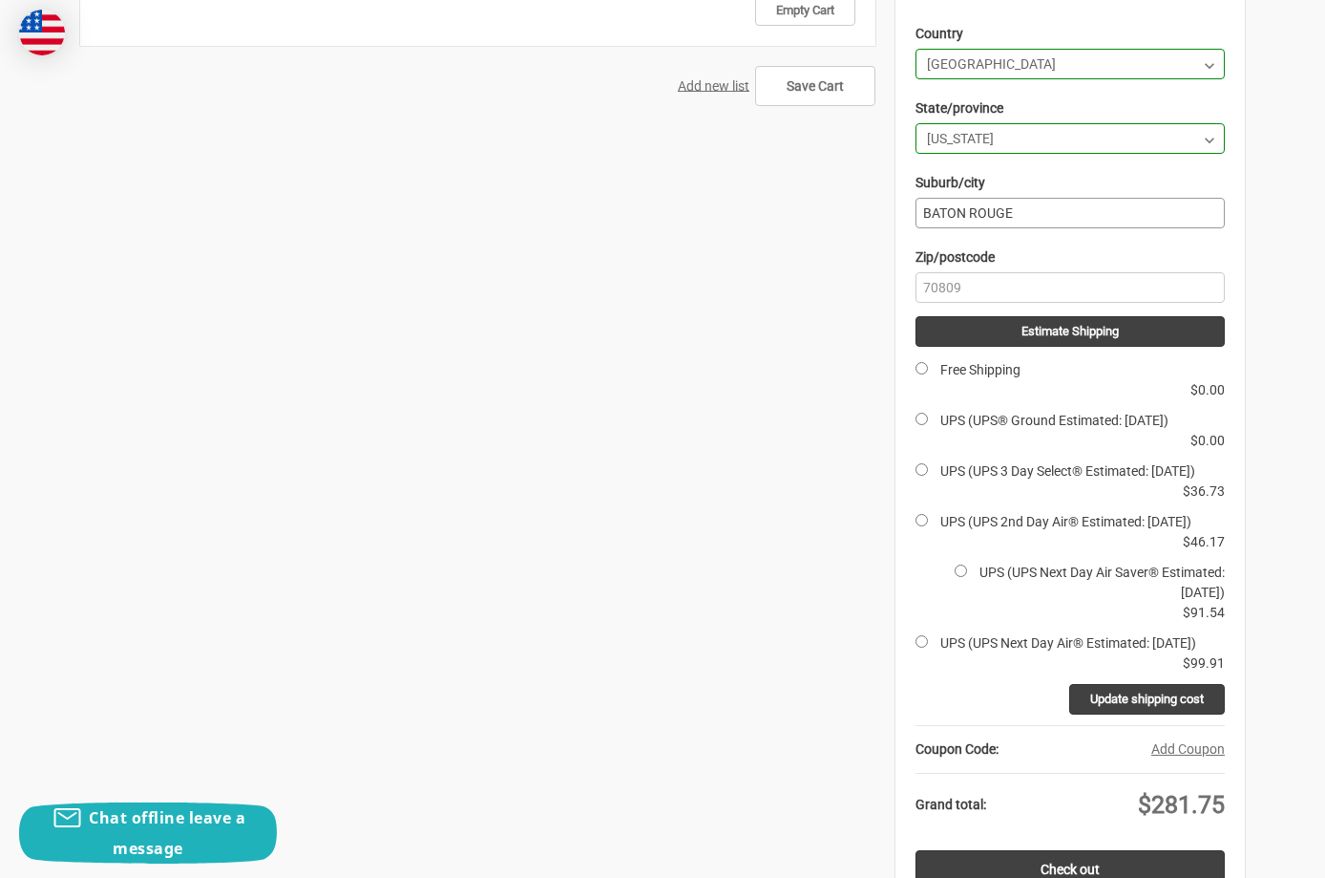
type input "BATON ROUGE"
click at [955, 577] on input "UPS (UPS Next Day Air Saver® Estimated: Fri, Sep 26)" at bounding box center [961, 570] width 12 height 12
radio input "true"
click at [1167, 714] on input "Update shipping cost" at bounding box center [1147, 699] width 156 height 31
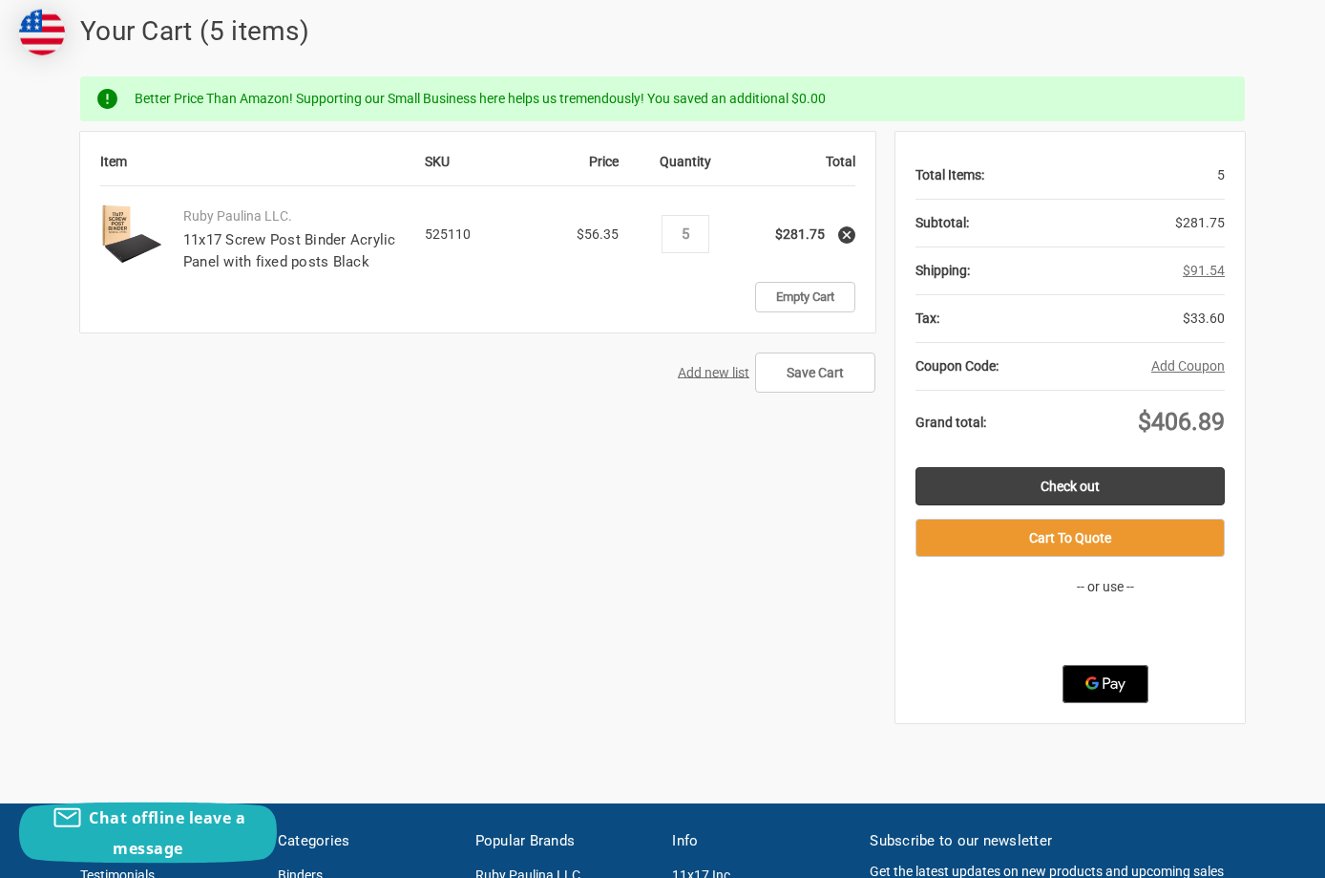
scroll to position [292, 0]
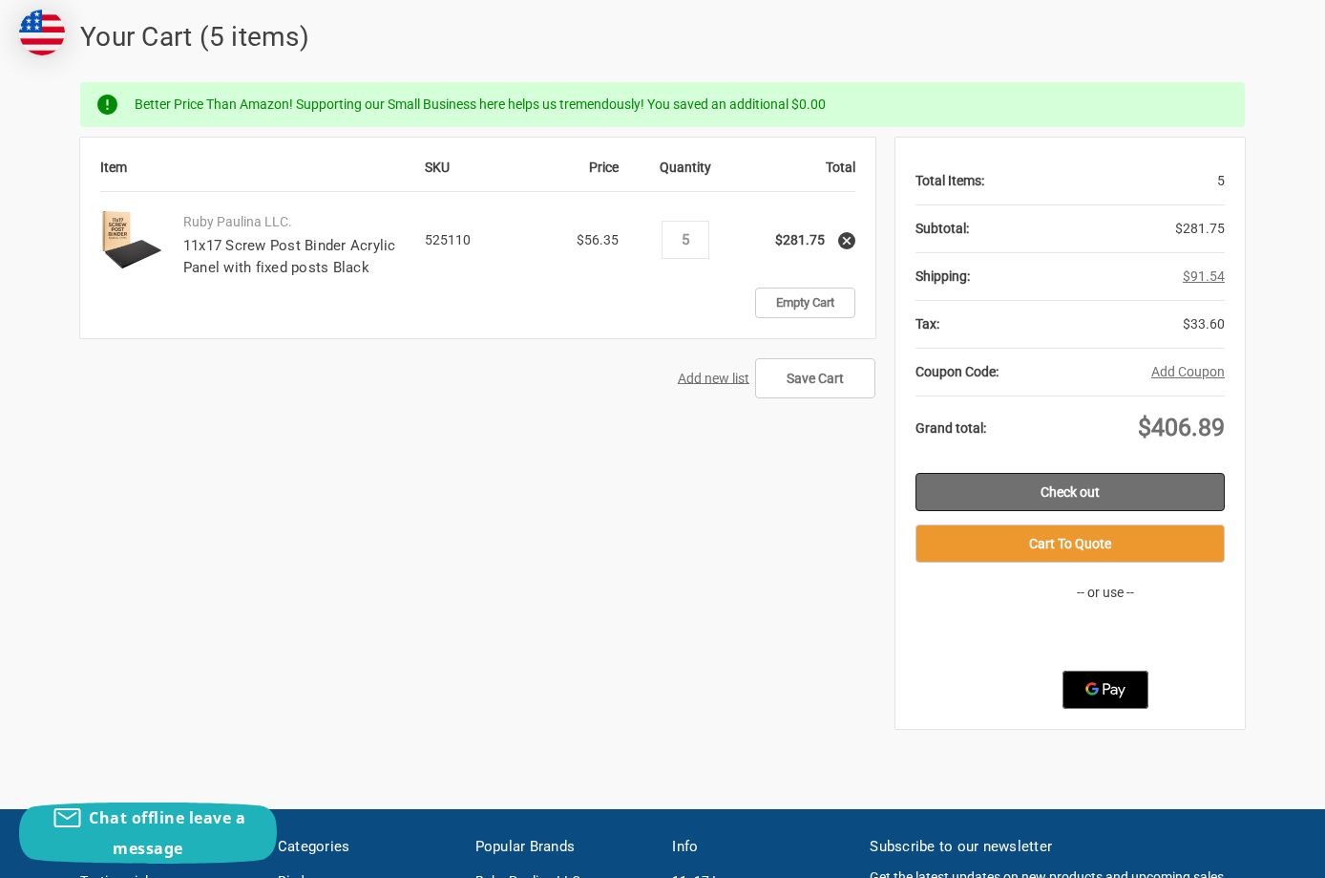
click at [1078, 487] on link "Check out" at bounding box center [1070, 492] width 309 height 38
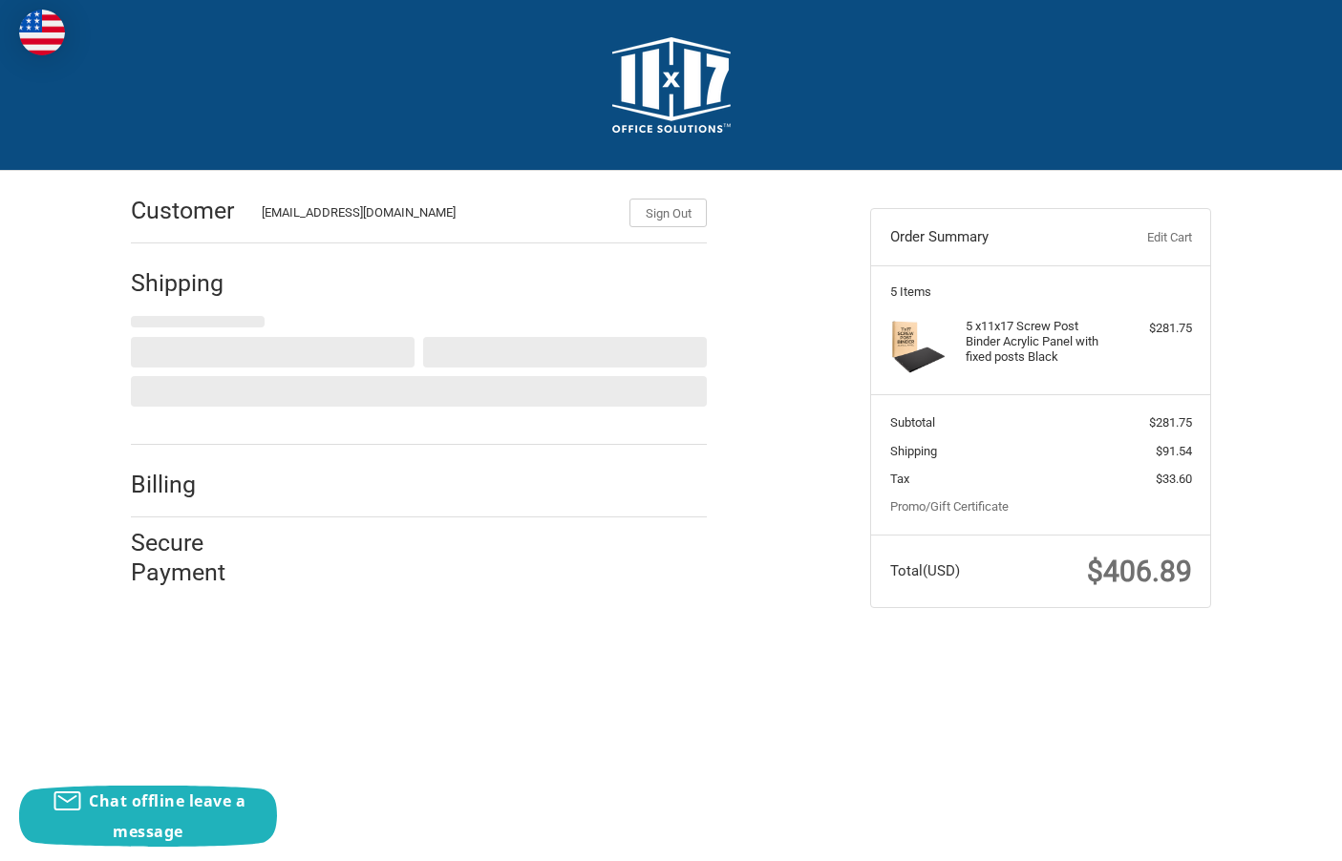
select select "US"
select select "LA"
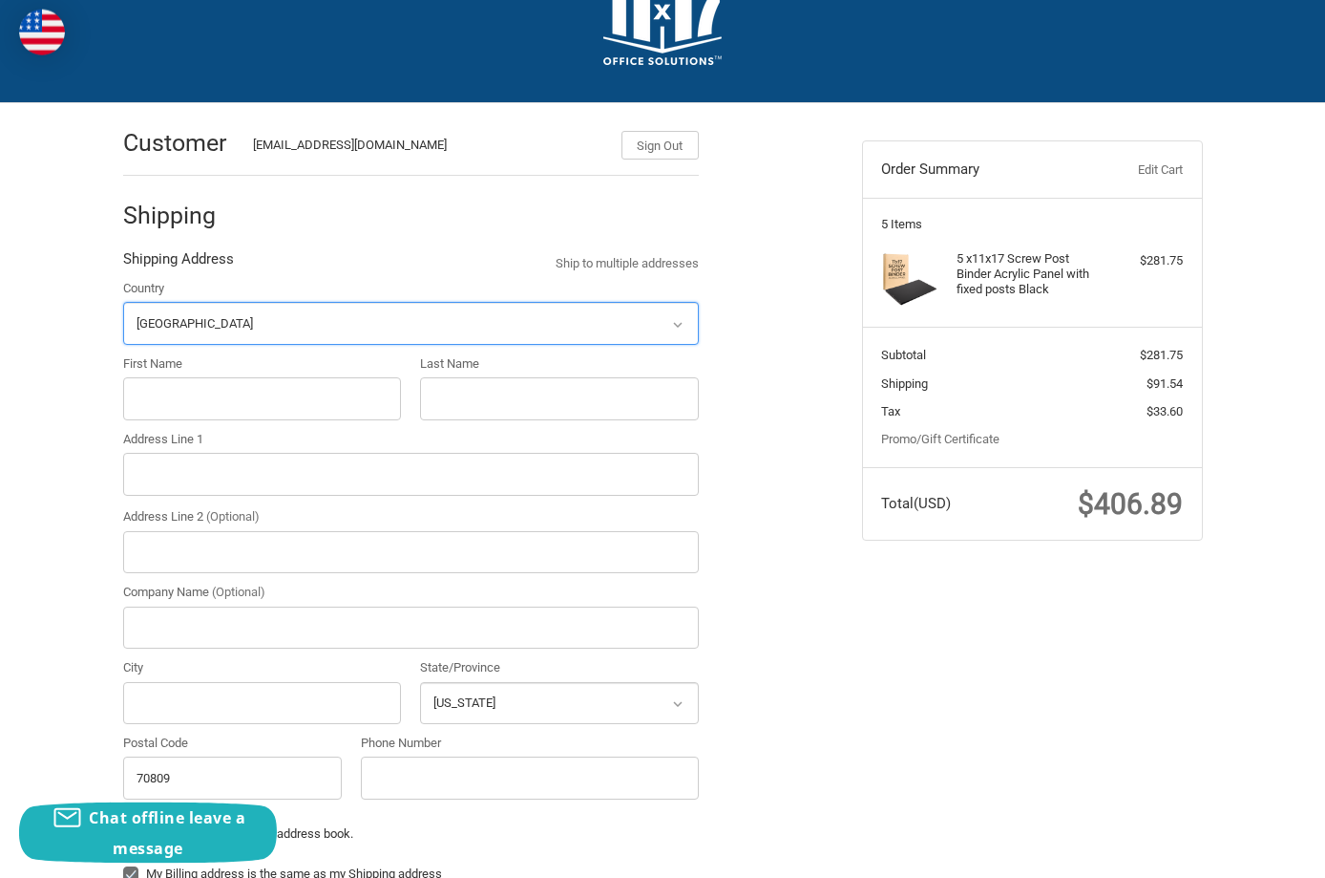
scroll to position [69, 0]
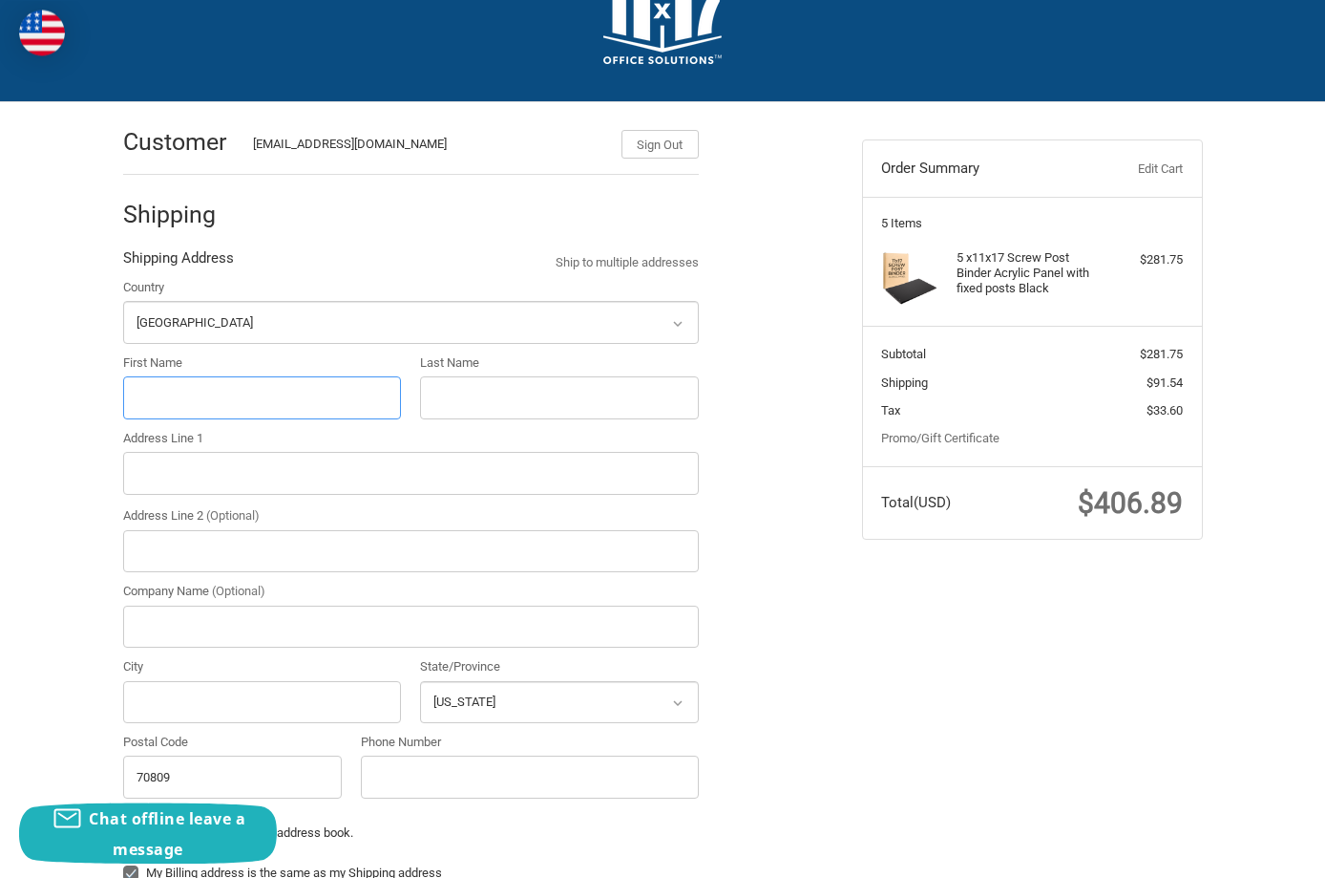
click at [210, 406] on input "First Name" at bounding box center [262, 397] width 279 height 43
type input "Purchasing"
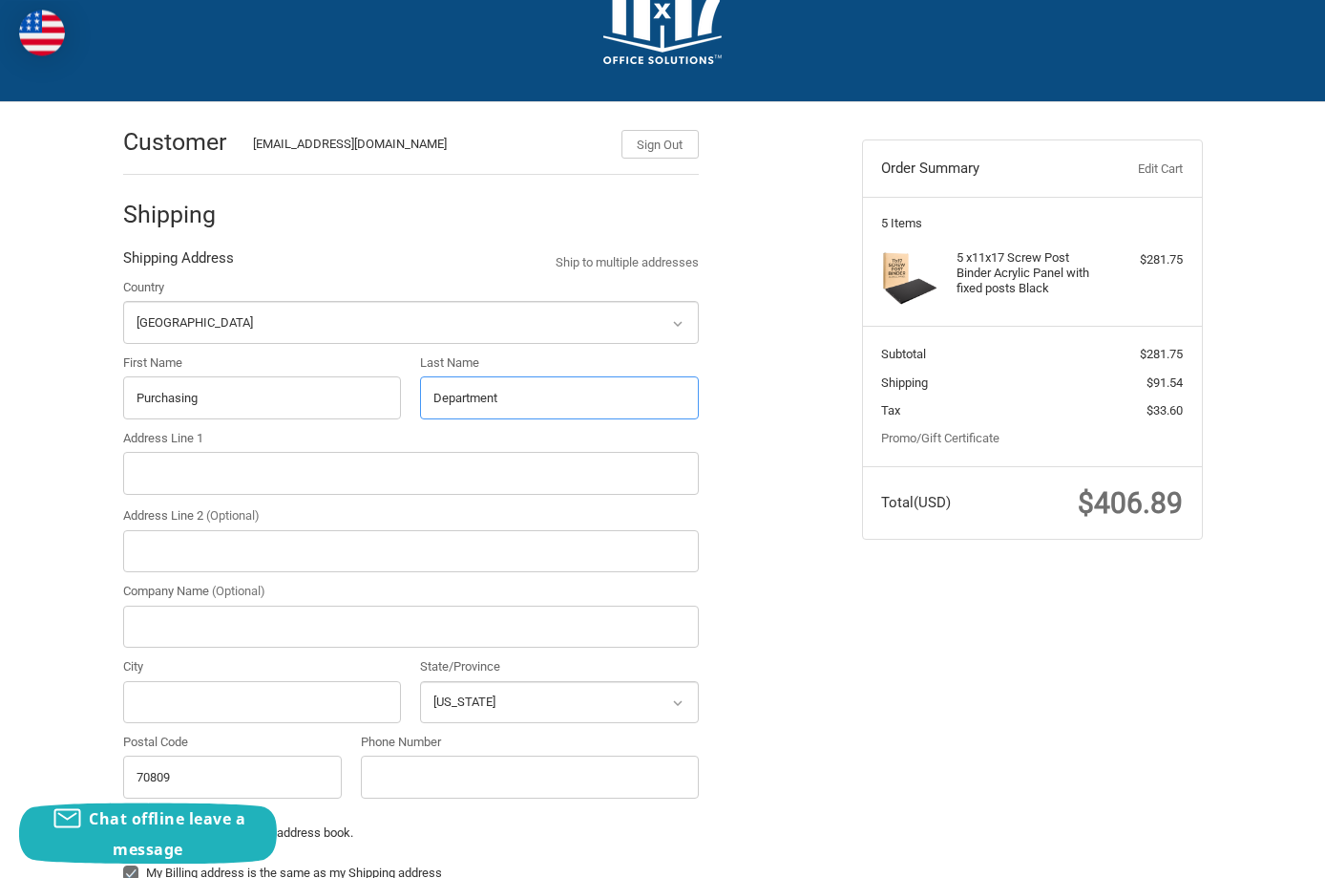
type input "Department"
click at [247, 472] on input "Address Line 1" at bounding box center [411, 473] width 576 height 43
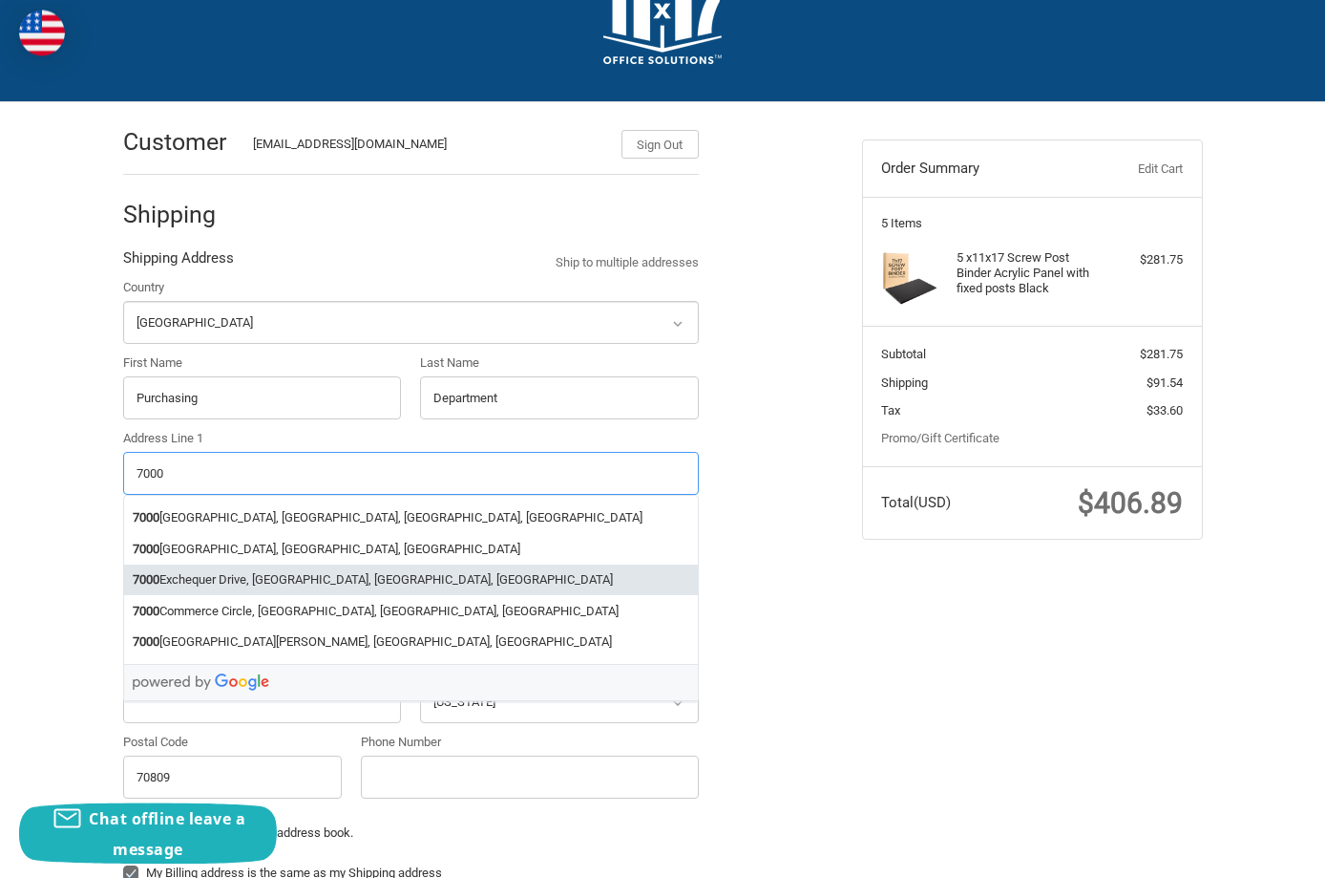
click at [313, 583] on li "7000 Exchequer Drive, Baton Rouge, LA, USA" at bounding box center [411, 580] width 574 height 32
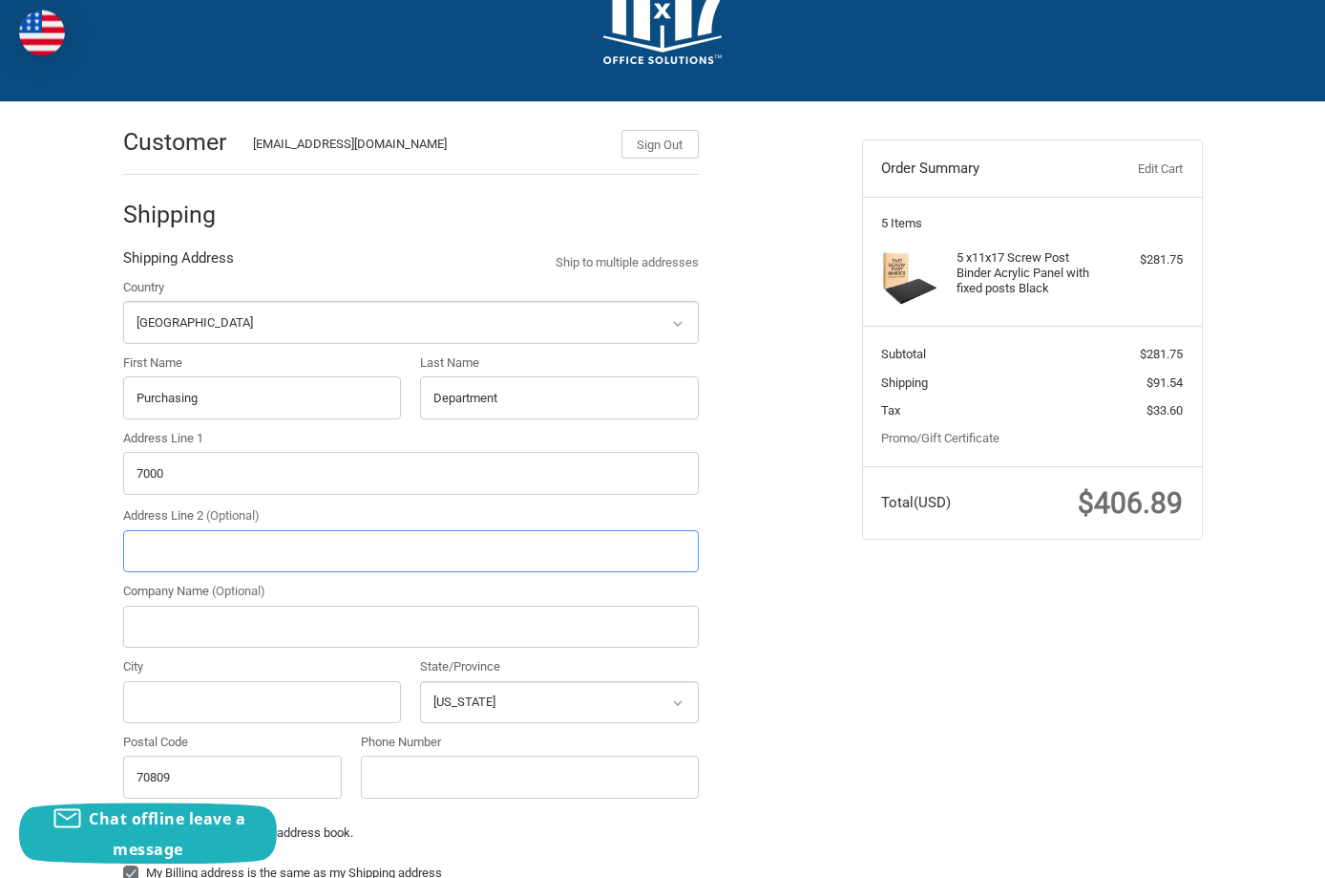
type input "7000 Exchequer Drive"
type input "Baton Rouge"
select select "LA"
click at [299, 629] on input "Company Name (Optional)" at bounding box center [411, 626] width 576 height 43
type input "Technical Services"
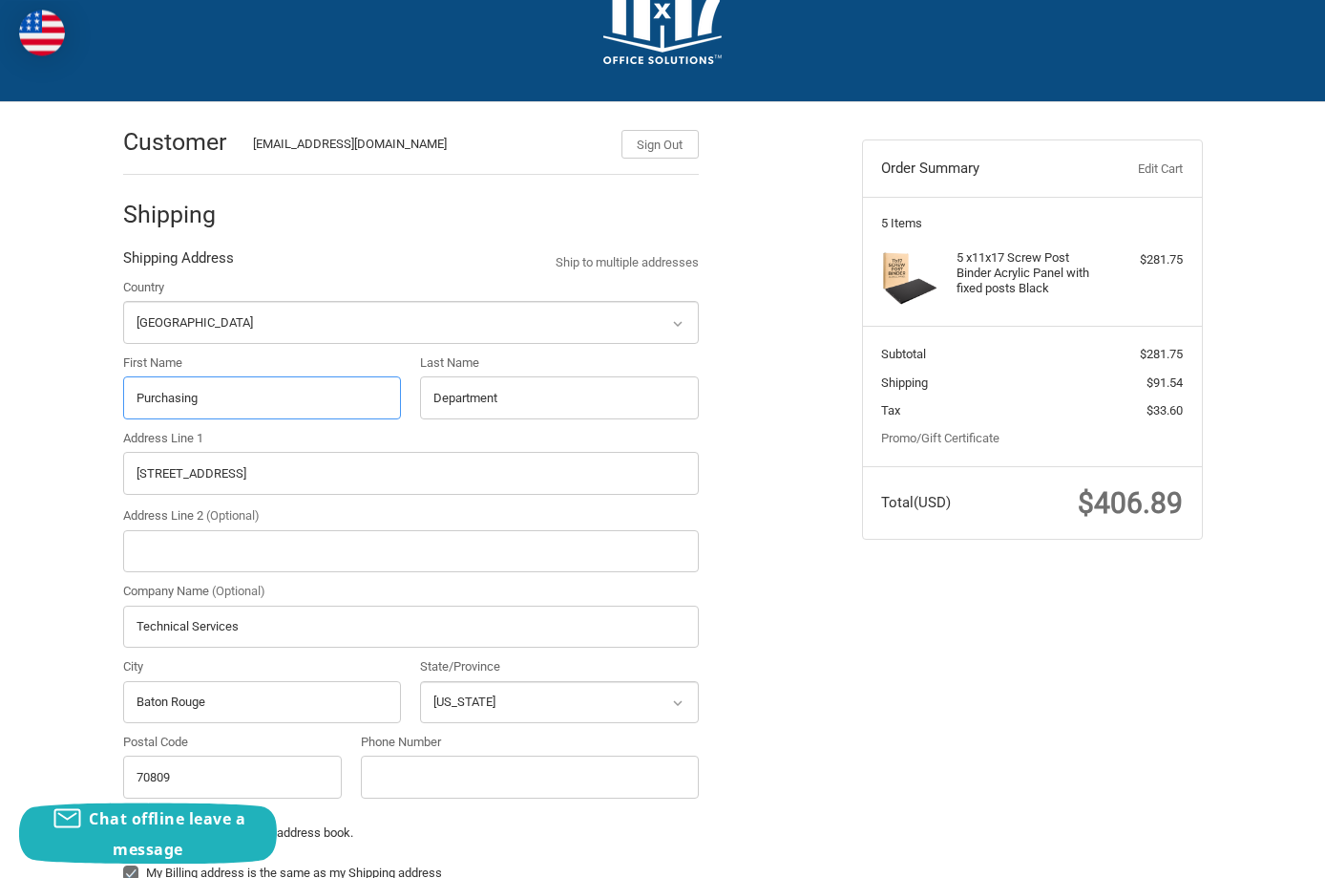
type input "Diana"
type input "Monroe"
type input "Technical Services Group, Inc"
type input "+12257519800"
type input "7000 Exchequer Dr"
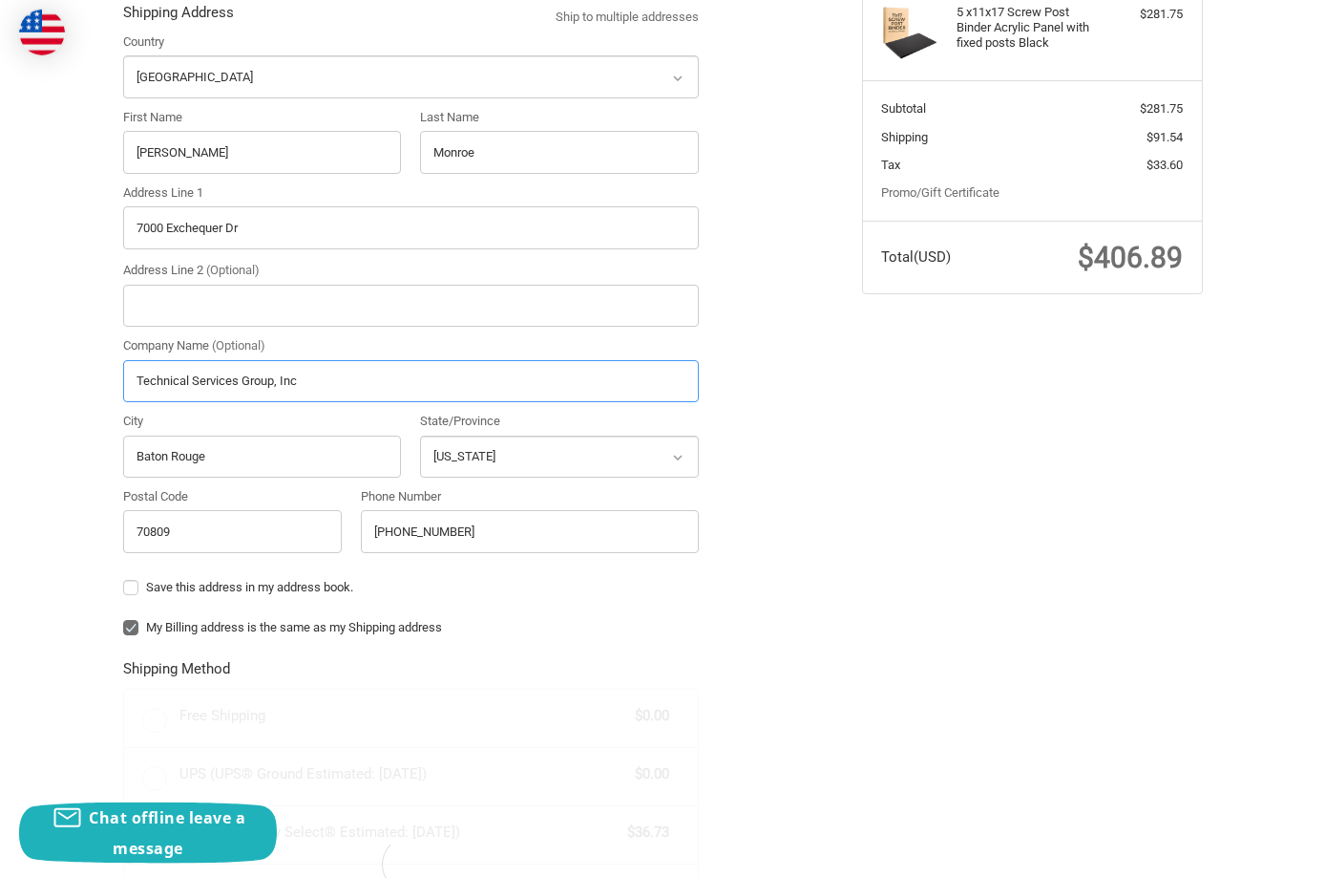
scroll to position [361, 0]
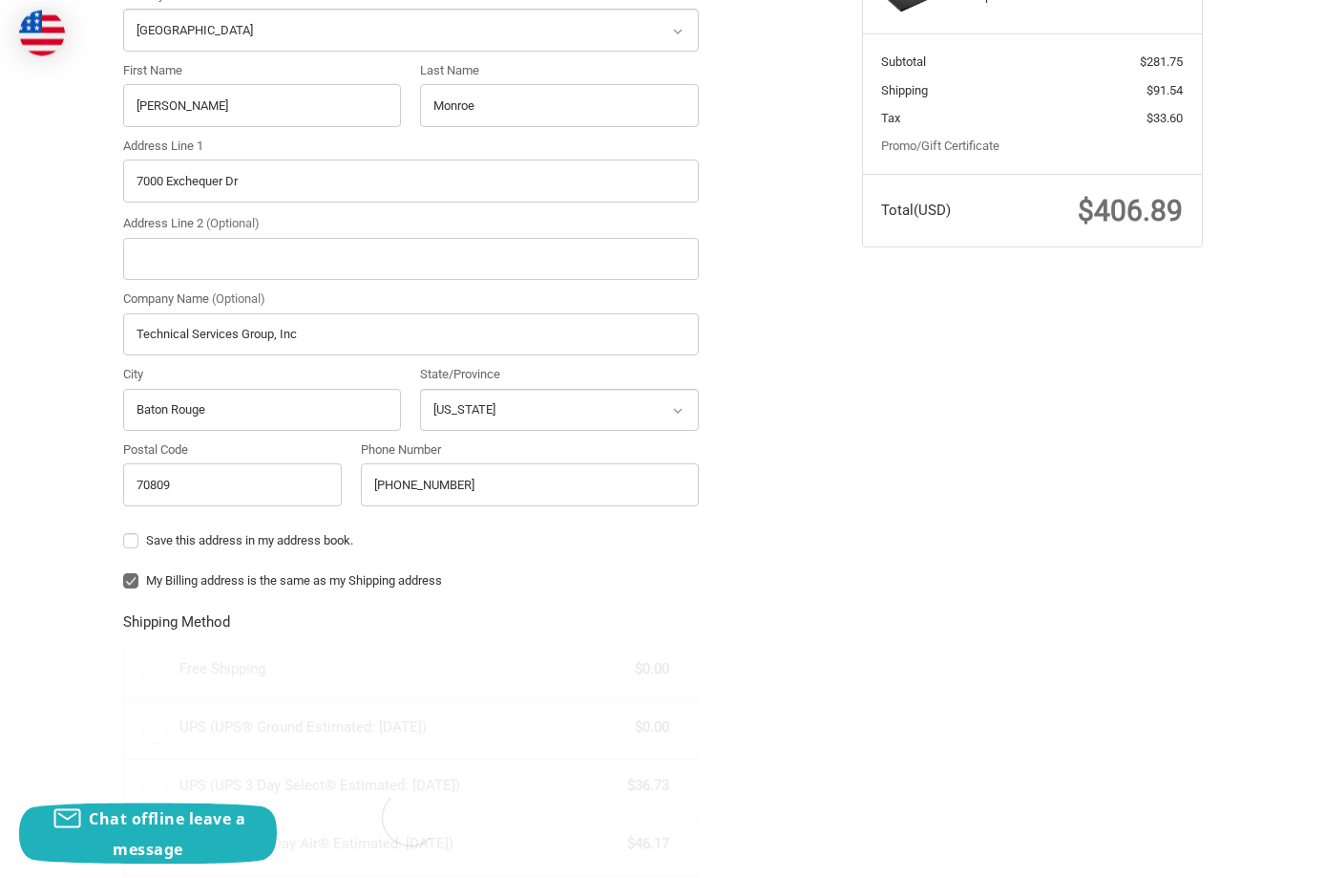
click at [137, 543] on label "Save this address in my address book." at bounding box center [411, 540] width 576 height 15
click at [124, 532] on input "Save this address in my address book." at bounding box center [123, 531] width 1 height 1
checkbox input "true"
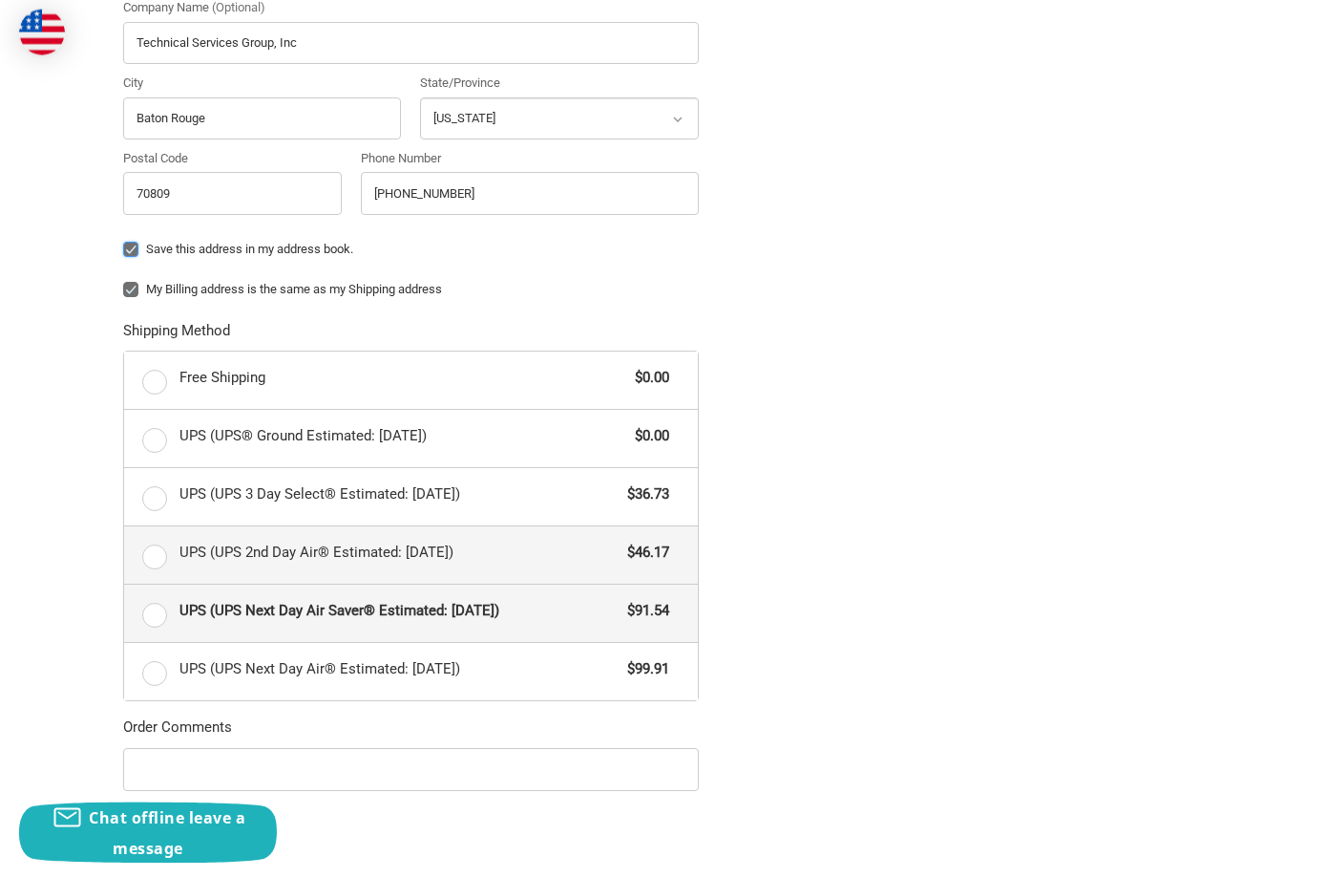
scroll to position [653, 0]
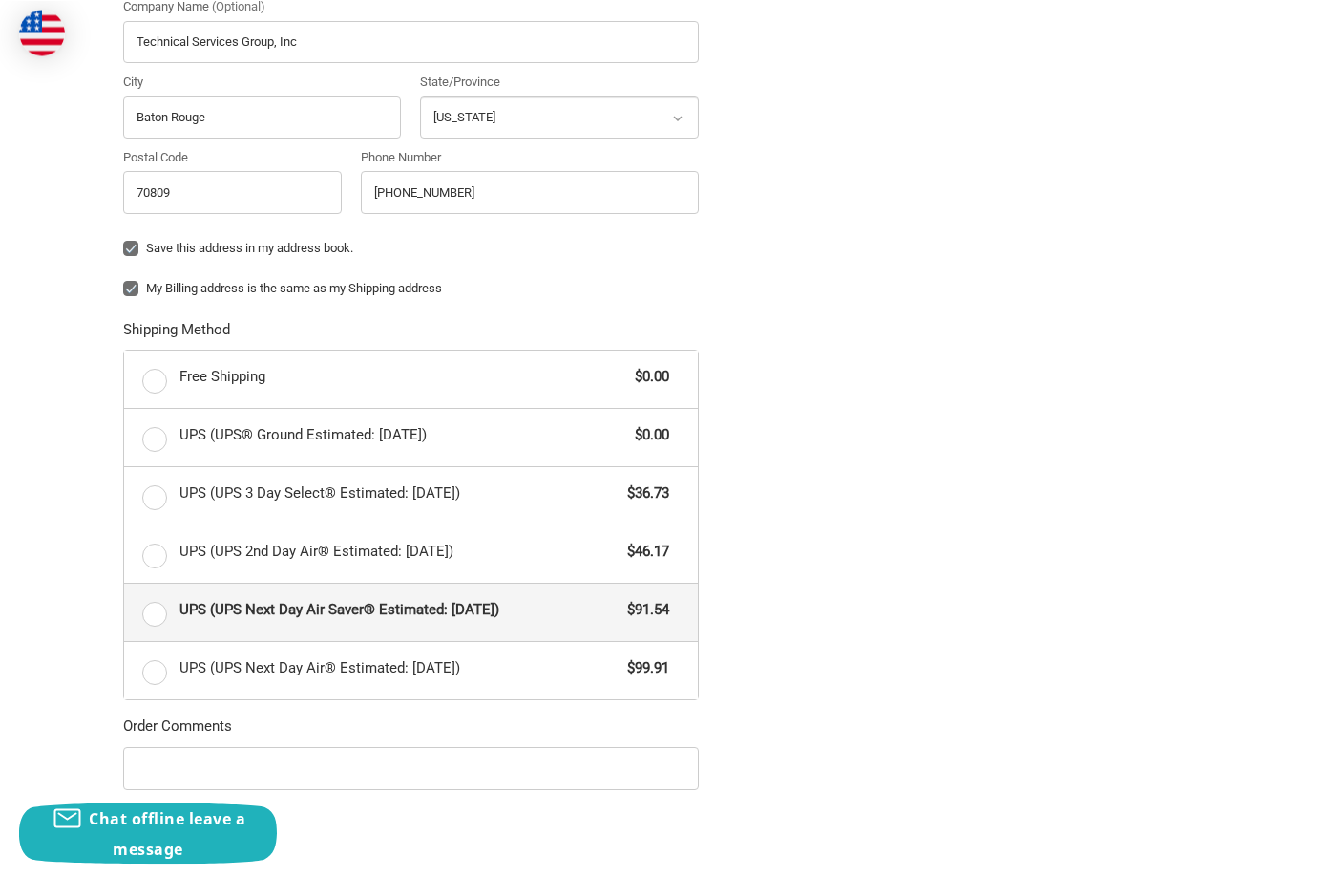
click at [157, 616] on label "UPS (UPS Next Day Air Saver® Estimated: Fri, Sep 26) $91.54" at bounding box center [411, 611] width 574 height 57
click at [125, 584] on input "UPS (UPS Next Day Air Saver® Estimated: Fri, Sep 26) $91.54" at bounding box center [124, 583] width 1 height 1
radio input "true"
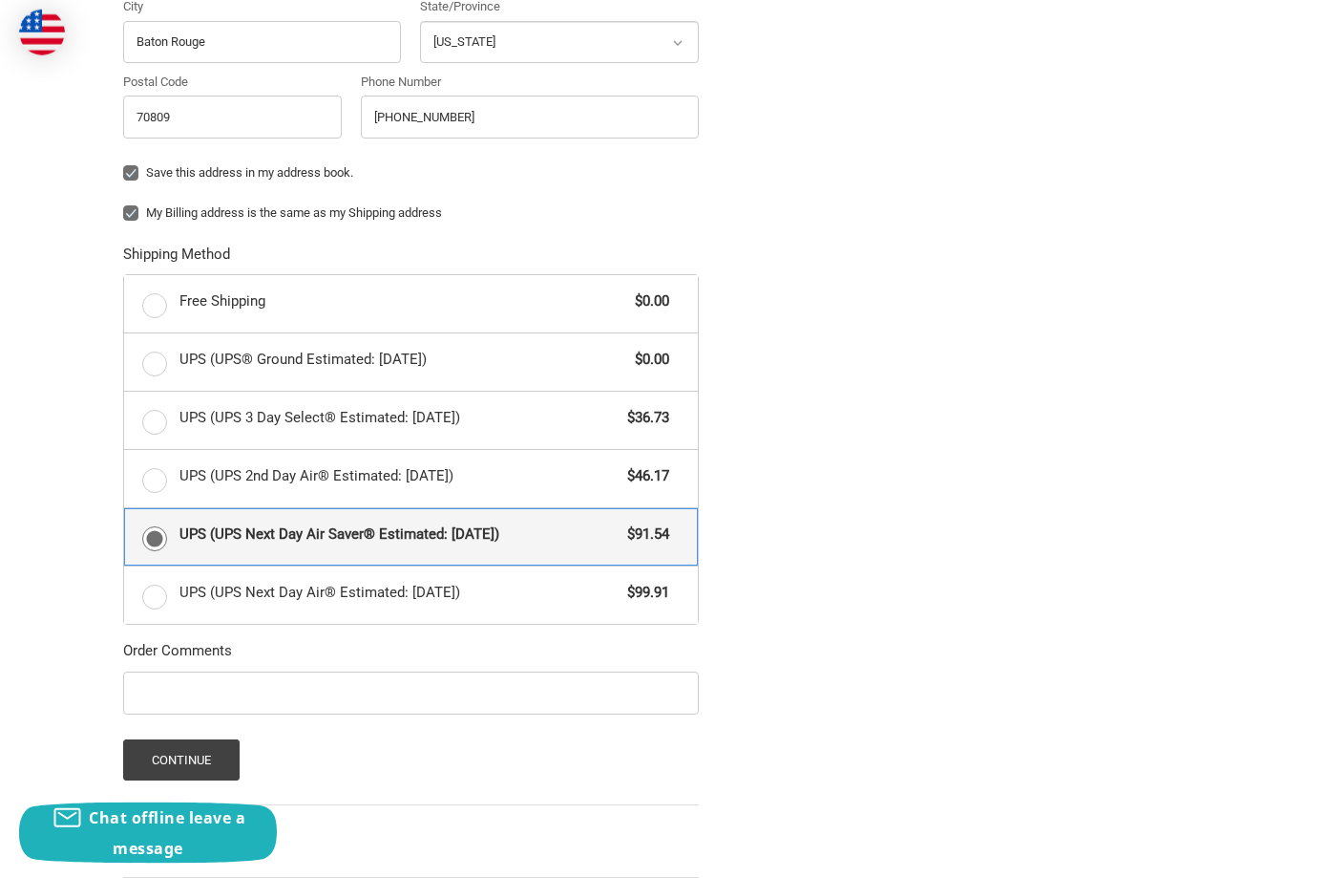
scroll to position [837, 0]
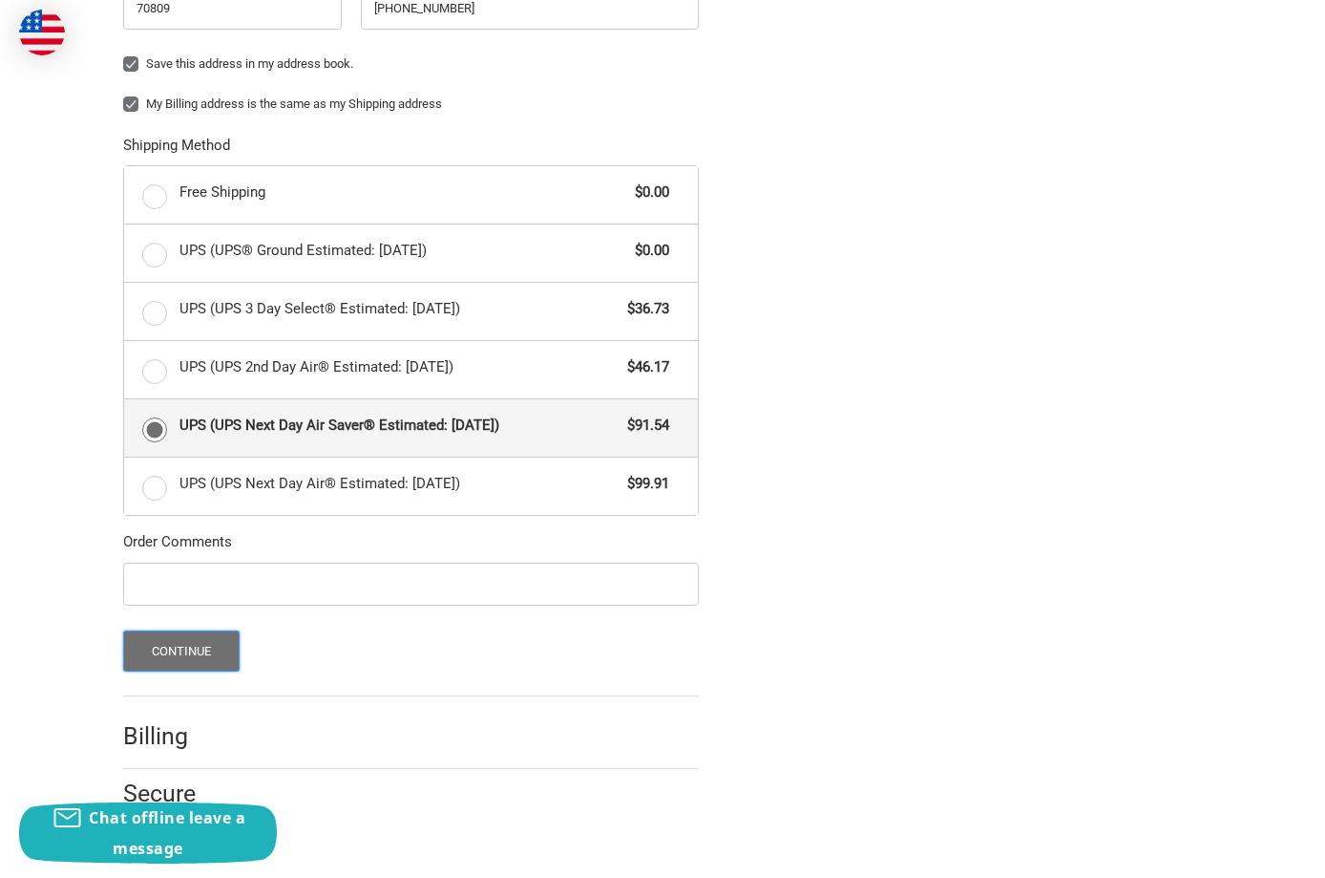
click at [140, 647] on button "Continue" at bounding box center [181, 650] width 117 height 41
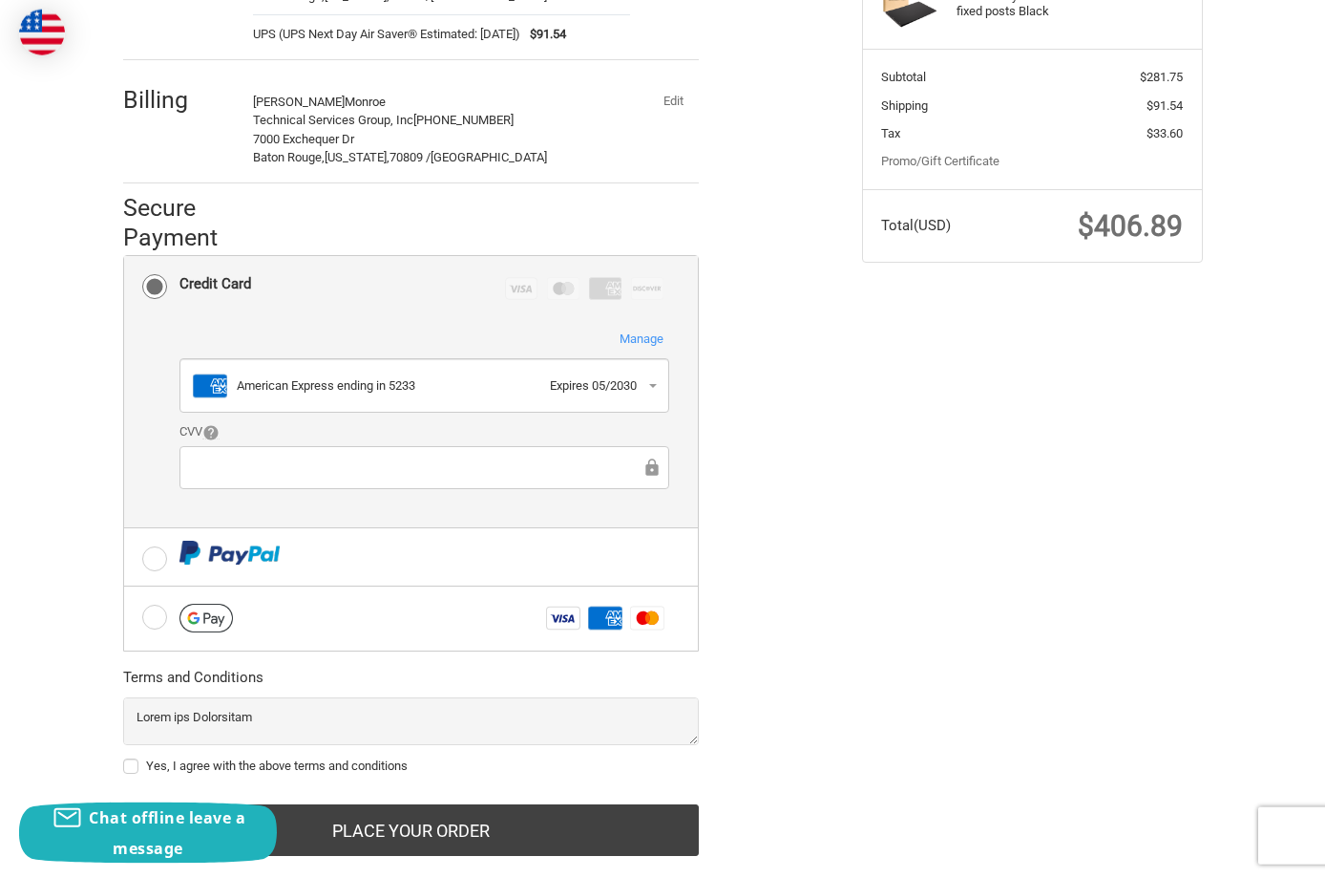
scroll to position [386, 0]
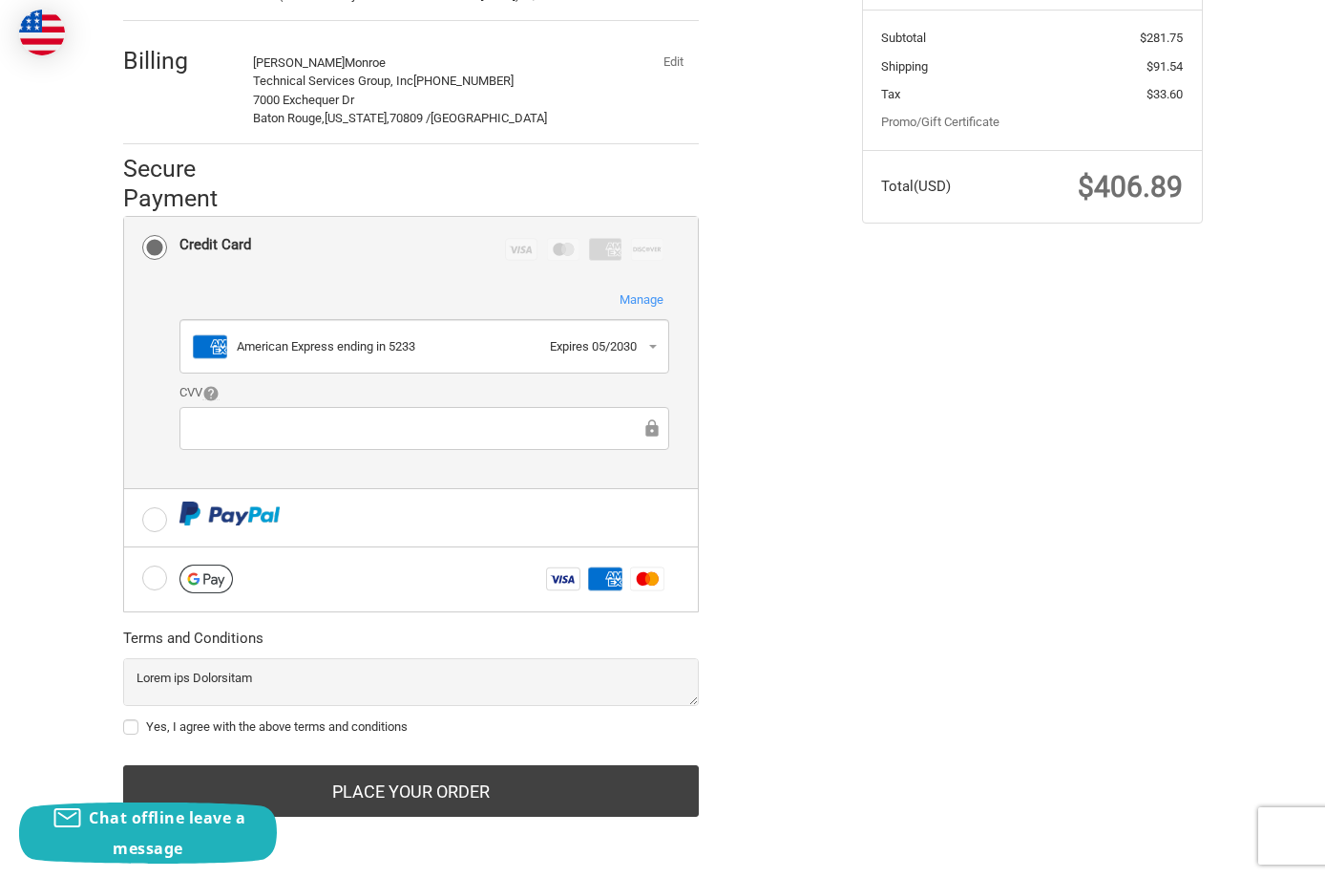
click at [130, 731] on label "Yes, I agree with the above terms and conditions" at bounding box center [411, 726] width 576 height 15
click at [124, 718] on input "Yes, I agree with the above terms and conditions" at bounding box center [123, 717] width 1 height 1
checkbox input "true"
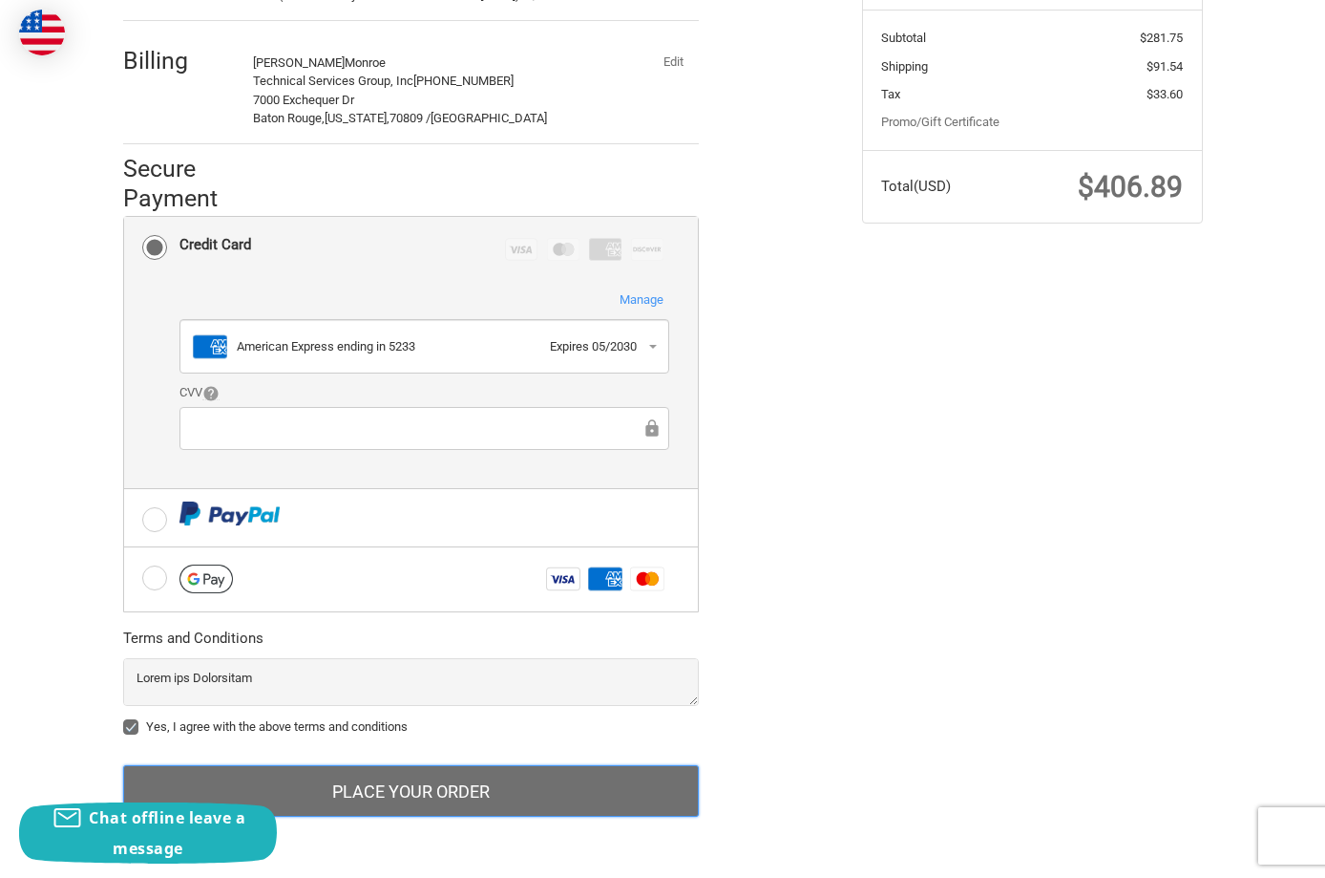
click at [393, 798] on button "Place Your Order" at bounding box center [411, 791] width 576 height 52
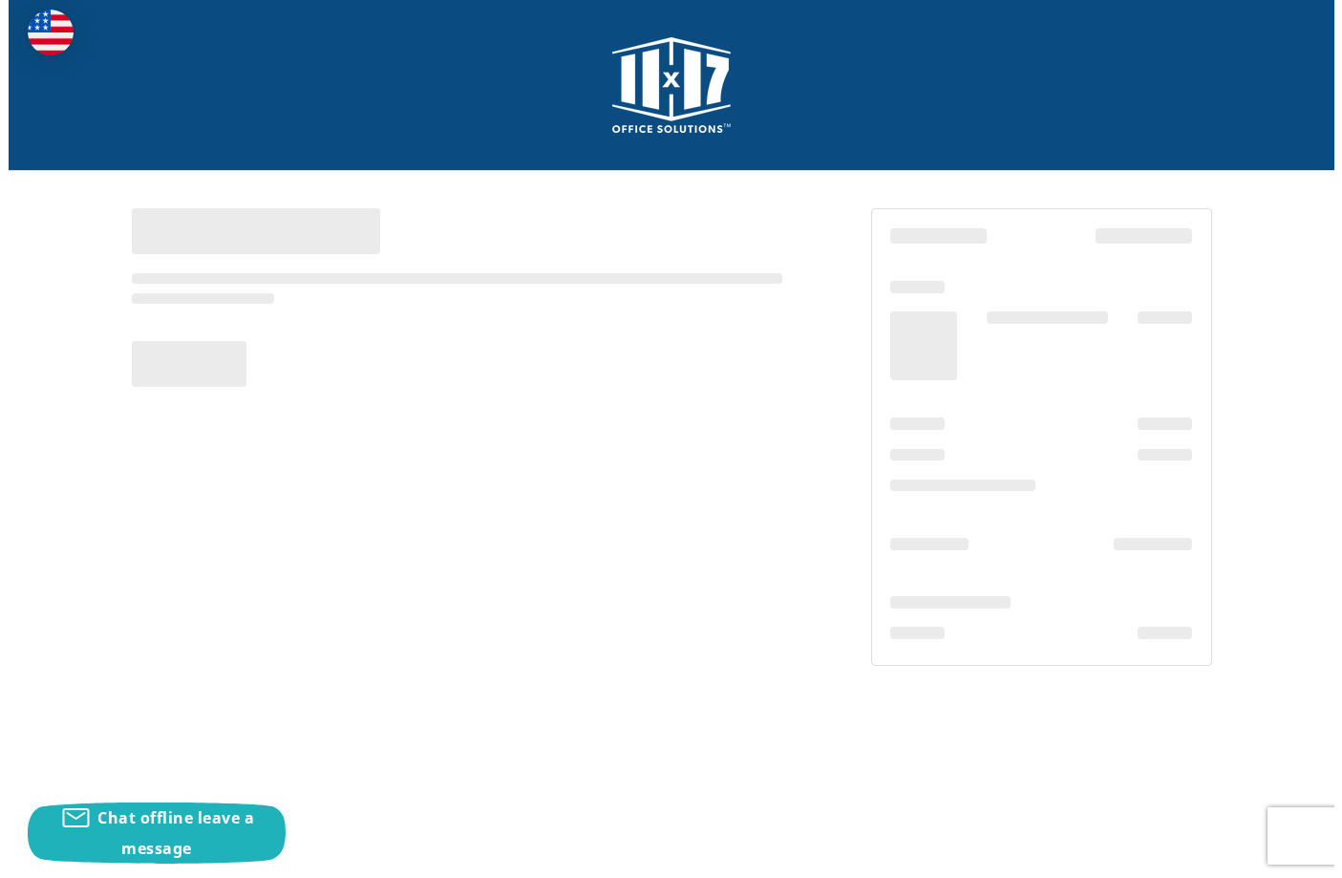
scroll to position [0, 0]
